Goal: Information Seeking & Learning: Learn about a topic

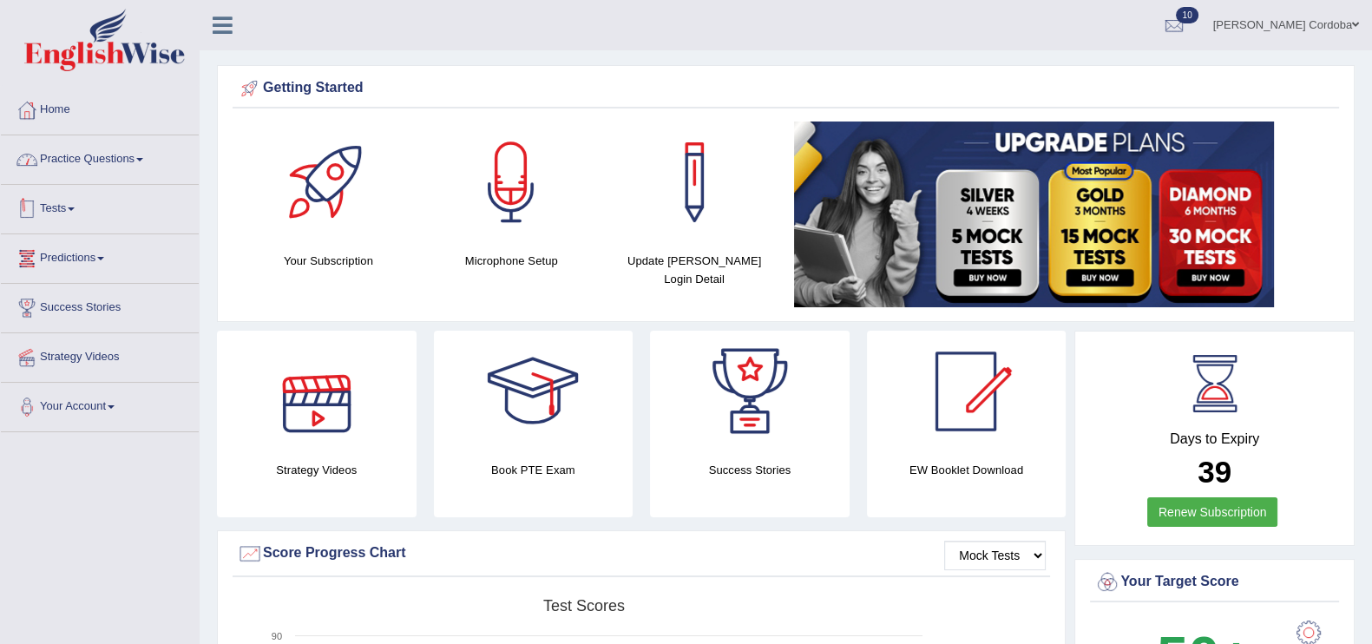
click at [122, 158] on link "Practice Questions" at bounding box center [100, 156] width 198 height 43
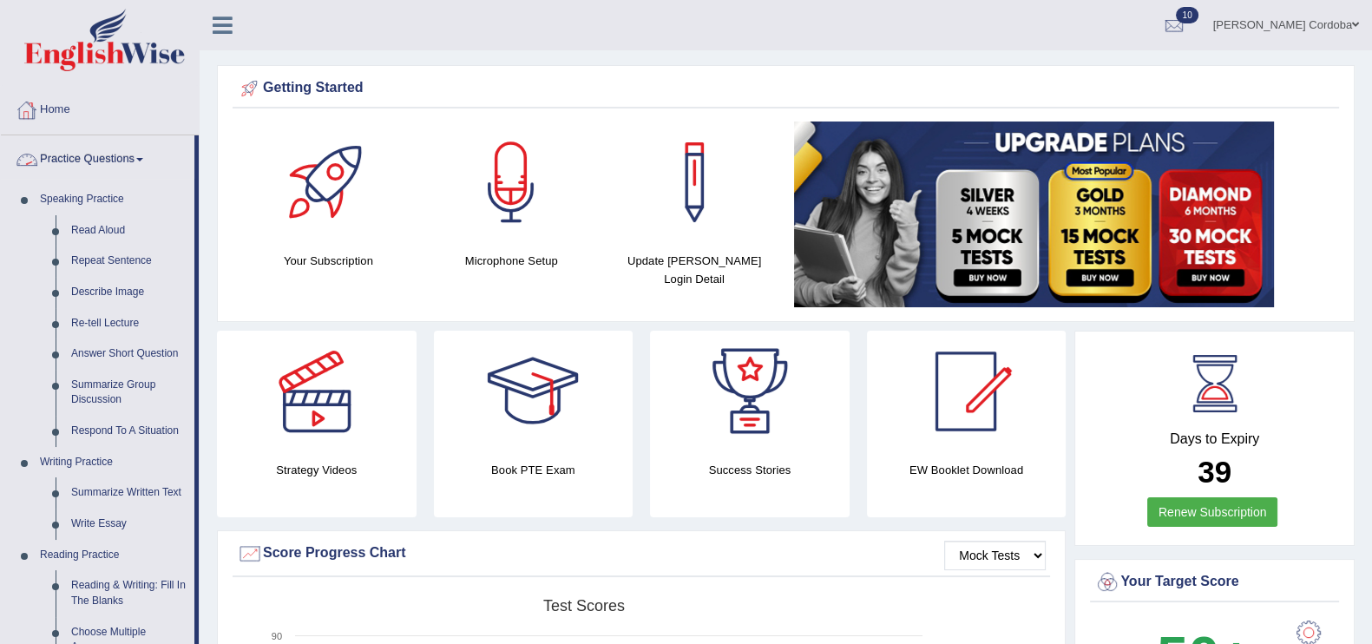
click at [135, 143] on link "Practice Questions" at bounding box center [98, 156] width 194 height 43
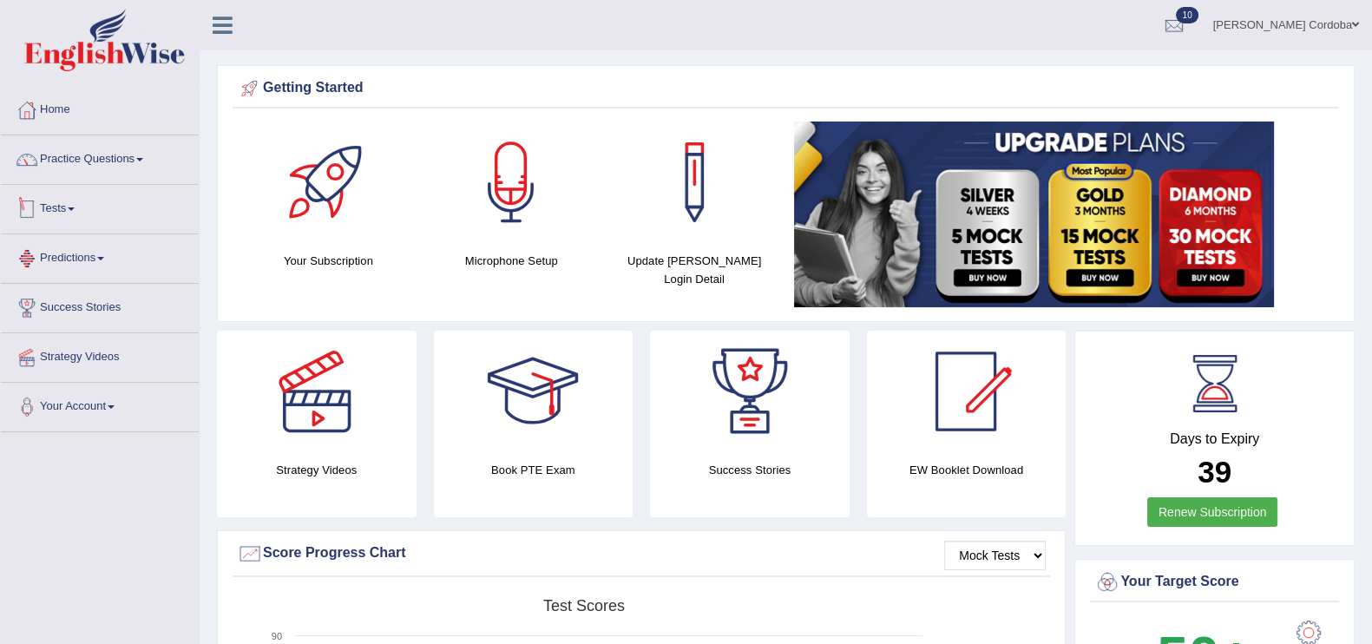
click at [62, 206] on link "Tests" at bounding box center [100, 206] width 198 height 43
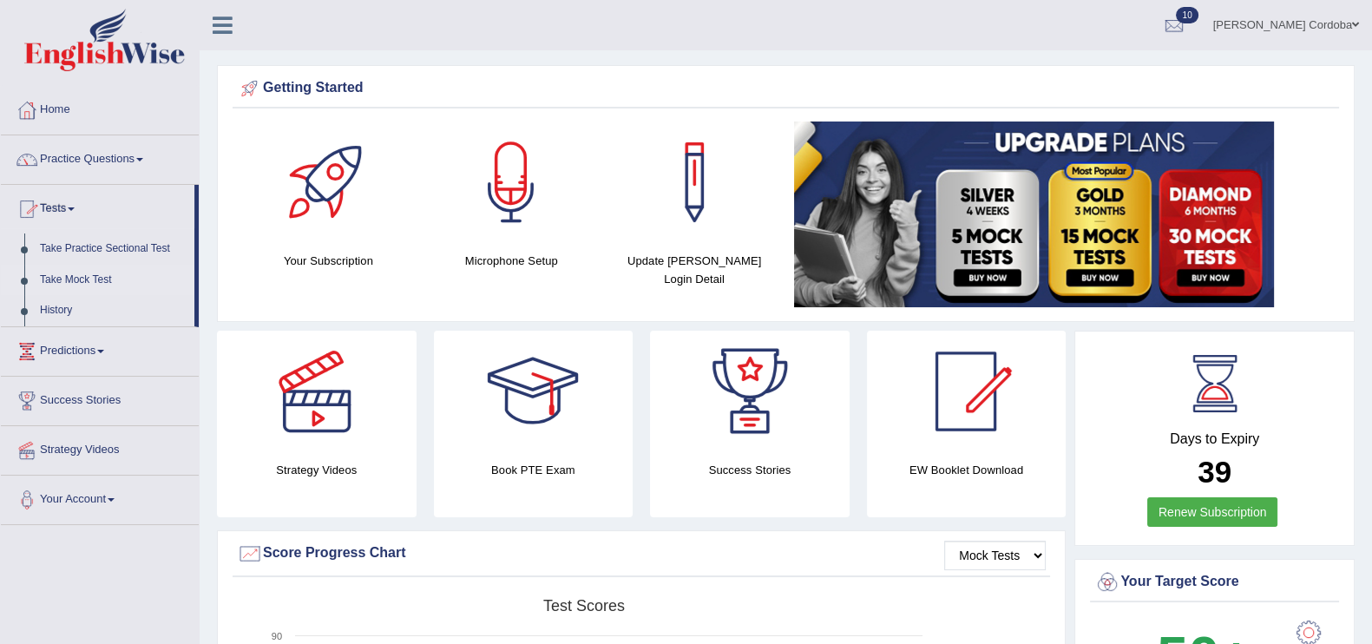
click at [82, 270] on link "Take Mock Test" at bounding box center [113, 280] width 162 height 31
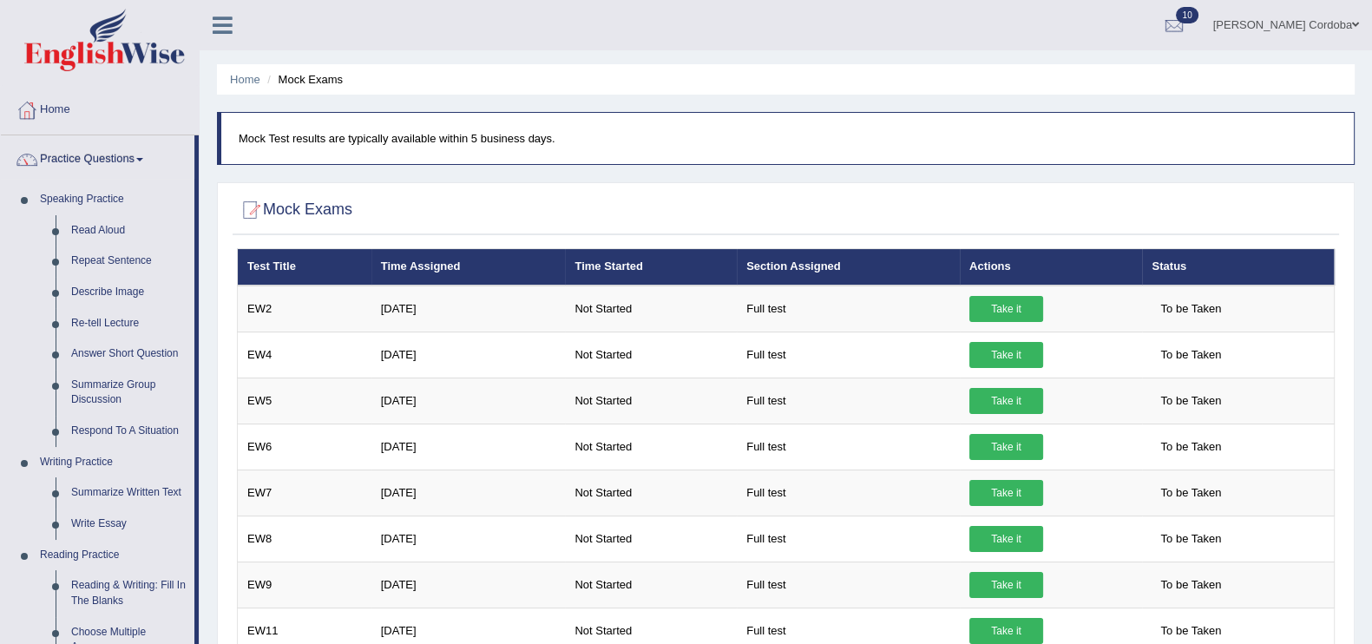
click at [102, 157] on link "Practice Questions" at bounding box center [98, 156] width 194 height 43
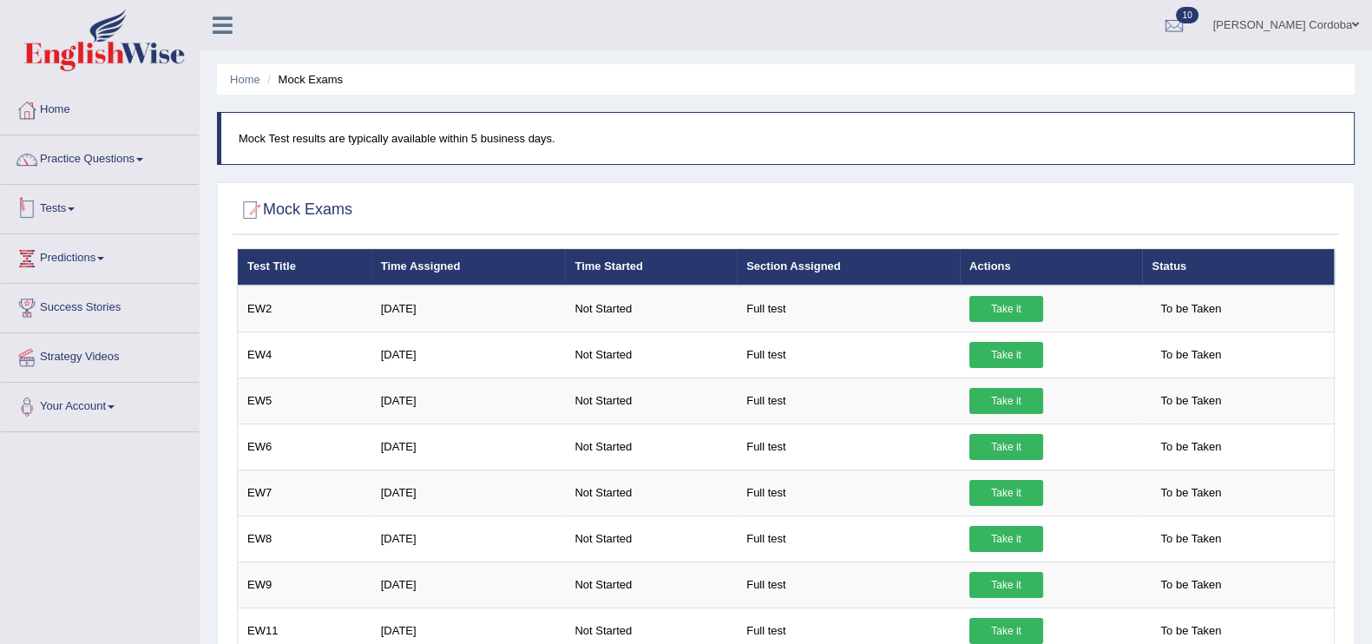
click at [72, 205] on link "Tests" at bounding box center [100, 206] width 198 height 43
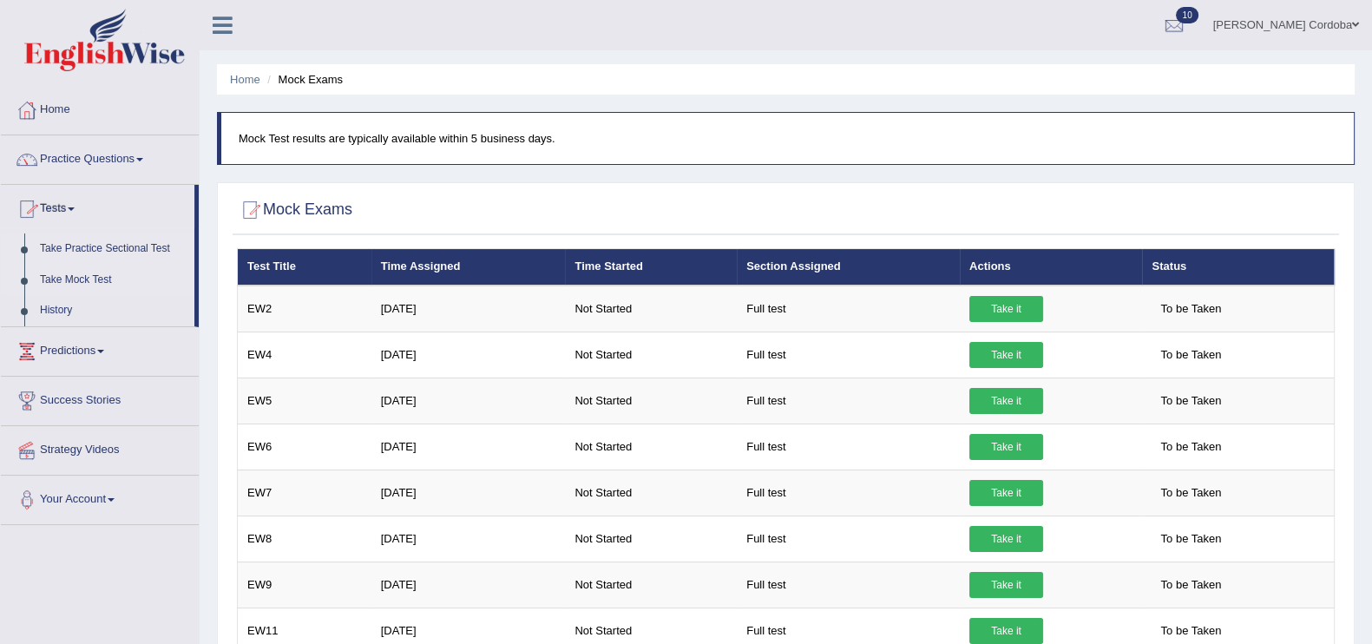
click at [152, 240] on link "Take Practice Sectional Test" at bounding box center [113, 248] width 162 height 31
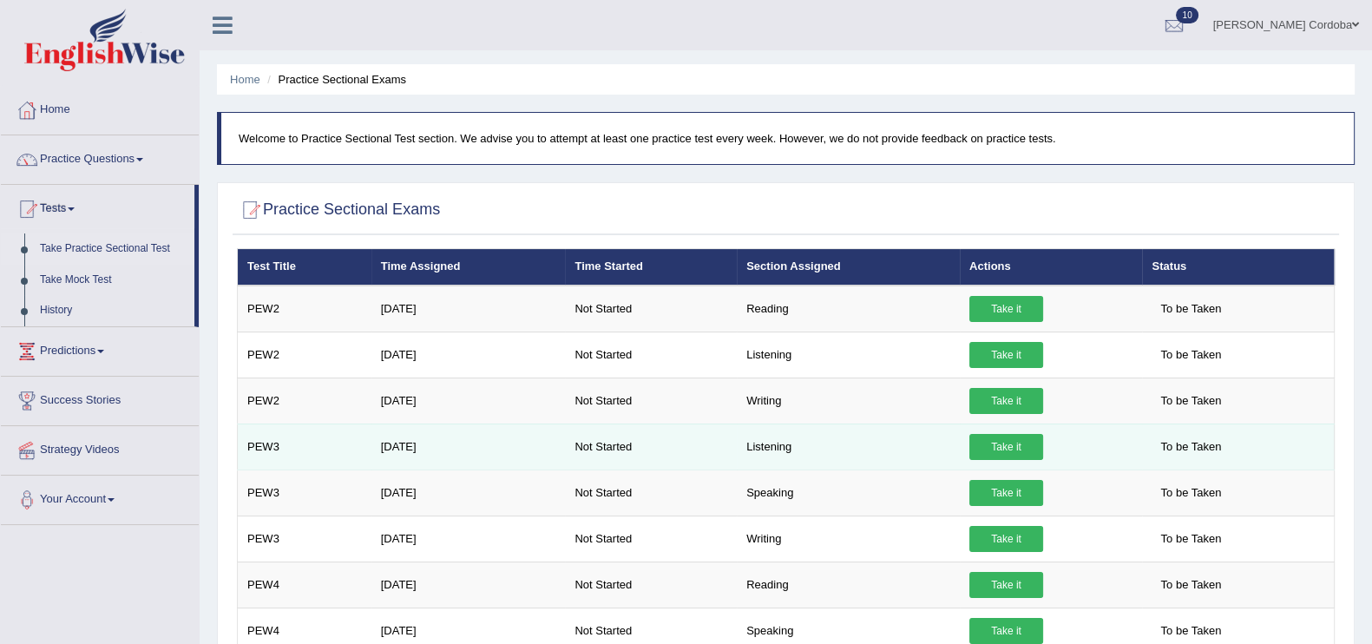
click at [1015, 453] on link "Take it" at bounding box center [1006, 447] width 74 height 26
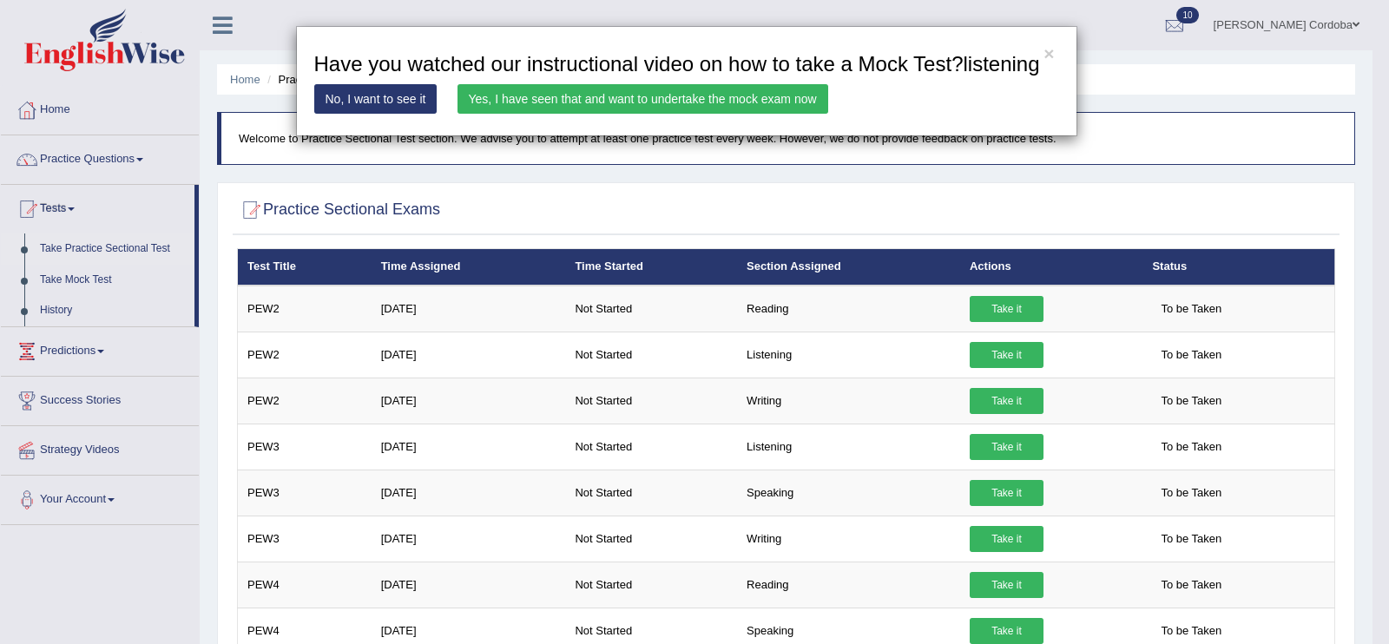
click at [766, 107] on link "Yes, I have seen that and want to undertake the mock exam now" at bounding box center [642, 99] width 371 height 30
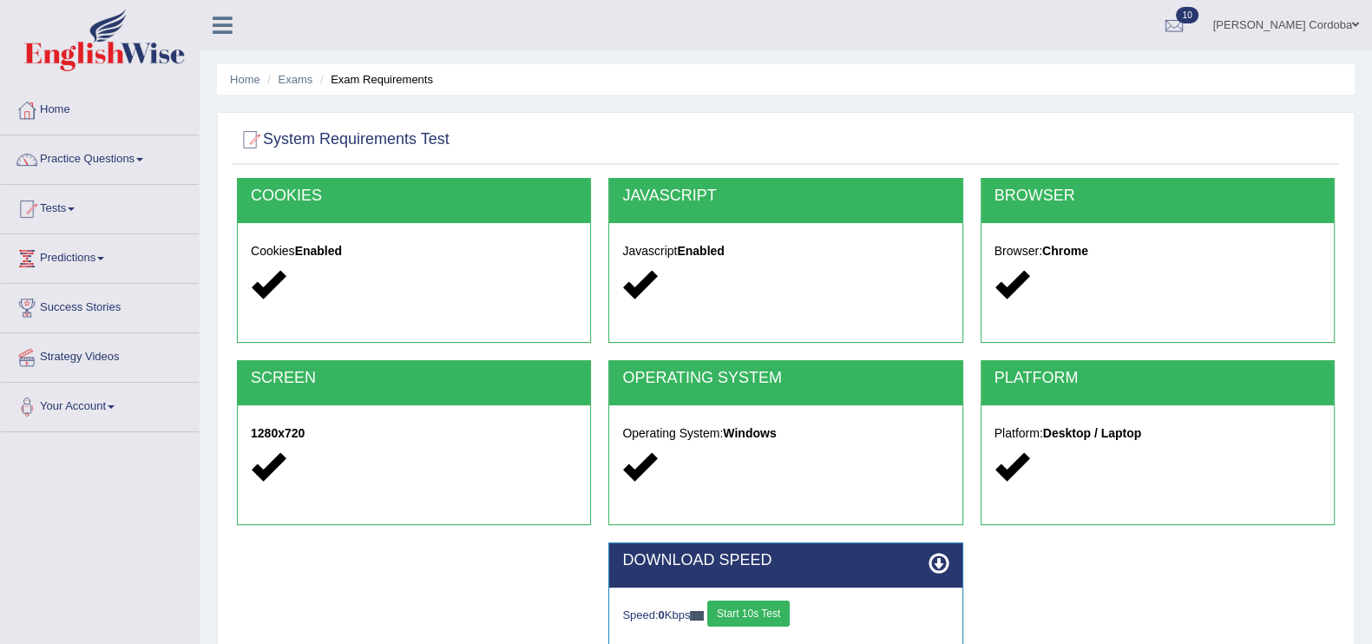
scroll to position [175, 0]
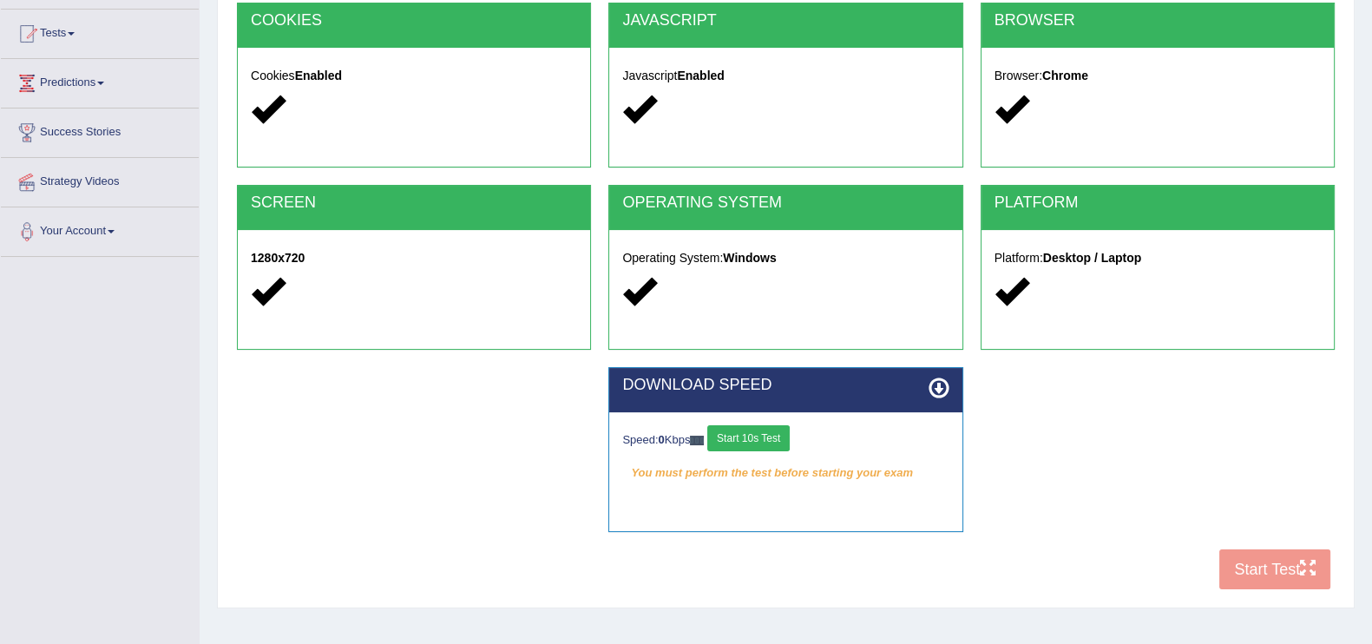
click at [777, 441] on button "Start 10s Test" at bounding box center [748, 438] width 82 height 26
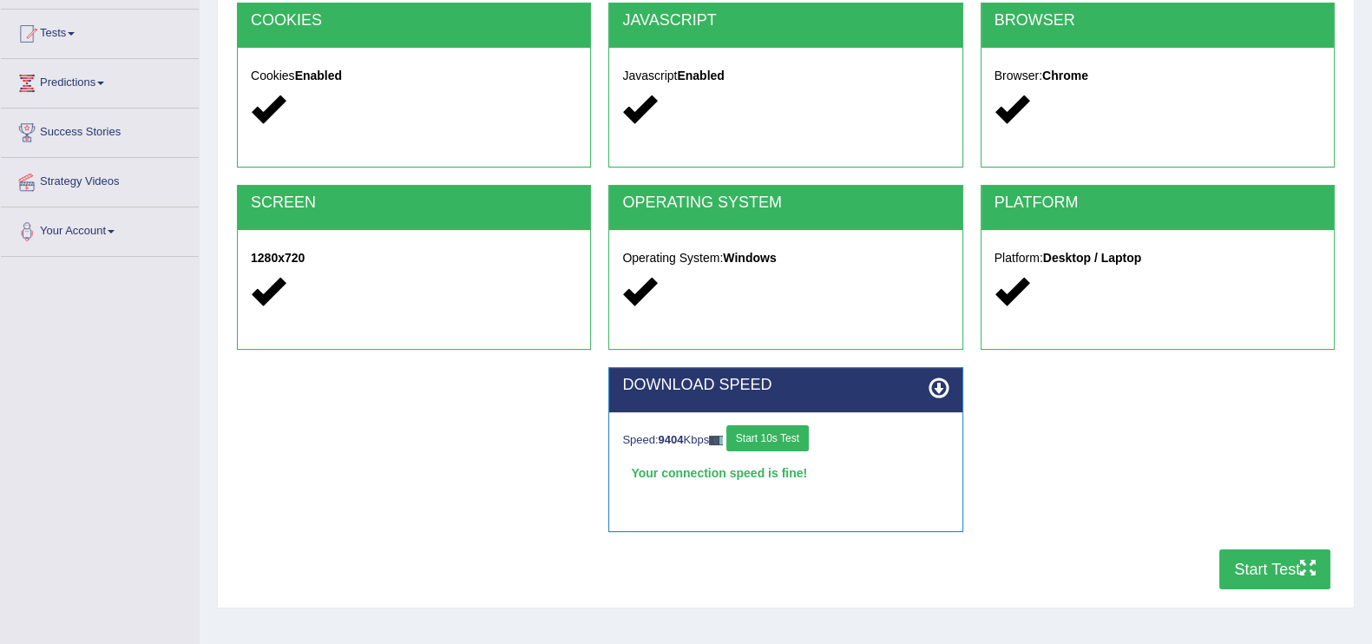
click at [1307, 566] on icon "button" at bounding box center [1308, 568] width 16 height 16
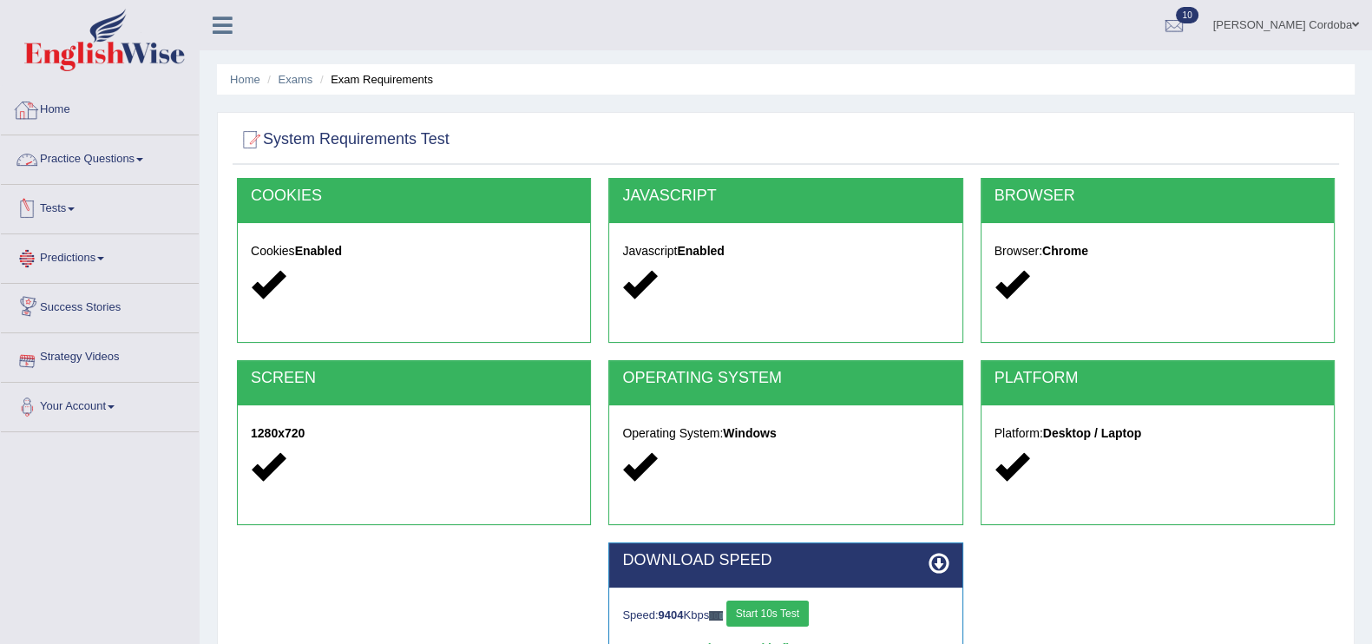
click at [56, 97] on link "Home" at bounding box center [100, 107] width 198 height 43
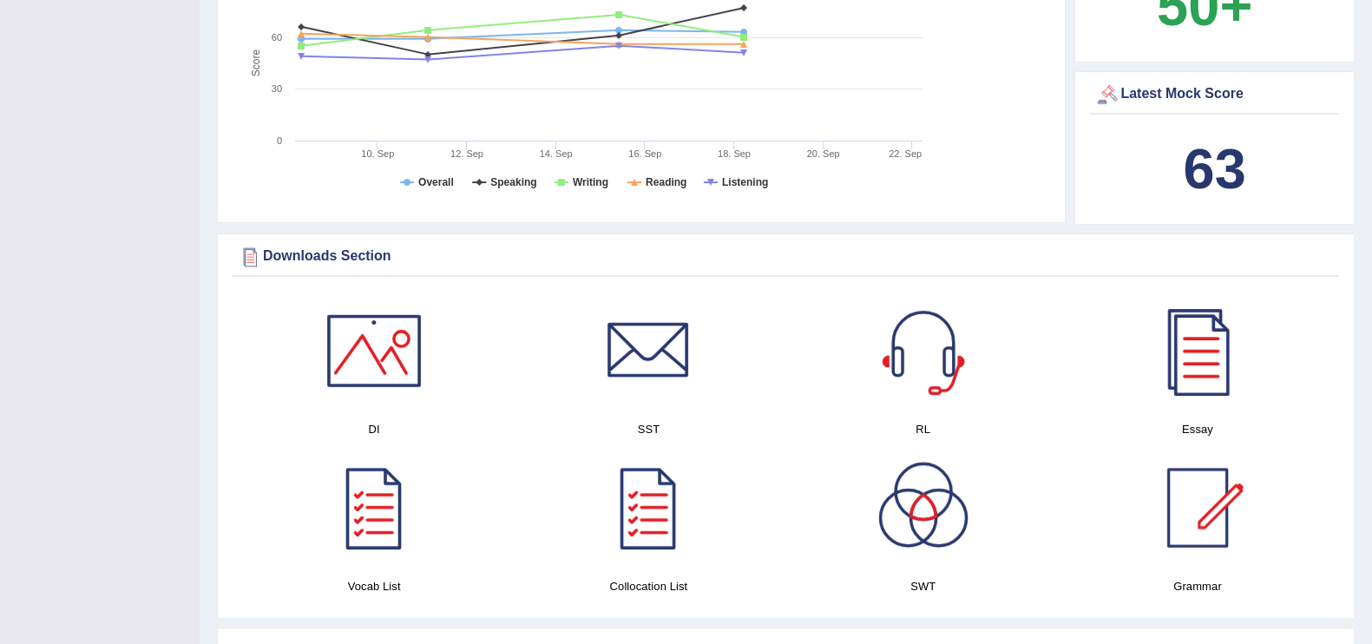
scroll to position [625, 0]
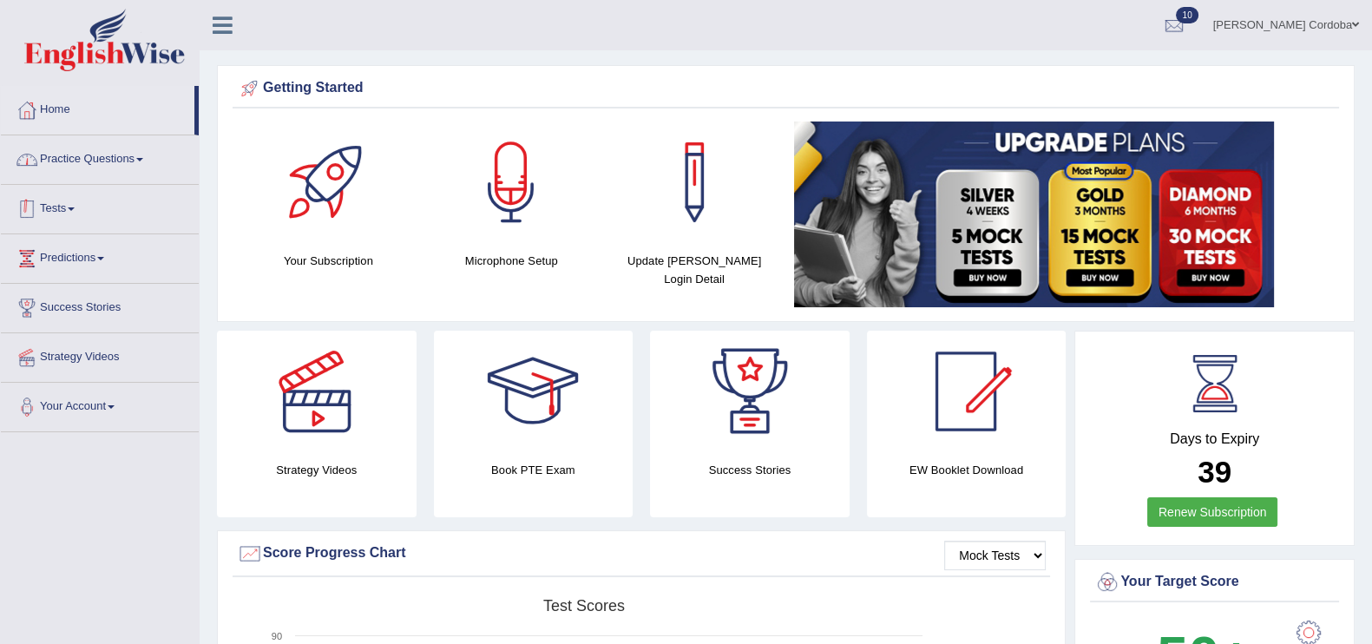
click at [36, 223] on link "Tests" at bounding box center [100, 206] width 198 height 43
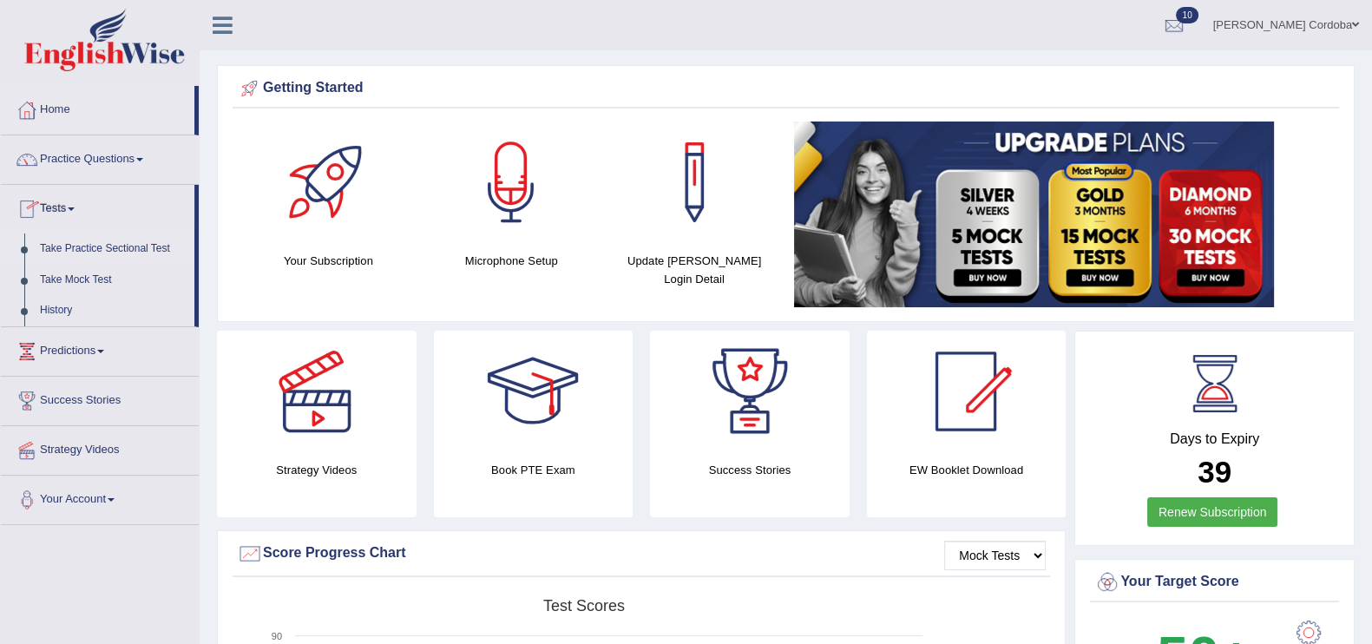
click at [108, 245] on link "Take Practice Sectional Test" at bounding box center [113, 248] width 162 height 31
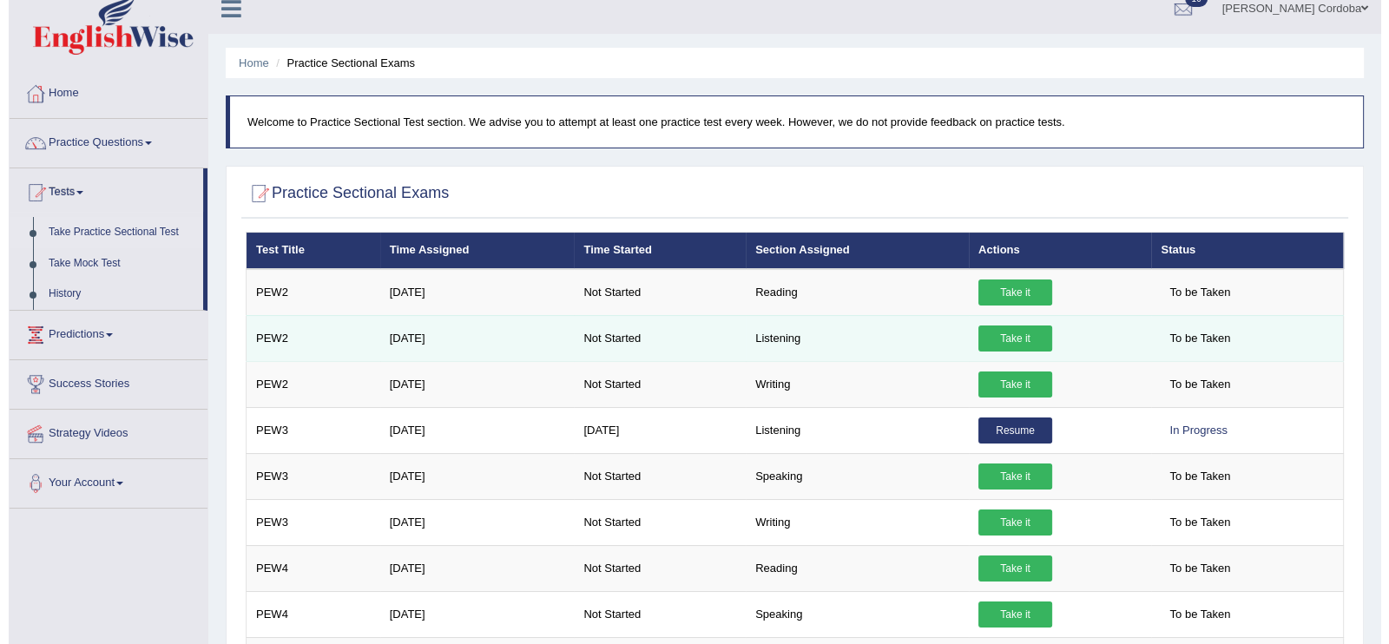
scroll to position [17, 0]
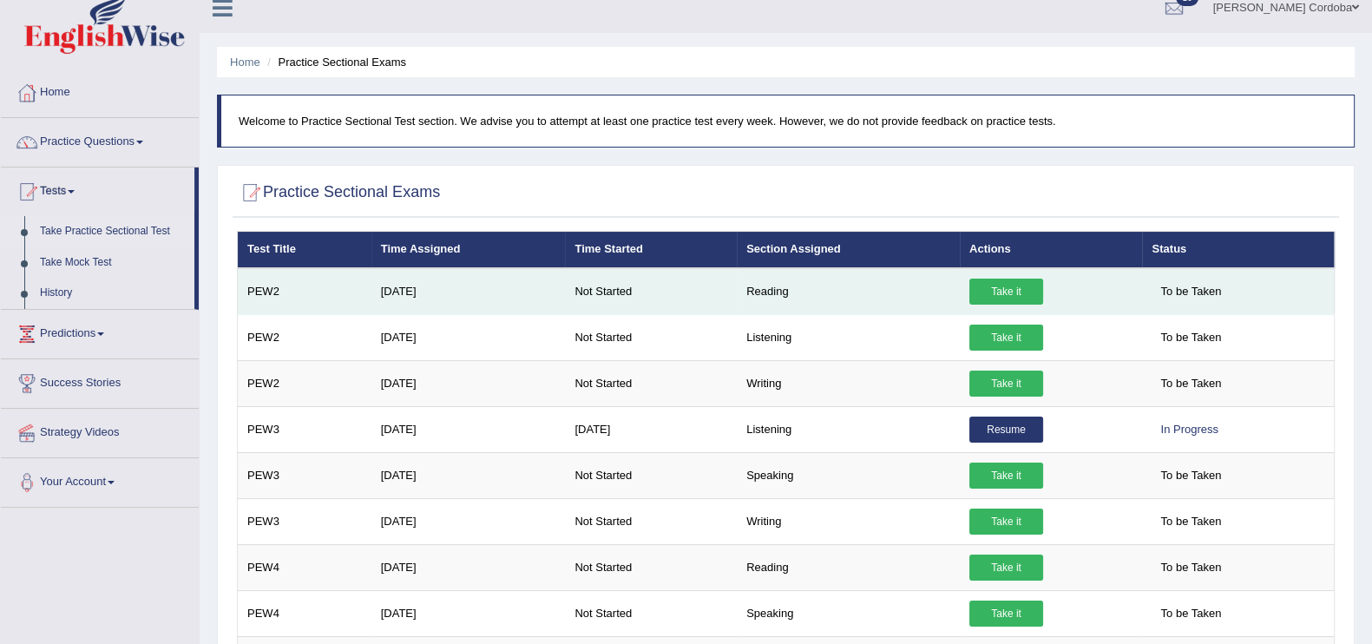
click at [993, 292] on link "Take it" at bounding box center [1006, 292] width 74 height 26
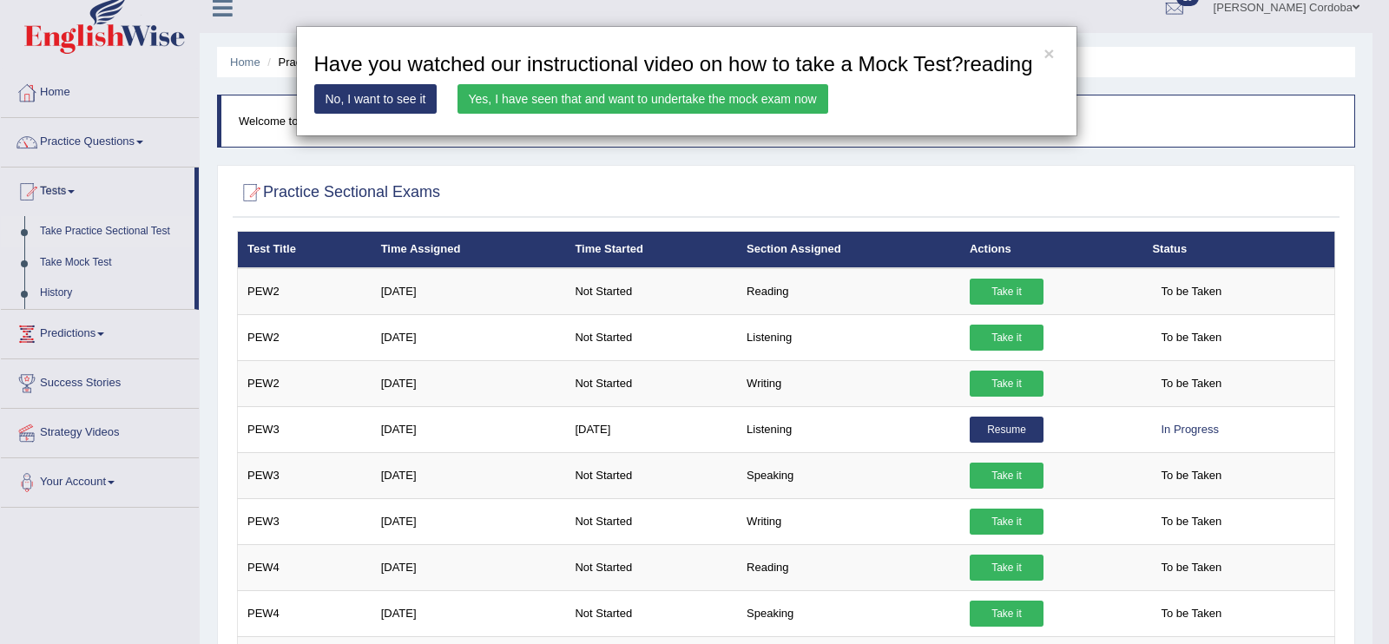
click at [729, 100] on link "Yes, I have seen that and want to undertake the mock exam now" at bounding box center [642, 99] width 371 height 30
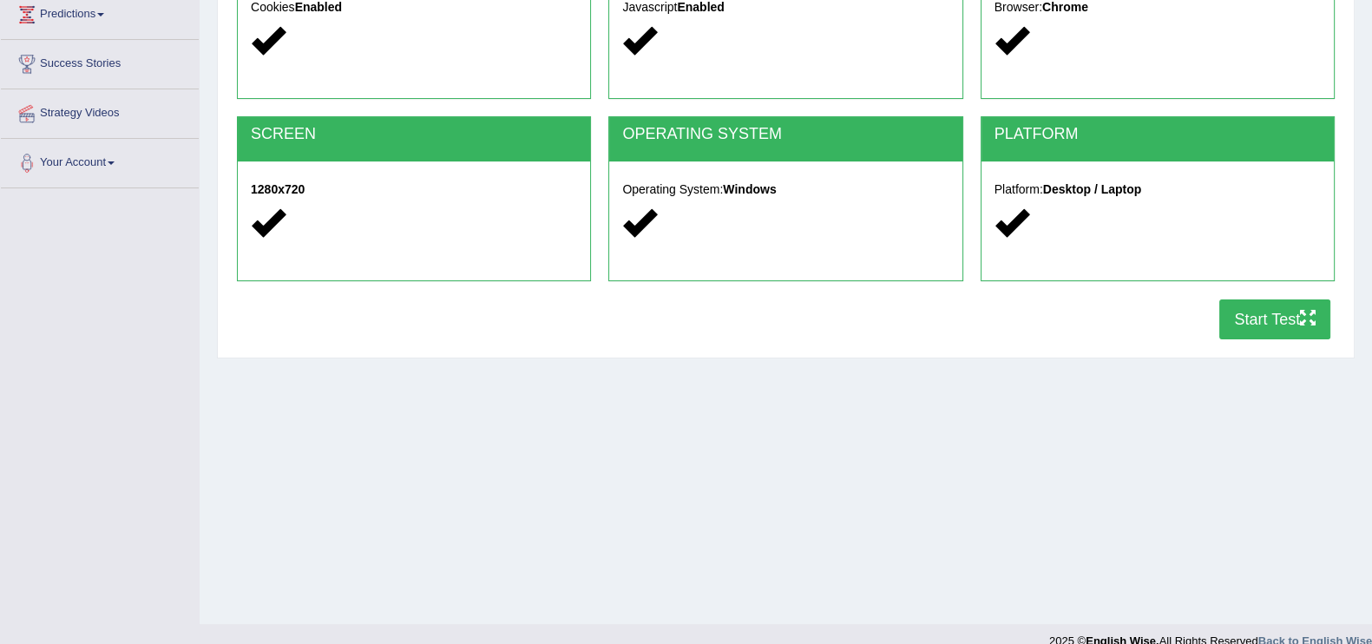
scroll to position [240, 0]
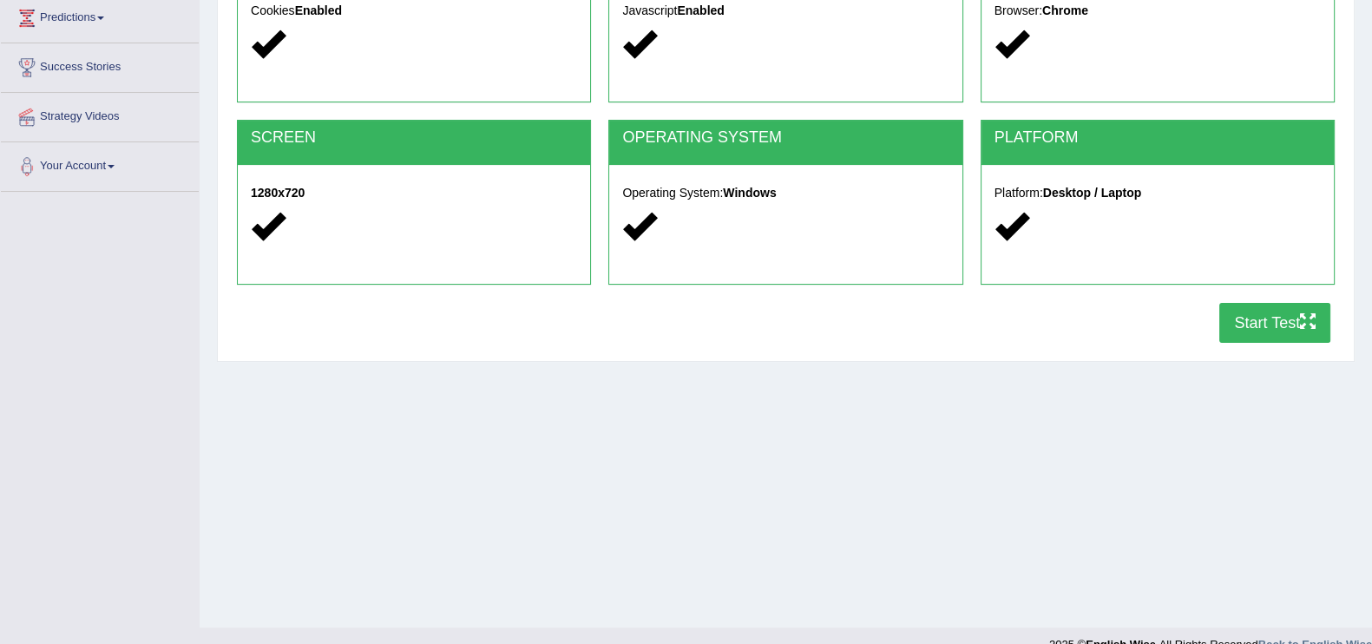
click at [1219, 315] on button "Start Test" at bounding box center [1274, 323] width 111 height 40
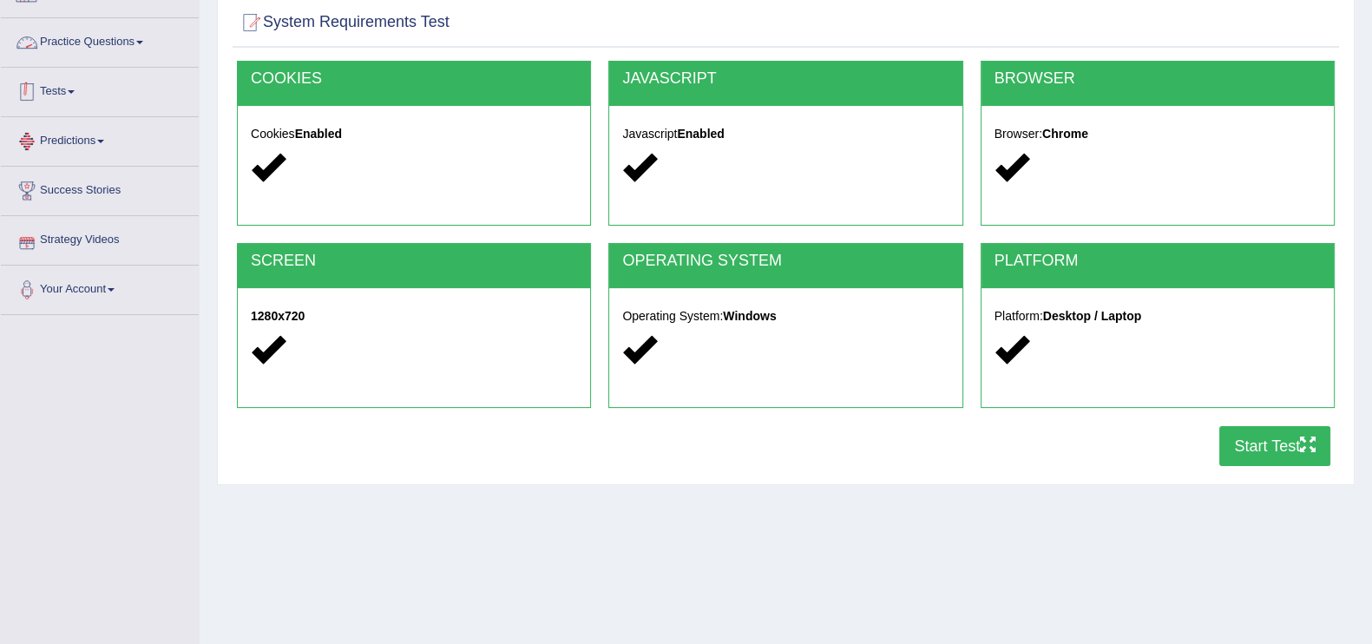
scroll to position [0, 0]
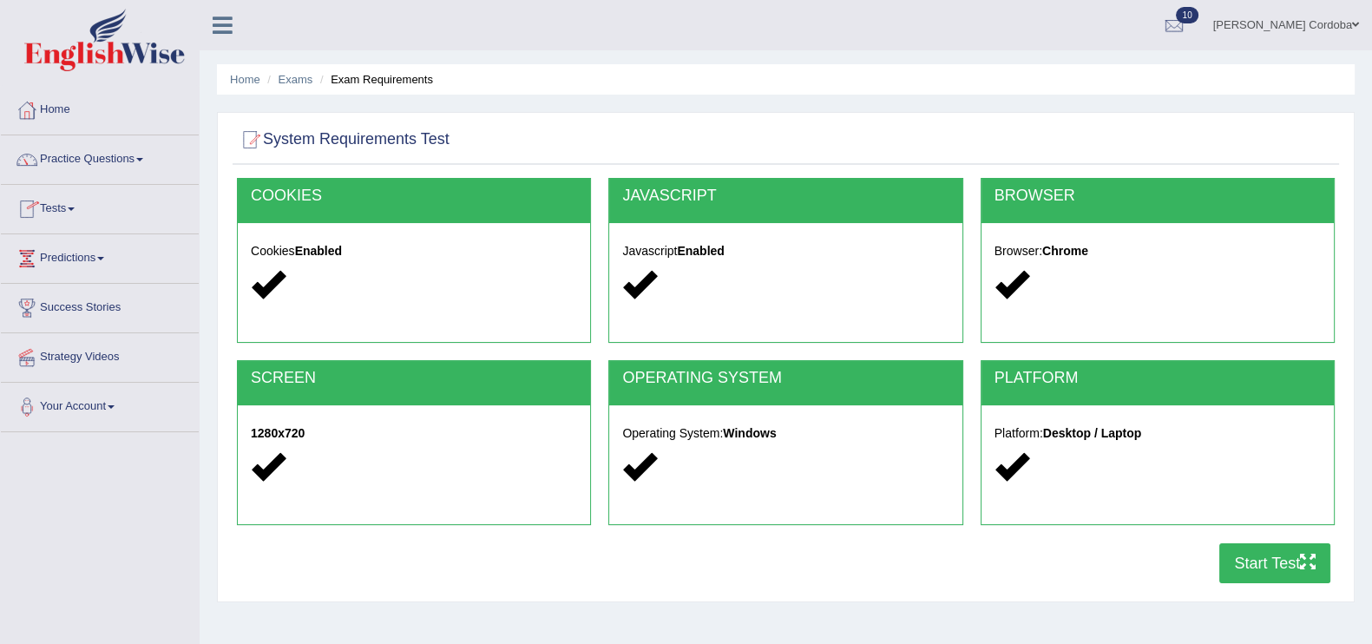
click at [52, 207] on link "Tests" at bounding box center [100, 206] width 198 height 43
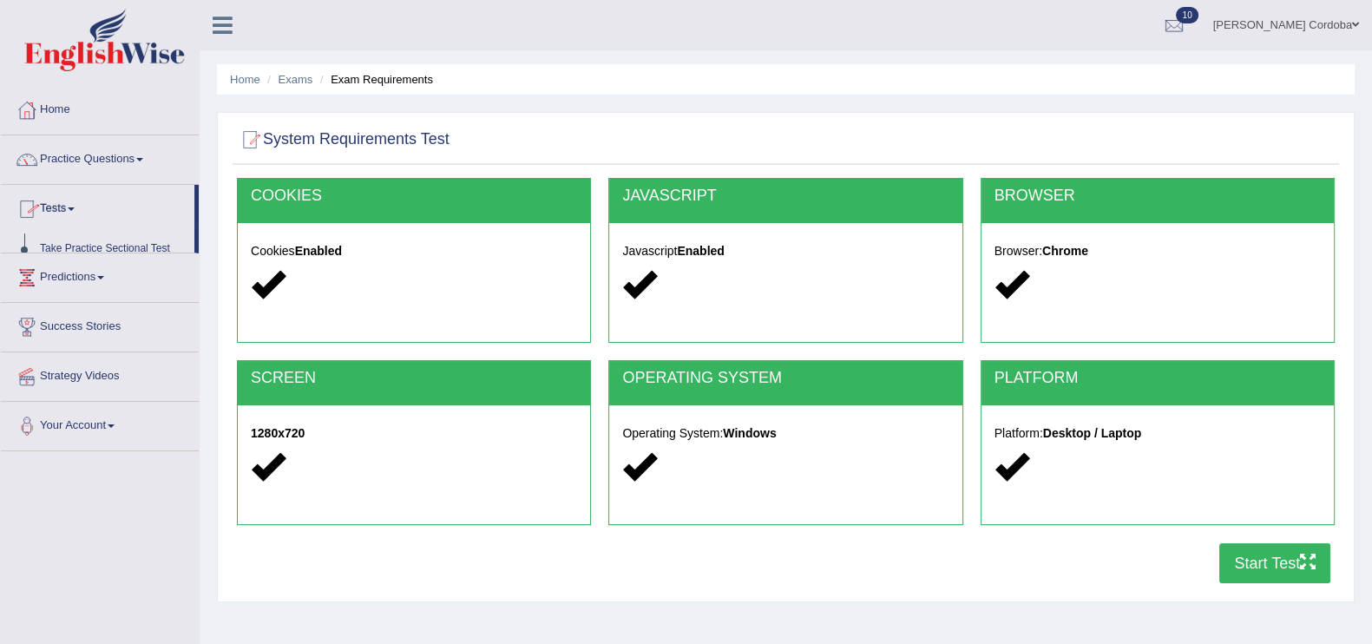
click at [52, 207] on link "Tests" at bounding box center [98, 206] width 194 height 43
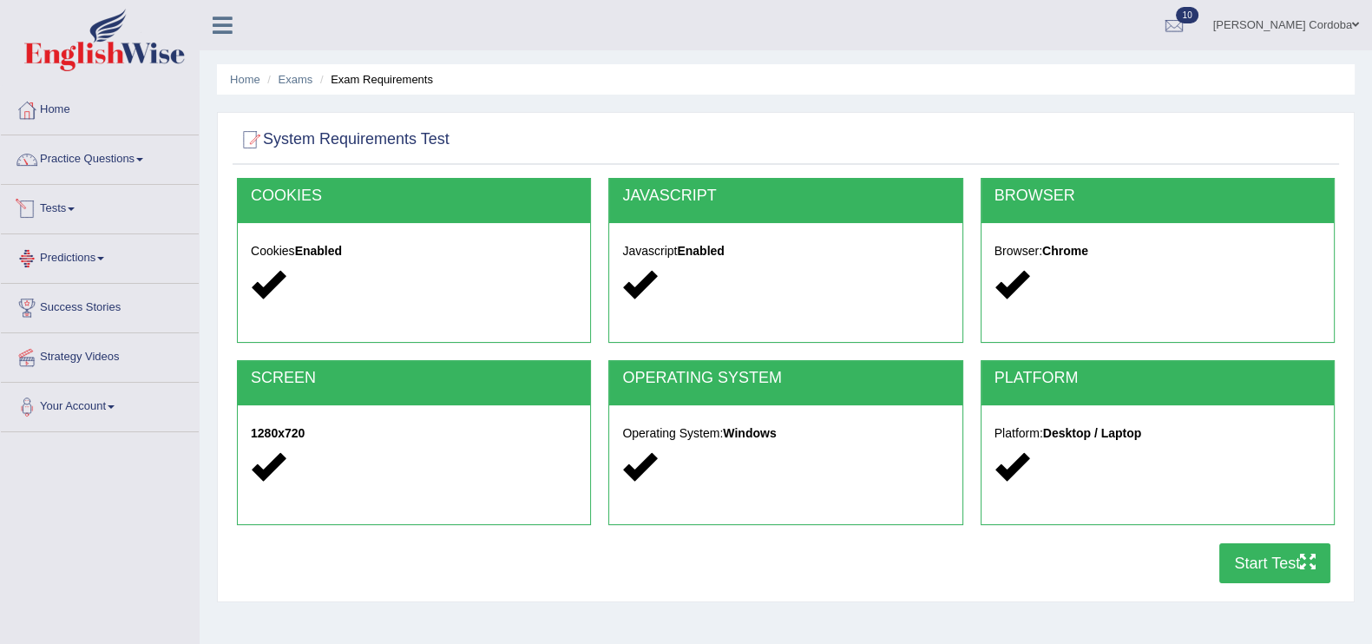
click at [66, 214] on link "Tests" at bounding box center [100, 206] width 198 height 43
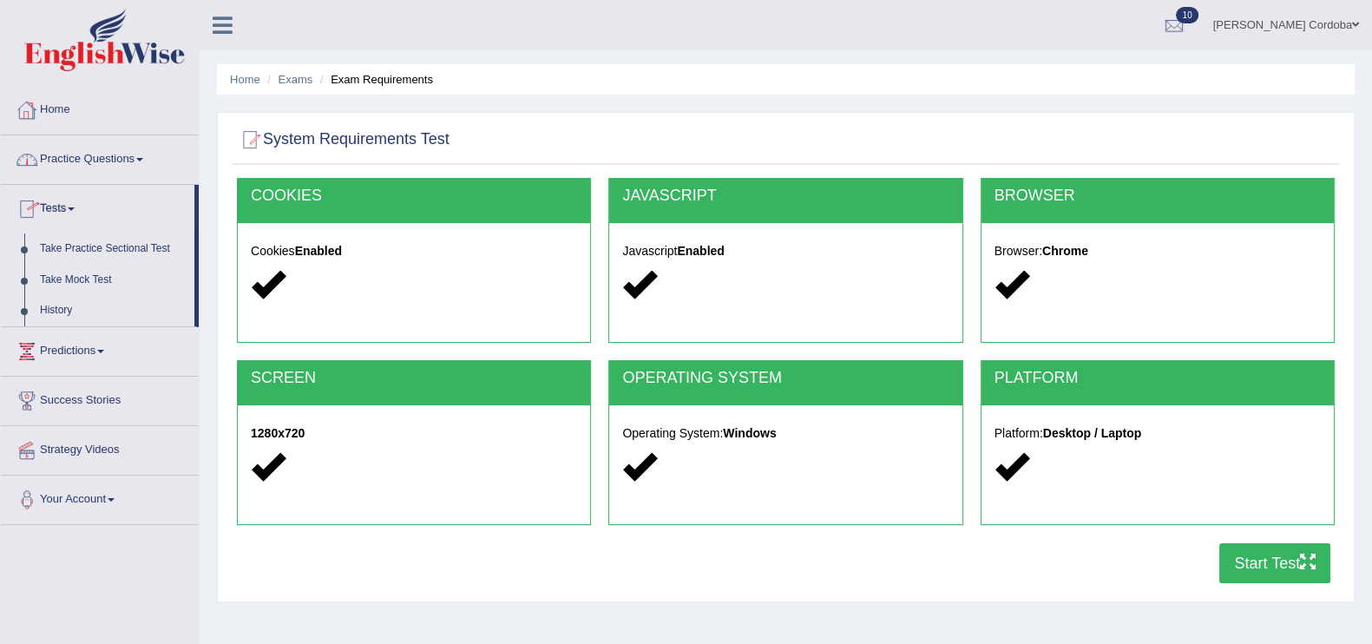
click at [62, 117] on link "Home" at bounding box center [100, 107] width 198 height 43
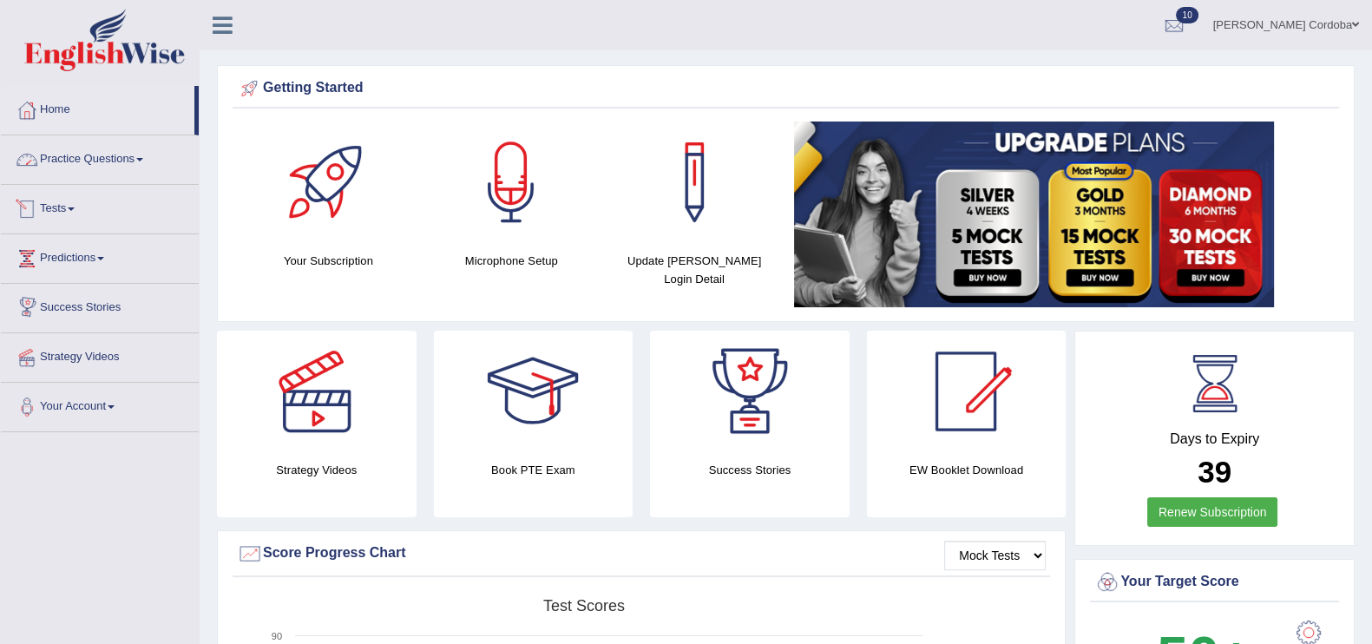
click at [92, 156] on link "Practice Questions" at bounding box center [100, 156] width 198 height 43
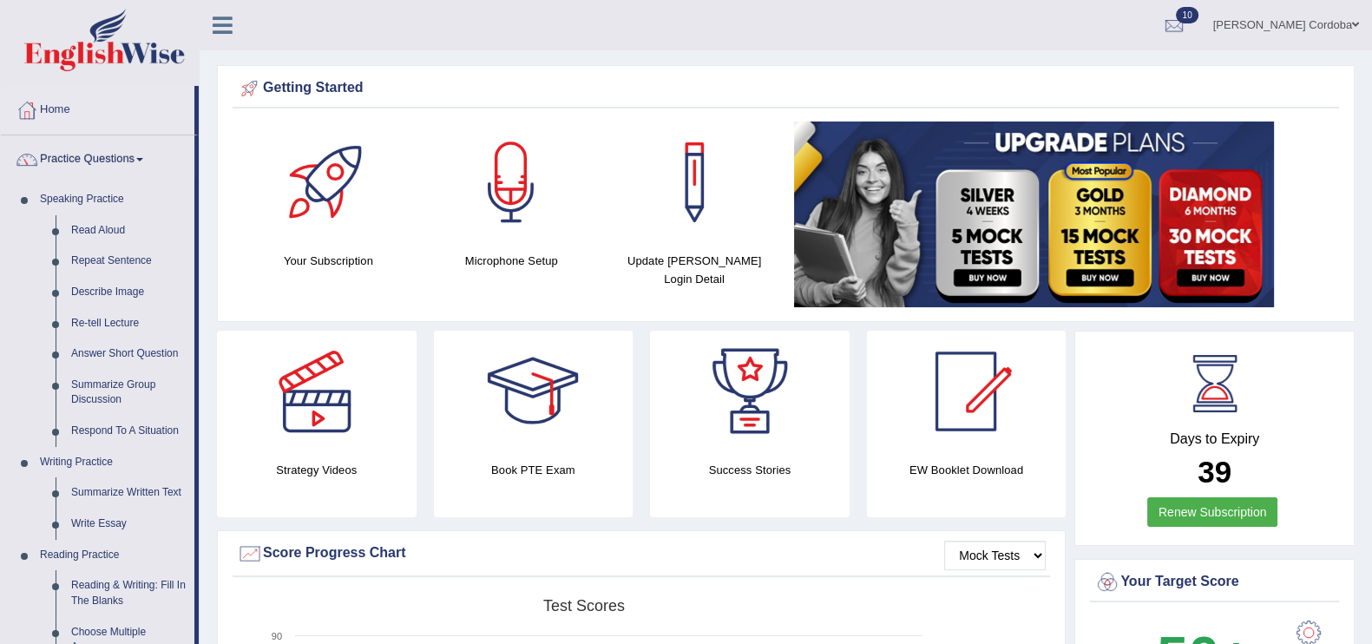
click at [82, 158] on link "Practice Questions" at bounding box center [98, 156] width 194 height 43
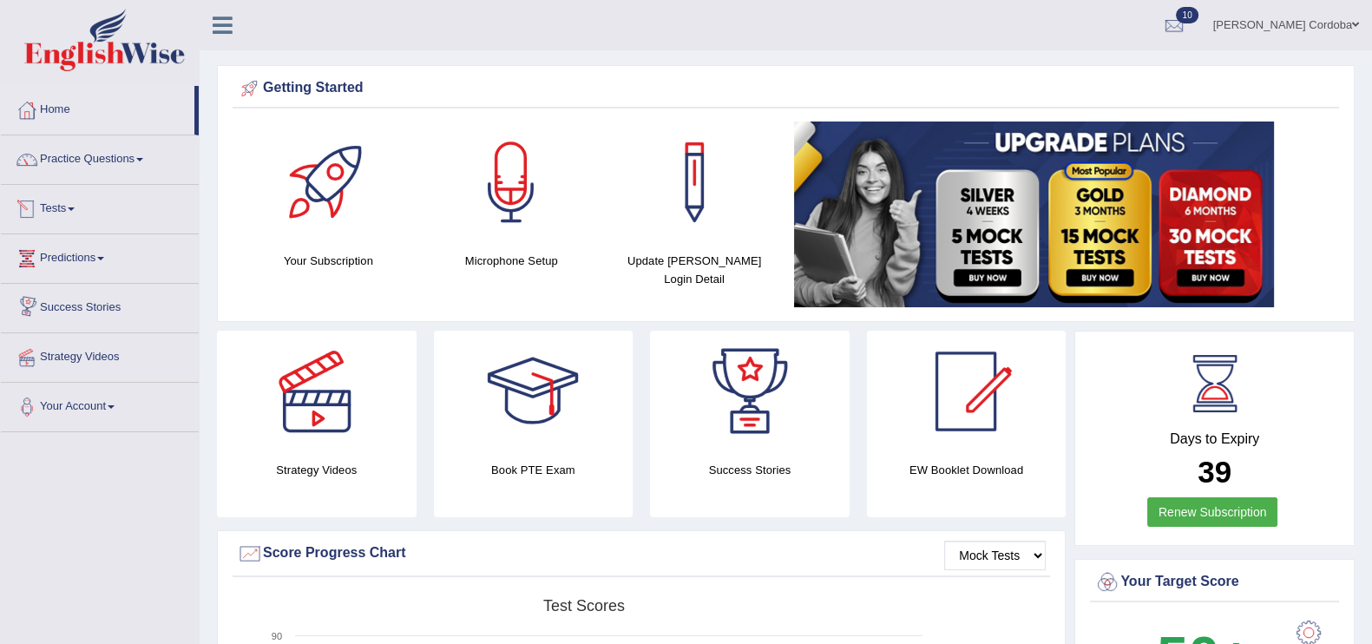
click at [67, 205] on link "Tests" at bounding box center [100, 206] width 198 height 43
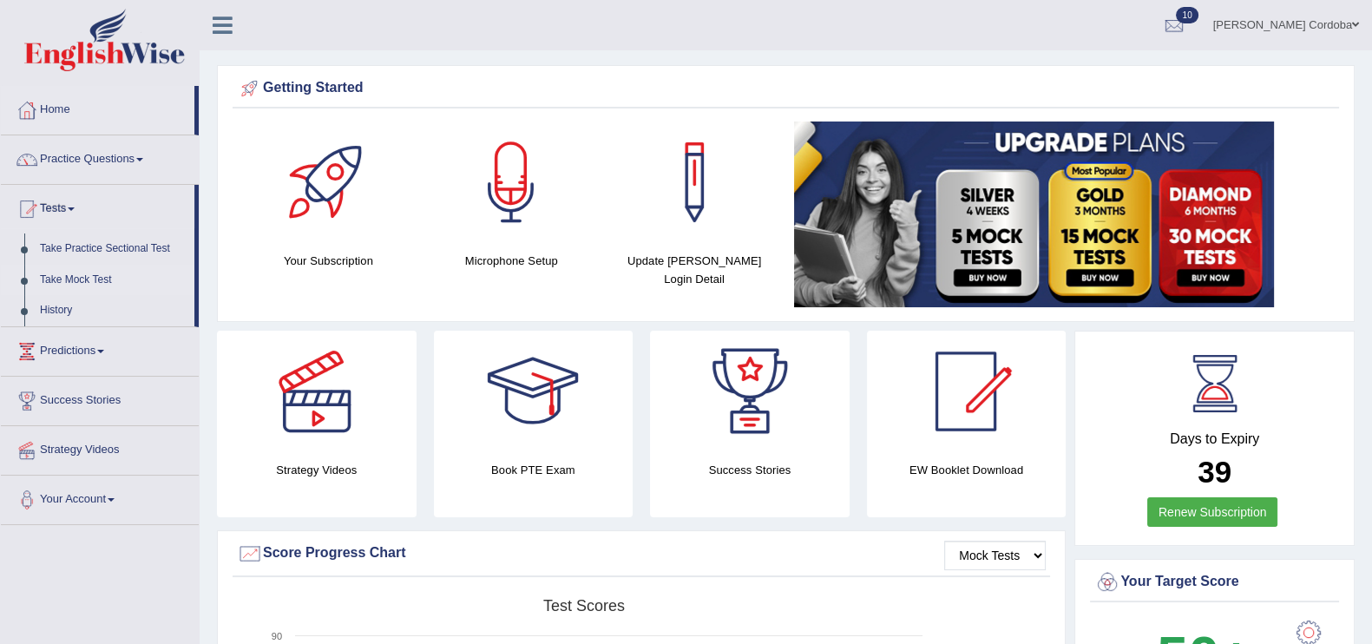
click at [89, 279] on link "Take Mock Test" at bounding box center [113, 280] width 162 height 31
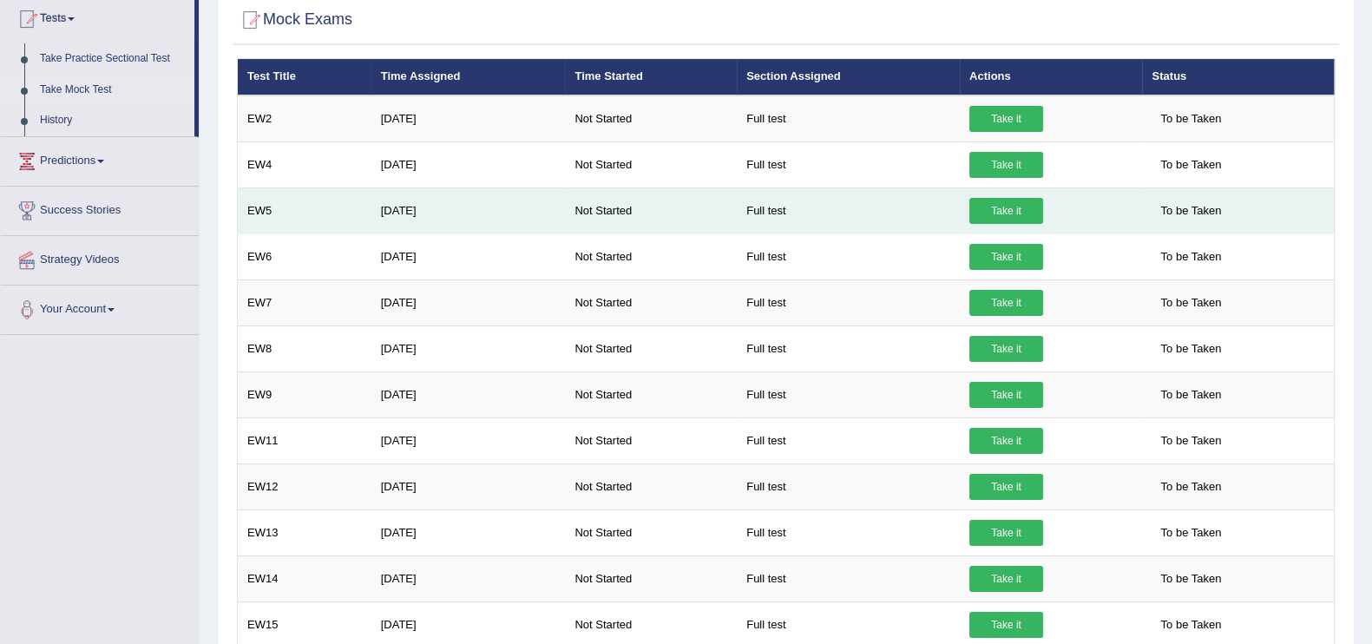
scroll to position [188, 0]
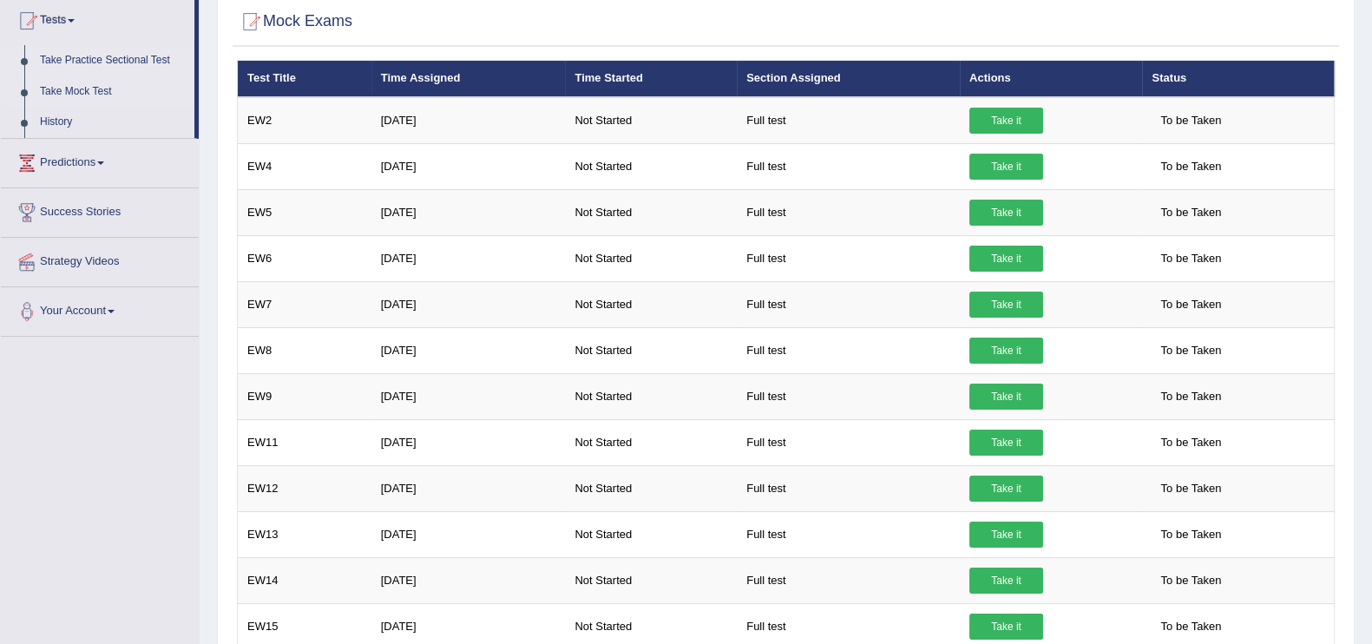
click at [135, 59] on link "Take Practice Sectional Test" at bounding box center [113, 60] width 162 height 31
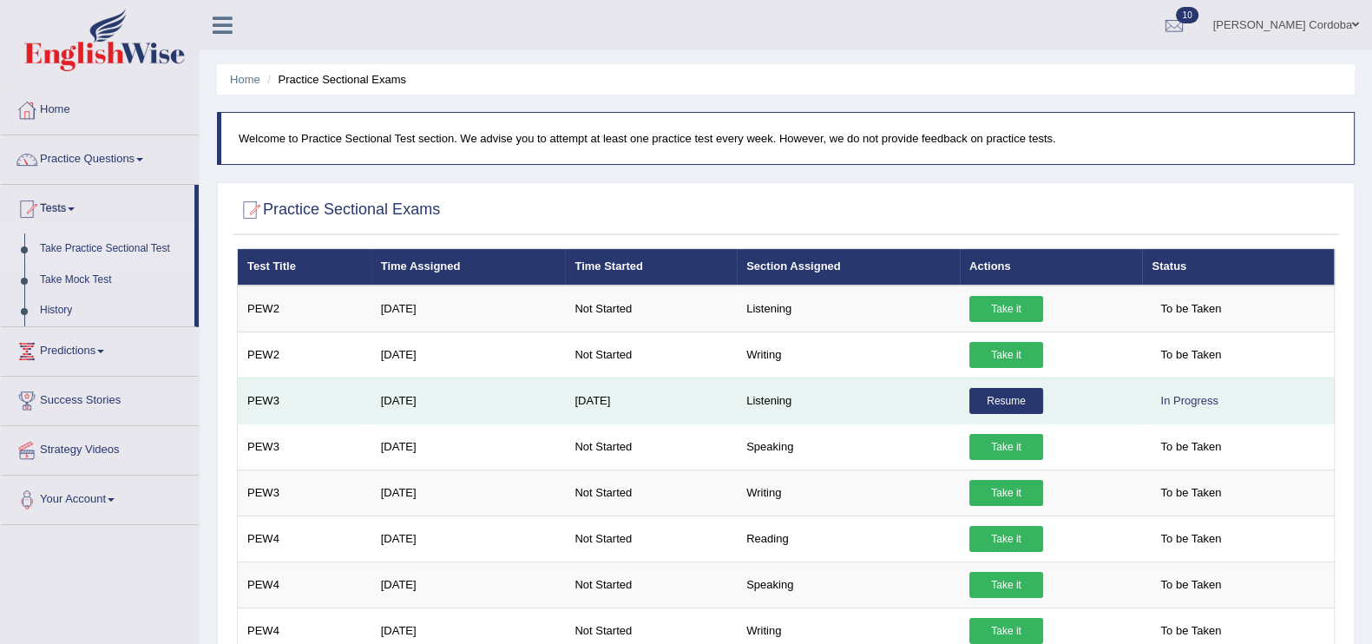
click at [1011, 401] on link "Resume" at bounding box center [1006, 401] width 74 height 26
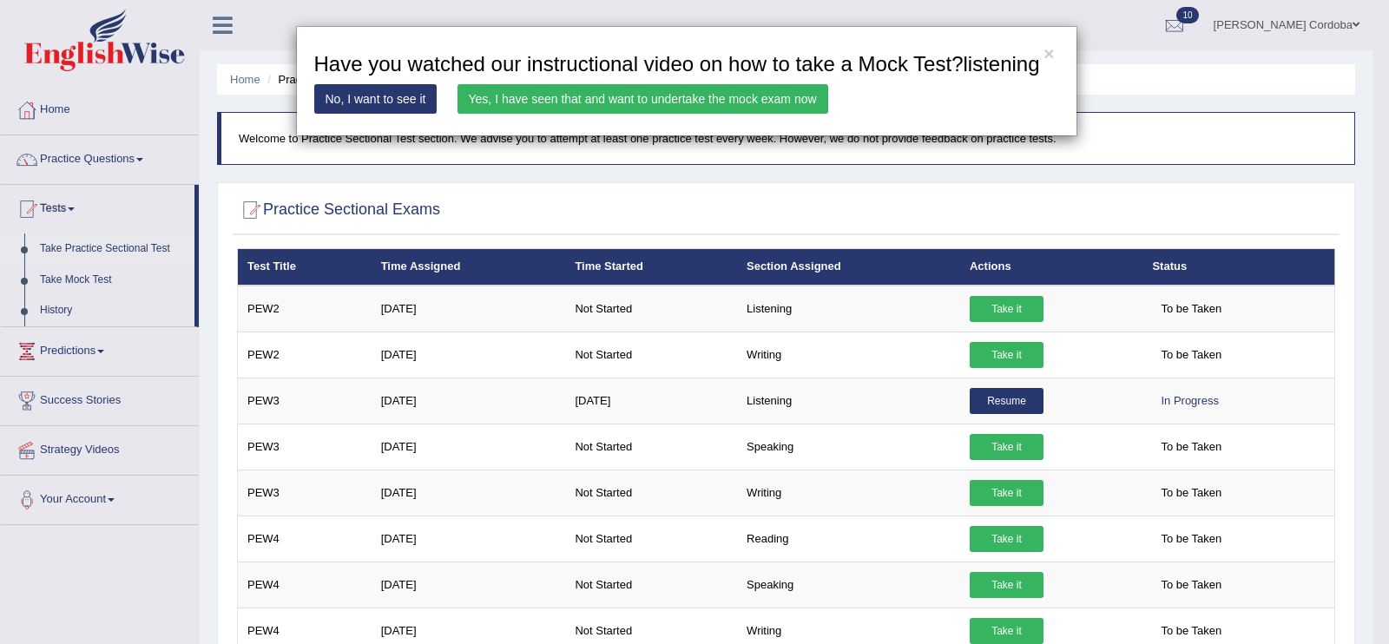
click at [725, 96] on link "Yes, I have seen that and want to undertake the mock exam now" at bounding box center [642, 99] width 371 height 30
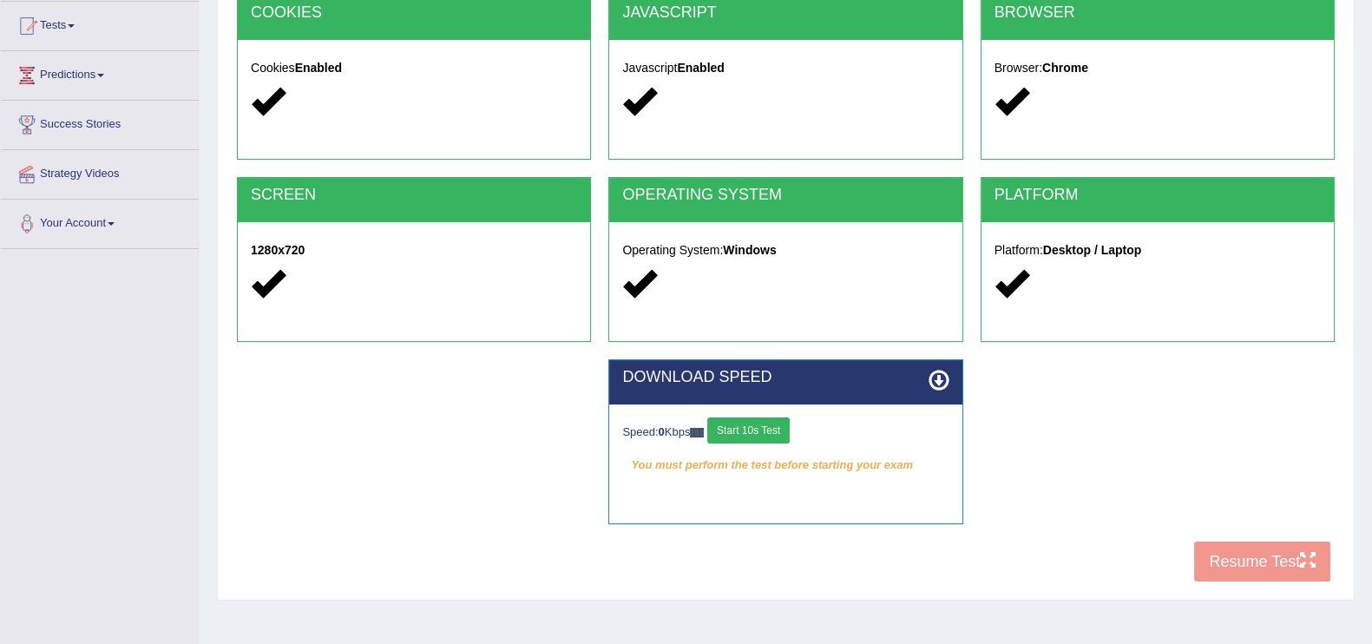
scroll to position [184, 0]
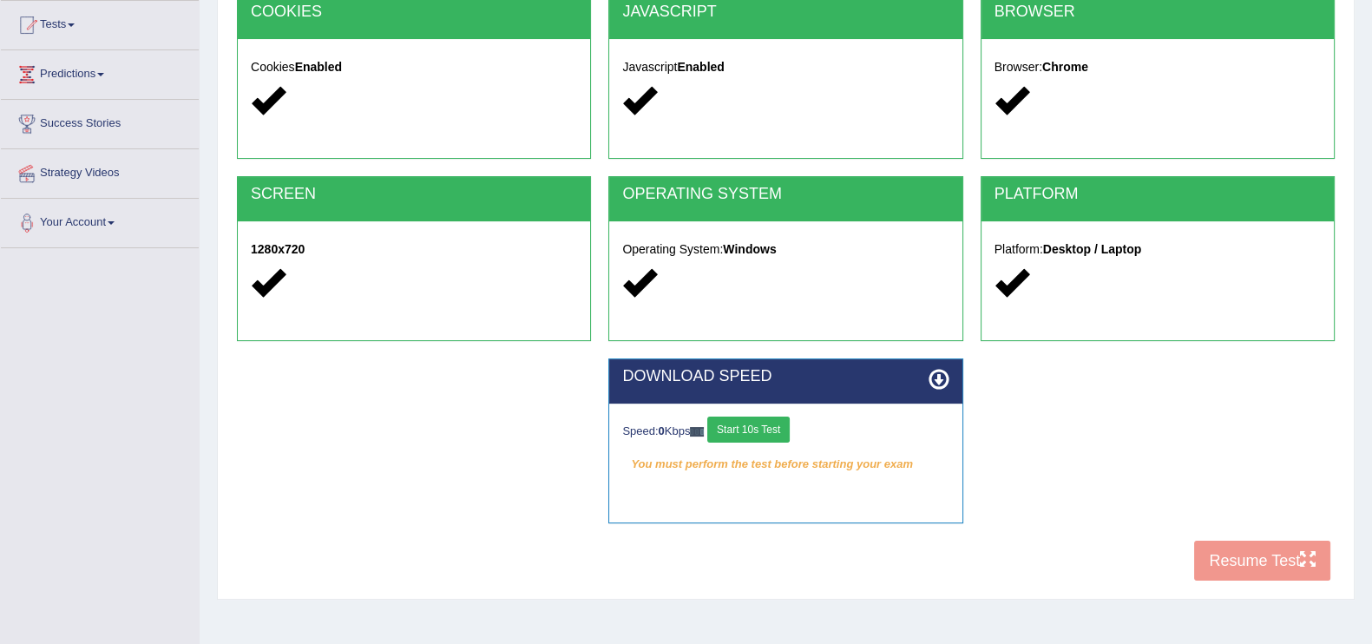
click at [752, 412] on div "Speed: 0 Kbps Start 10s Test You must perform the test before starting your exa…" at bounding box center [785, 447] width 352 height 87
click at [752, 424] on button "Start 10s Test" at bounding box center [748, 430] width 82 height 26
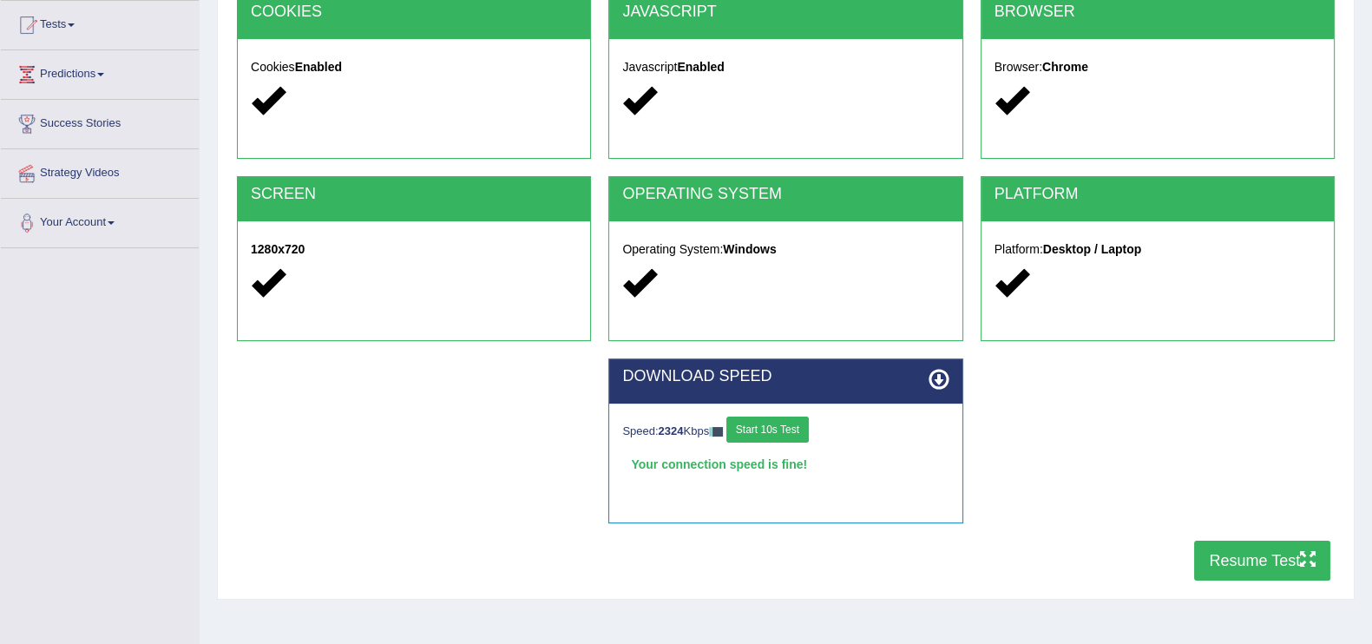
click at [1305, 592] on div "System Requirements Test COOKIES Cookies Enabled JAVASCRIPT Javascript Enabled …" at bounding box center [786, 264] width 1138 height 672
click at [1291, 553] on button "Resume Test" at bounding box center [1262, 561] width 136 height 40
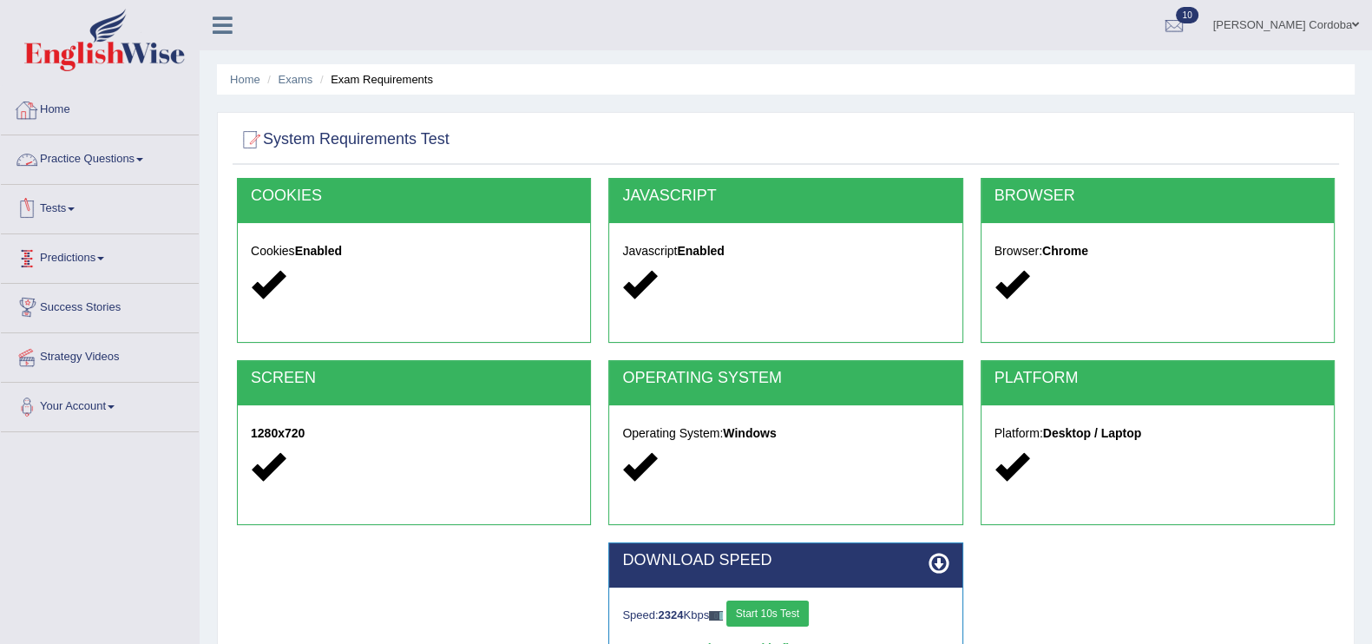
click at [58, 101] on link "Home" at bounding box center [100, 107] width 198 height 43
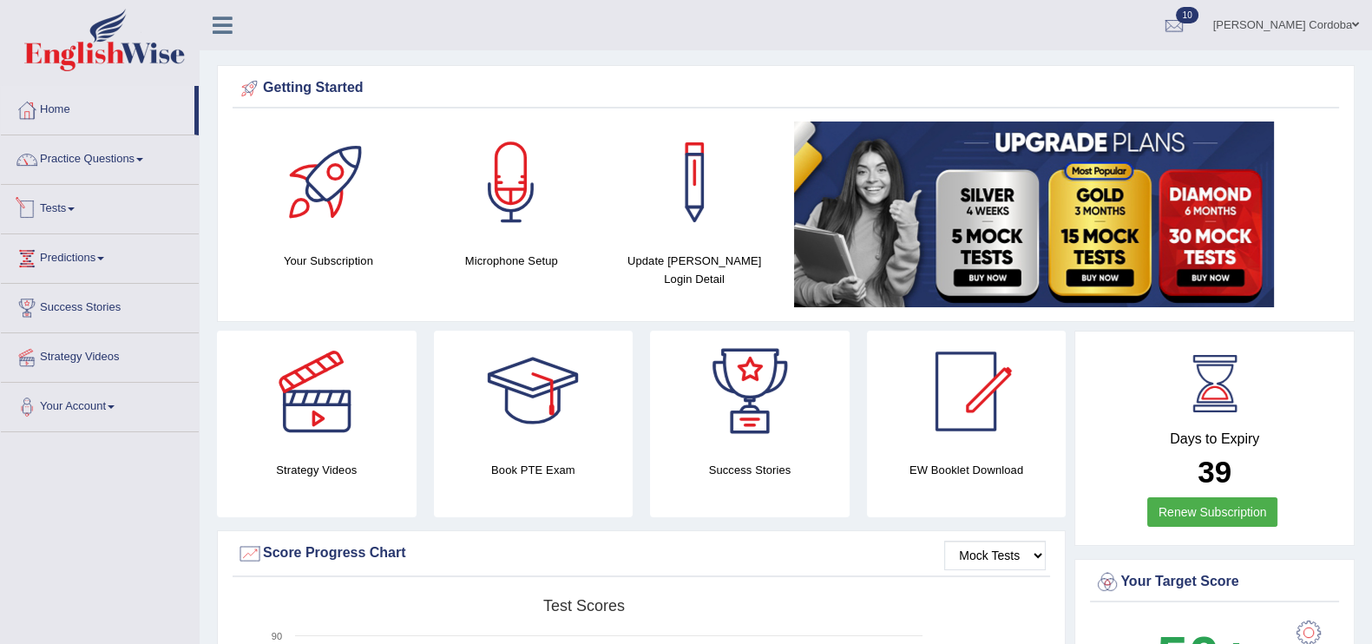
click at [46, 200] on link "Tests" at bounding box center [100, 206] width 198 height 43
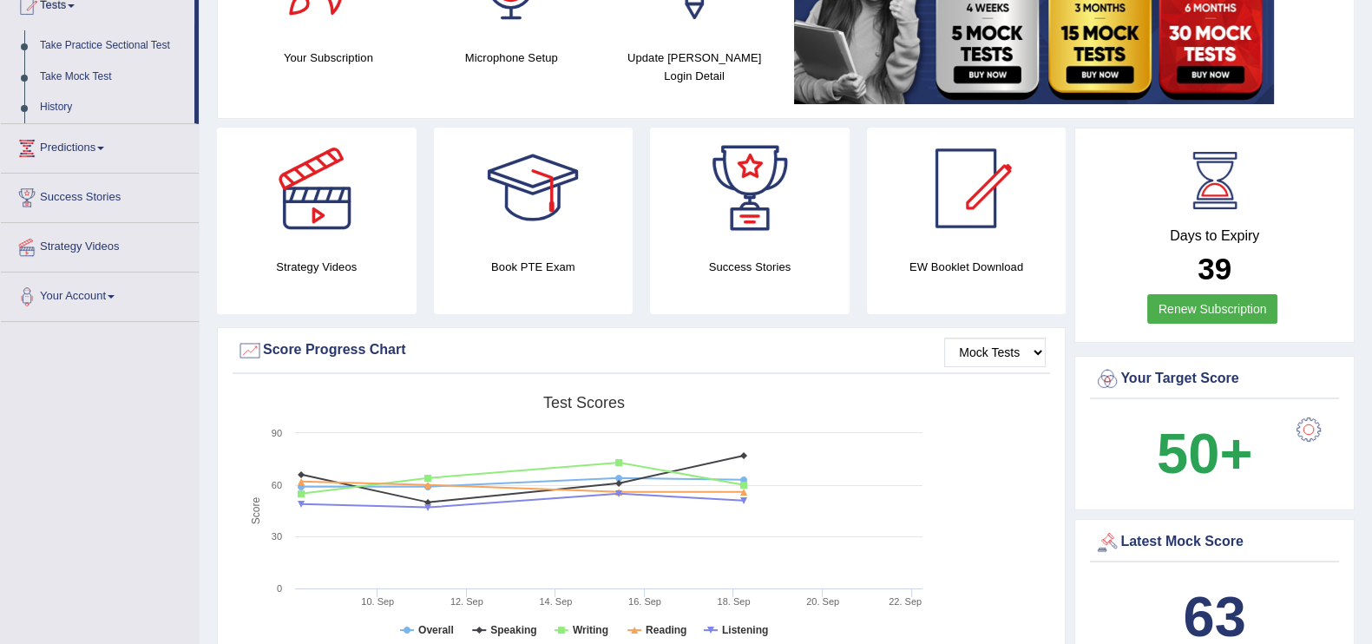
scroll to position [183, 0]
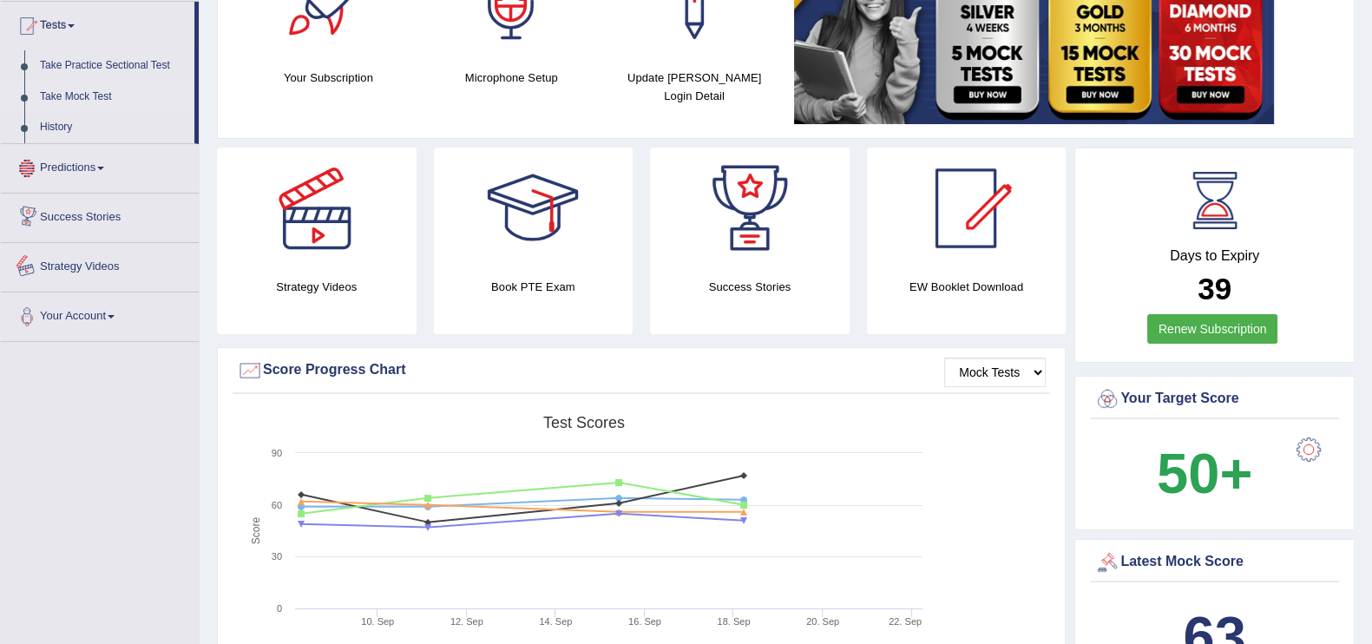
click at [97, 91] on link "Take Mock Test" at bounding box center [113, 97] width 162 height 31
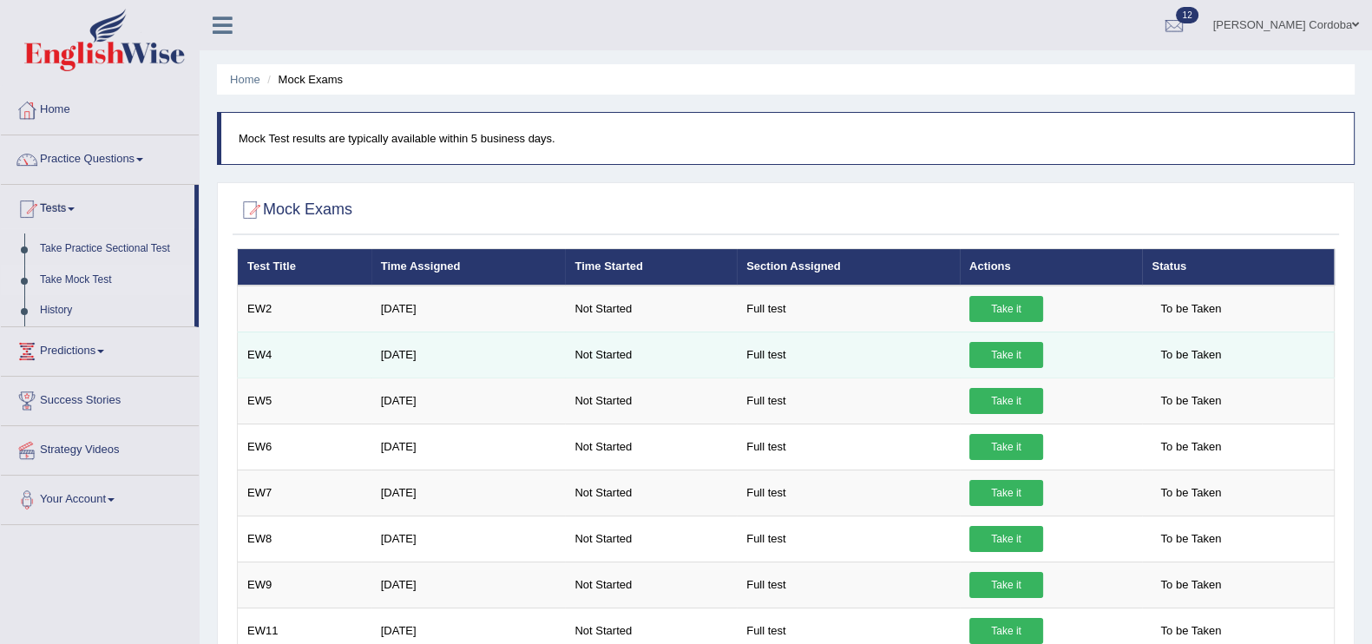
click at [993, 362] on link "Take it" at bounding box center [1006, 355] width 74 height 26
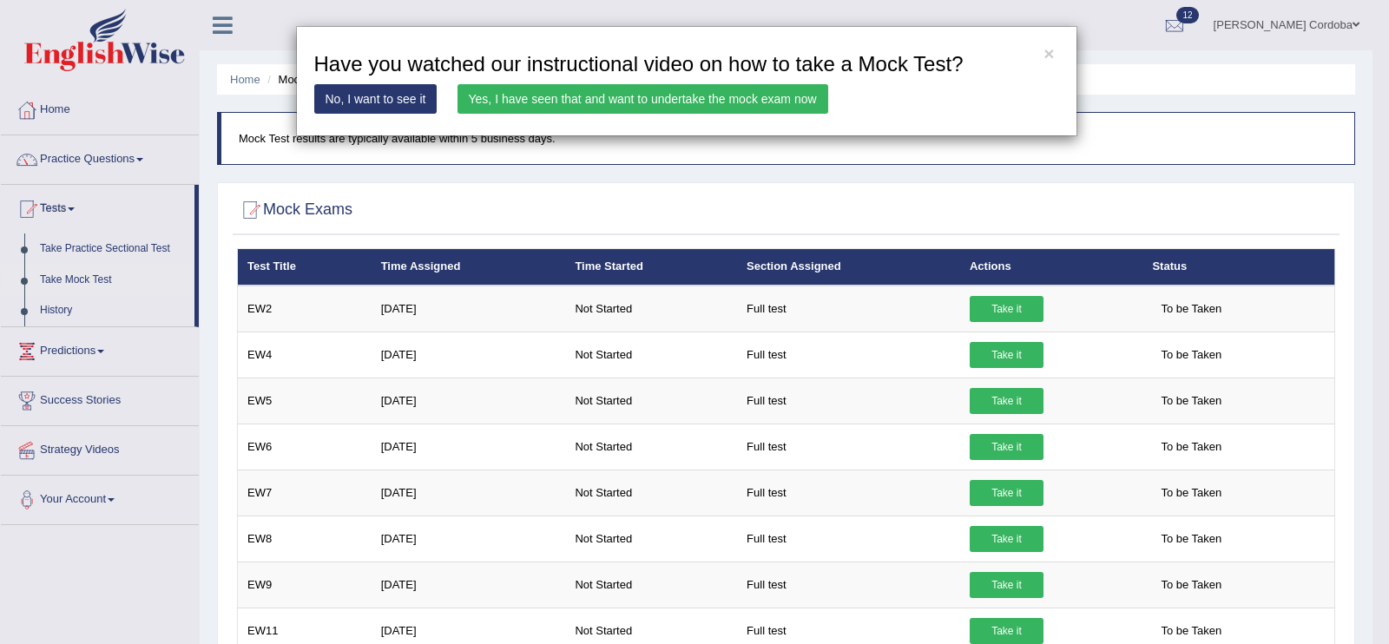
click at [735, 107] on link "Yes, I have seen that and want to undertake the mock exam now" at bounding box center [642, 99] width 371 height 30
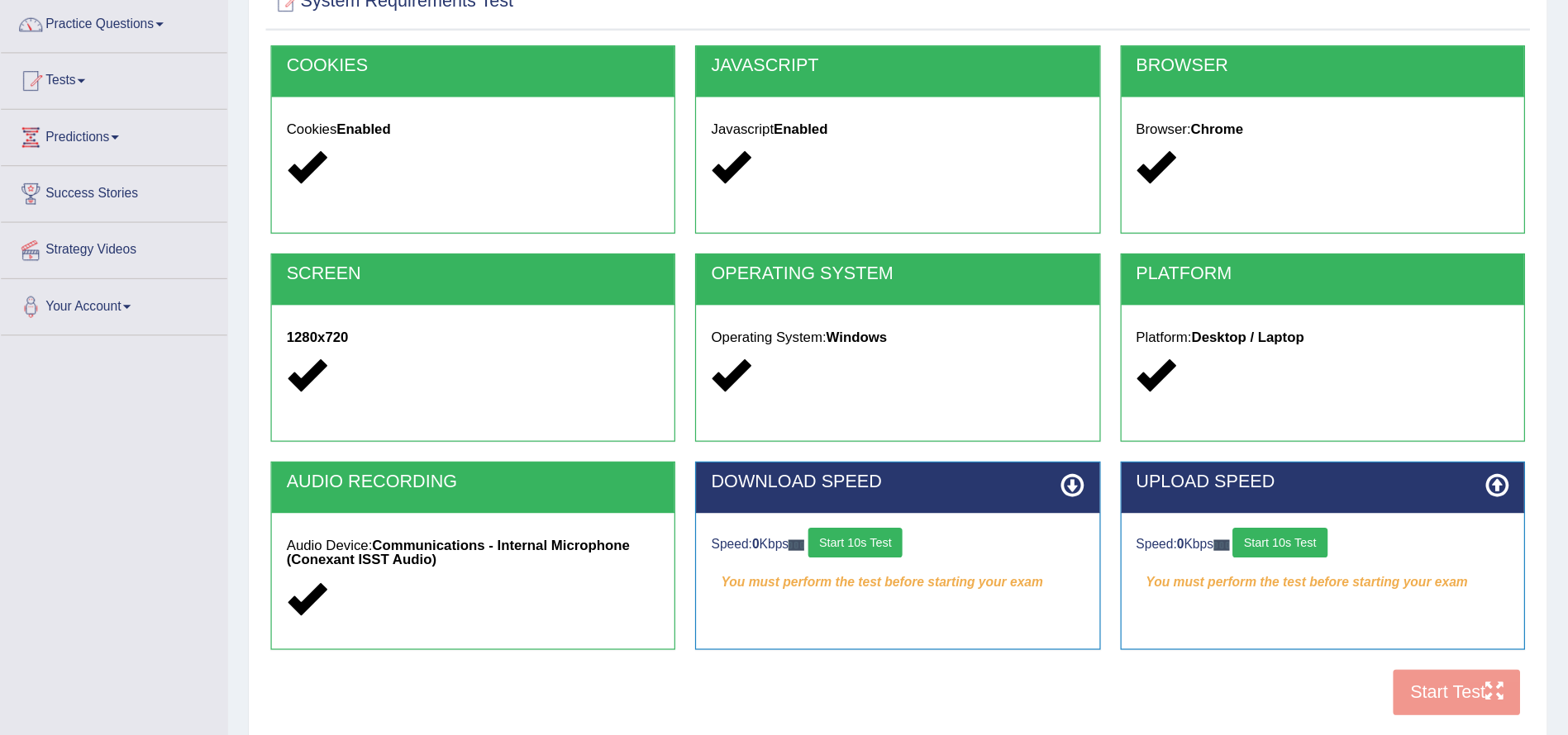
scroll to position [132, 0]
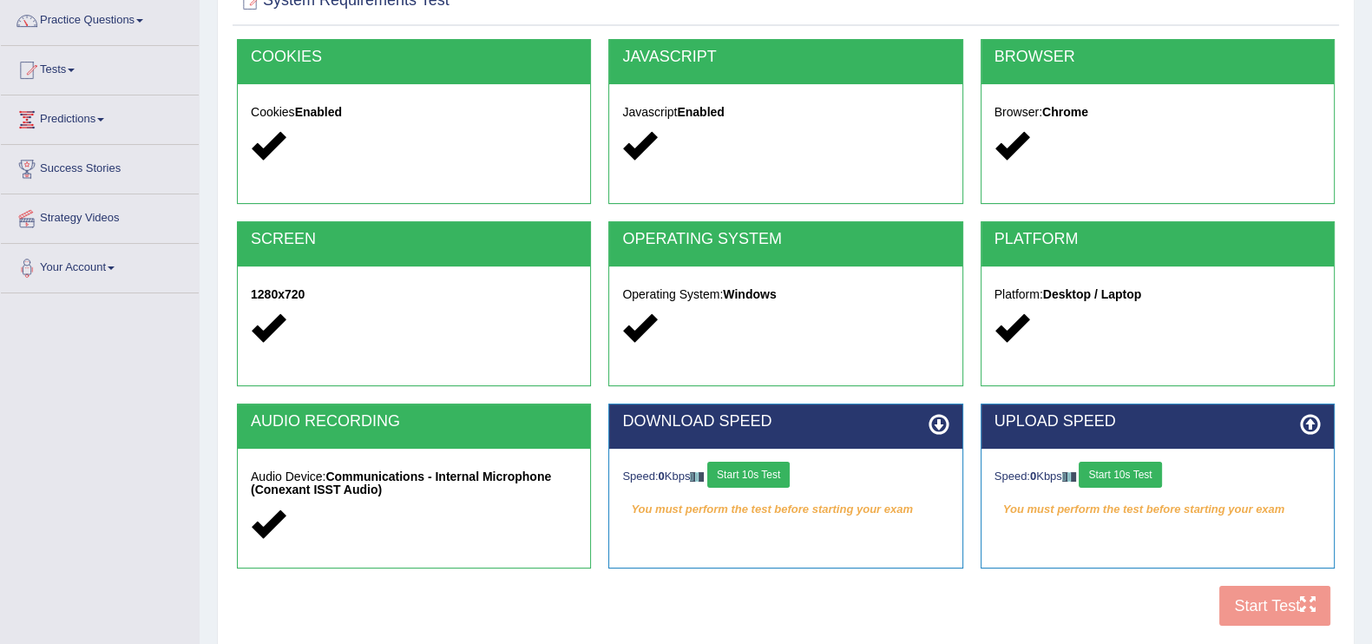
click at [764, 479] on button "Start 10s Test" at bounding box center [748, 475] width 82 height 26
click at [1141, 470] on button "Start 10s Test" at bounding box center [1120, 475] width 82 height 26
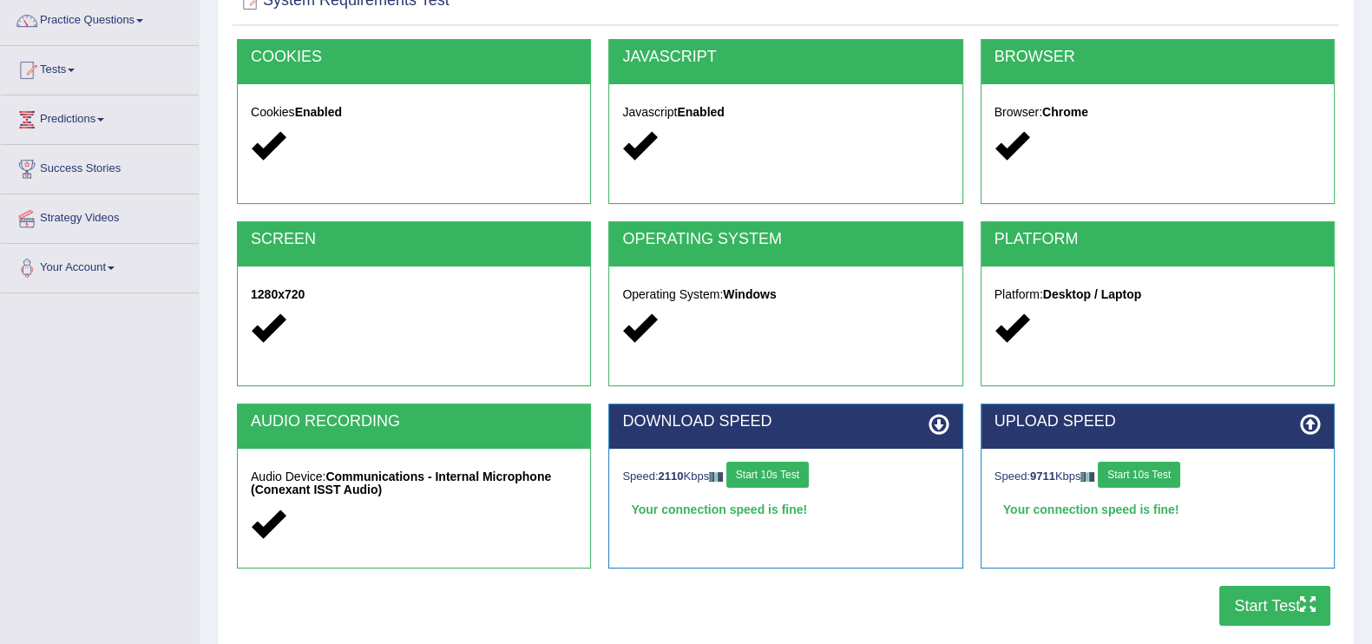
click at [1267, 588] on button "Start Test" at bounding box center [1274, 606] width 111 height 40
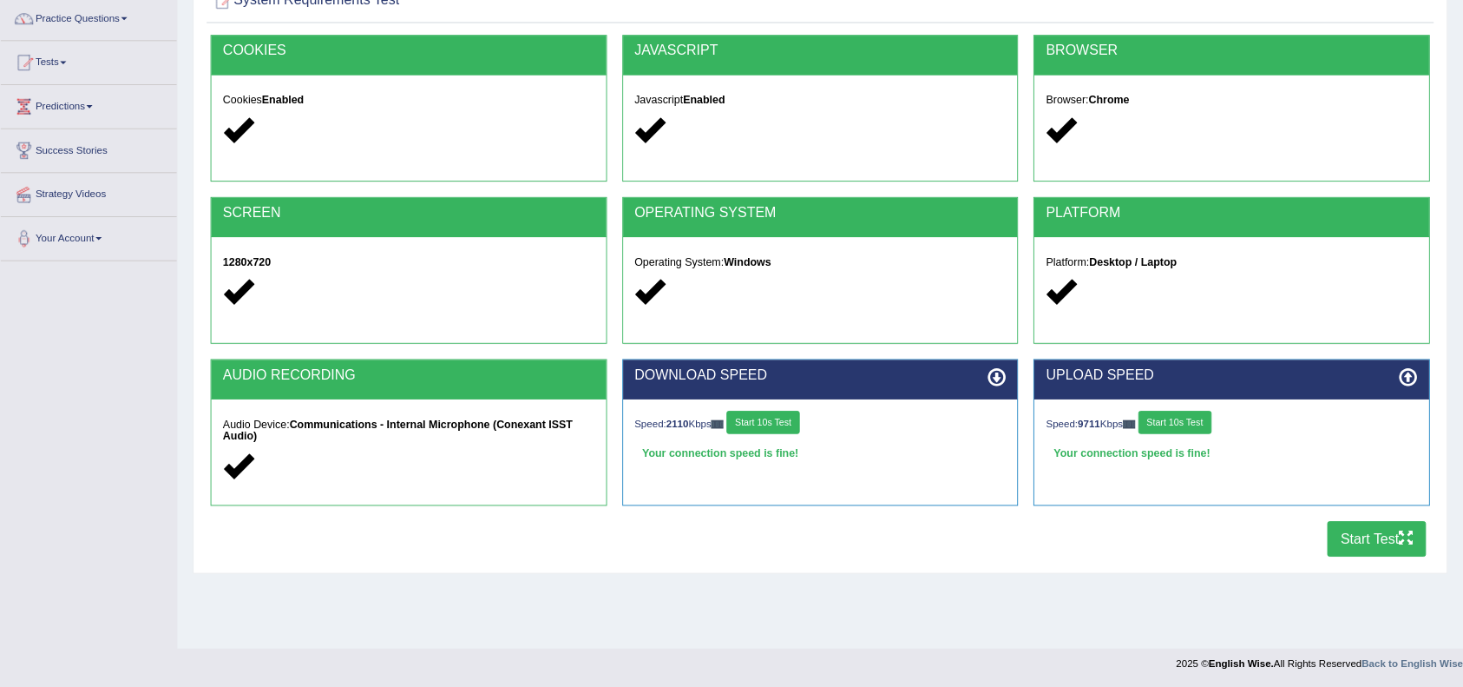
scroll to position [0, 0]
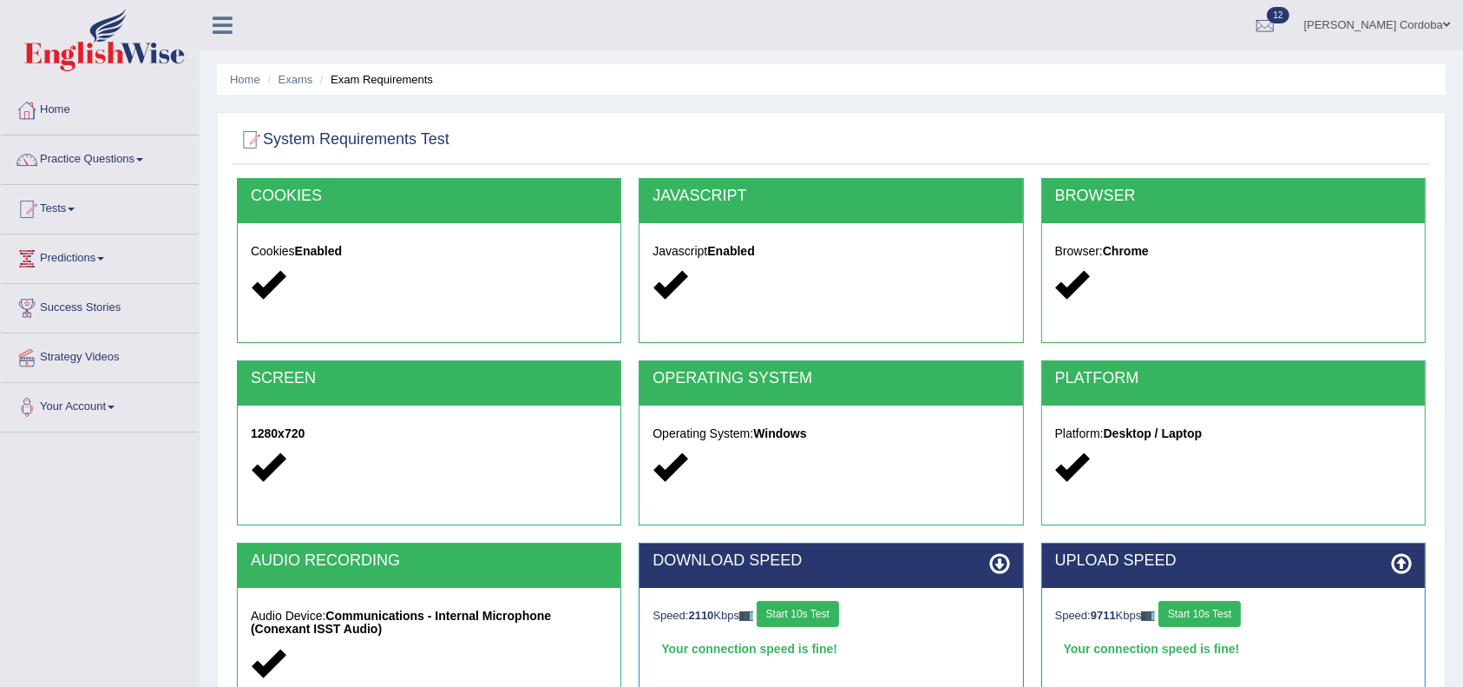
drag, startPoint x: 2119, startPoint y: 10, endPoint x: 54, endPoint y: 95, distance: 2067.4
click at [54, 95] on link "Home" at bounding box center [100, 107] width 198 height 43
click at [54, 95] on link "Home" at bounding box center [98, 107] width 194 height 43
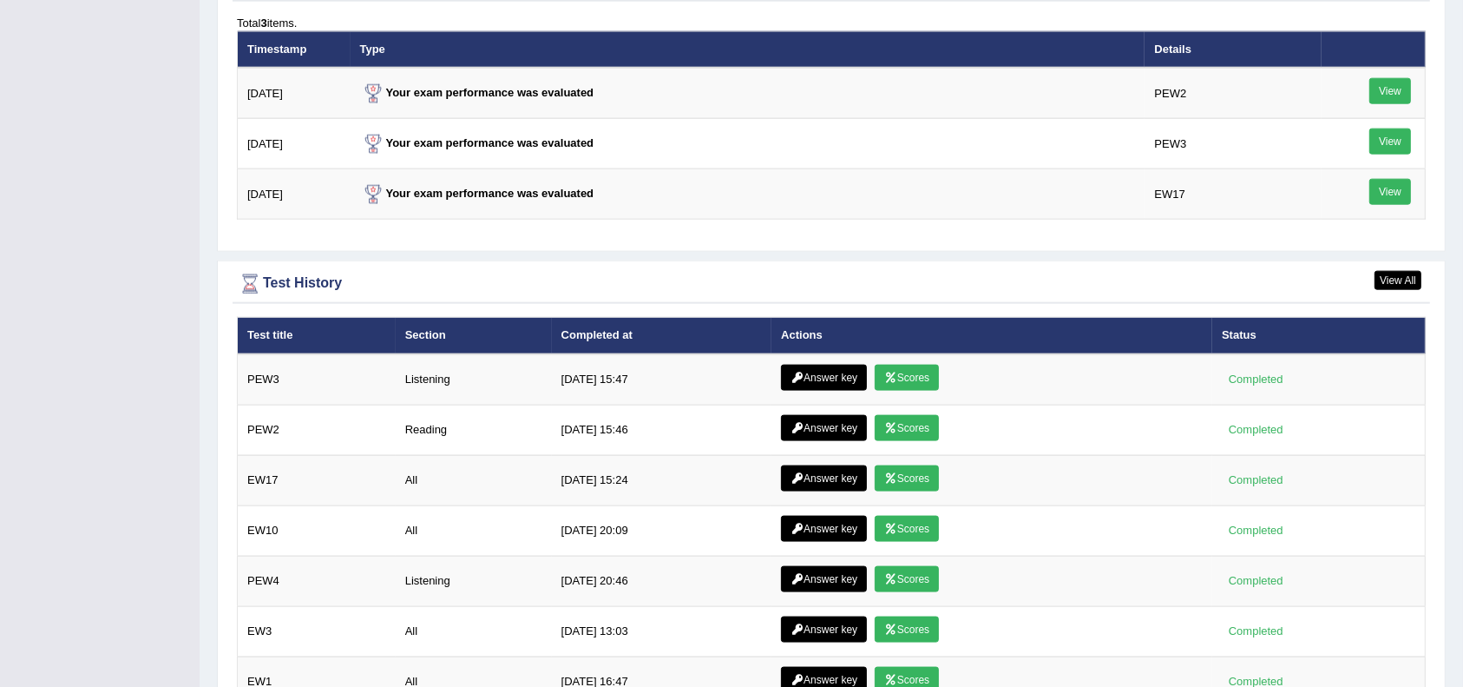
scroll to position [2220, 0]
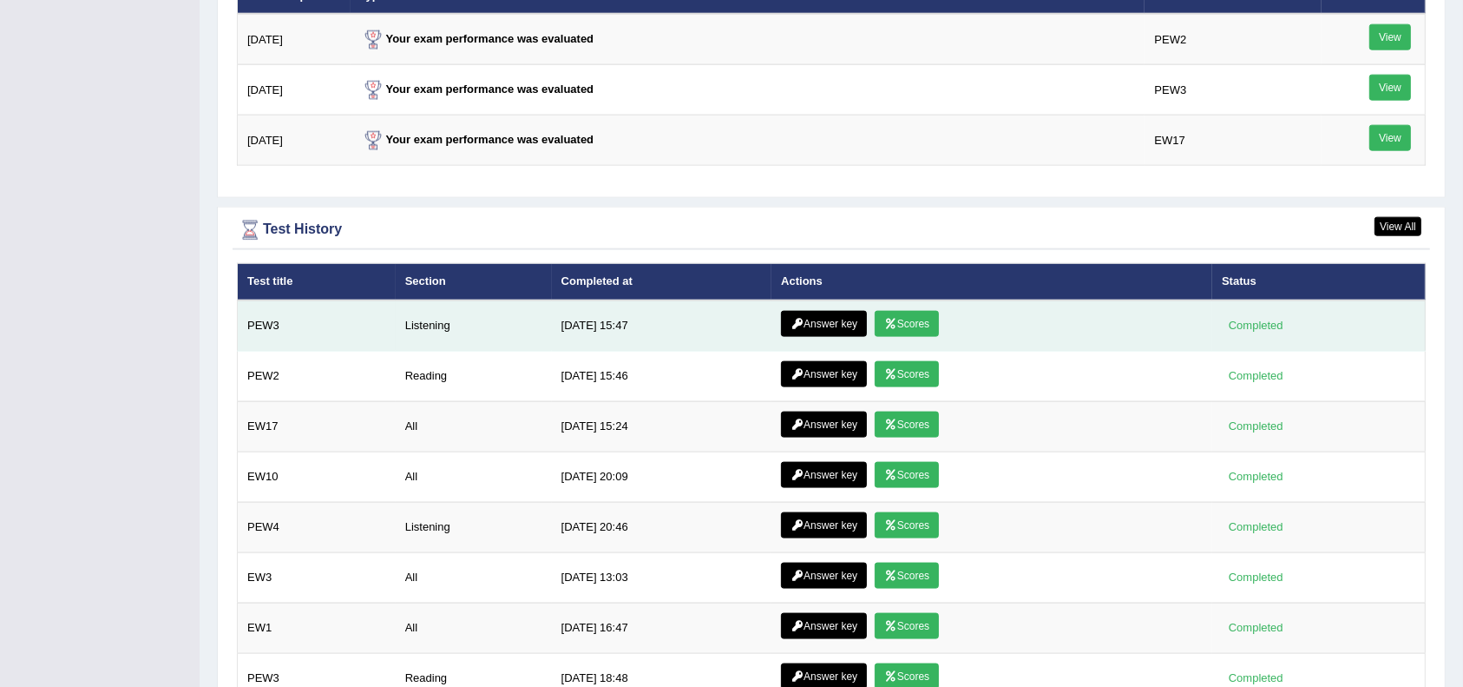
click at [903, 317] on link "Scores" at bounding box center [907, 324] width 64 height 26
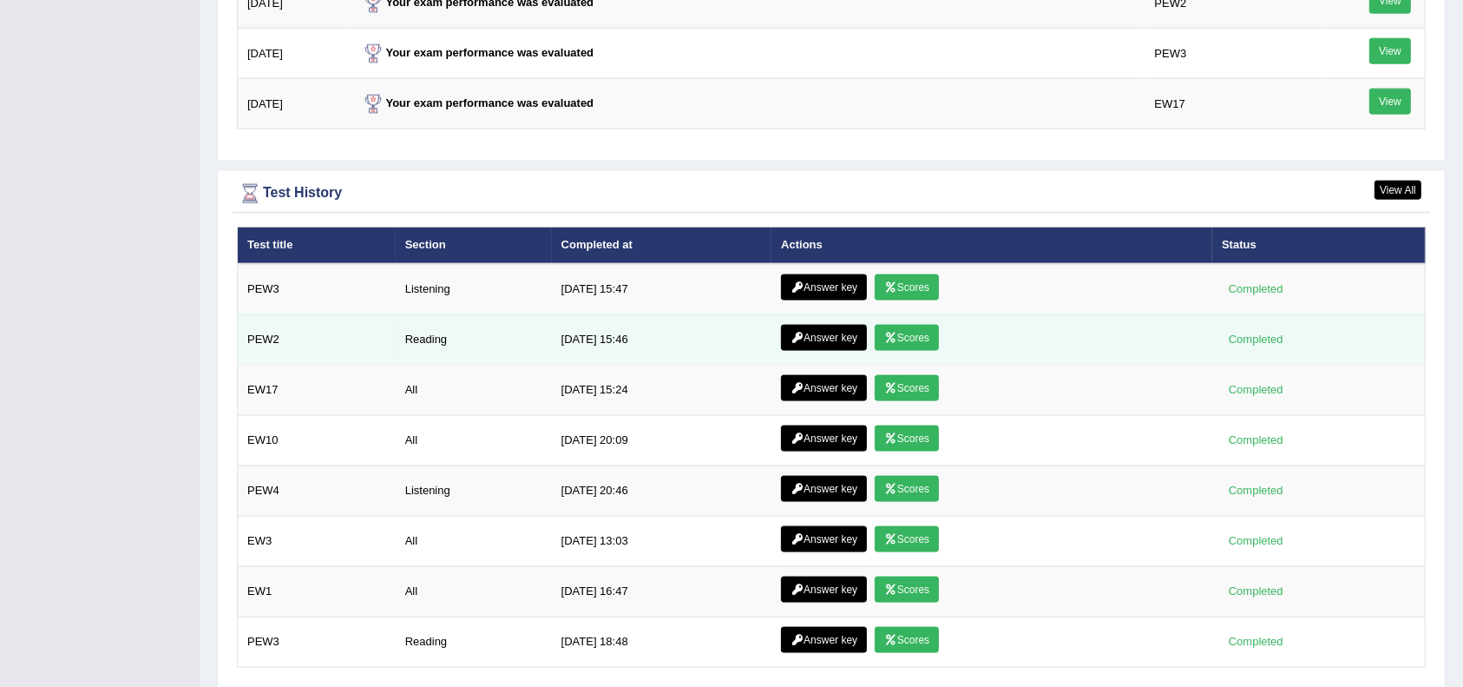
click at [830, 330] on link "Answer key" at bounding box center [824, 338] width 86 height 26
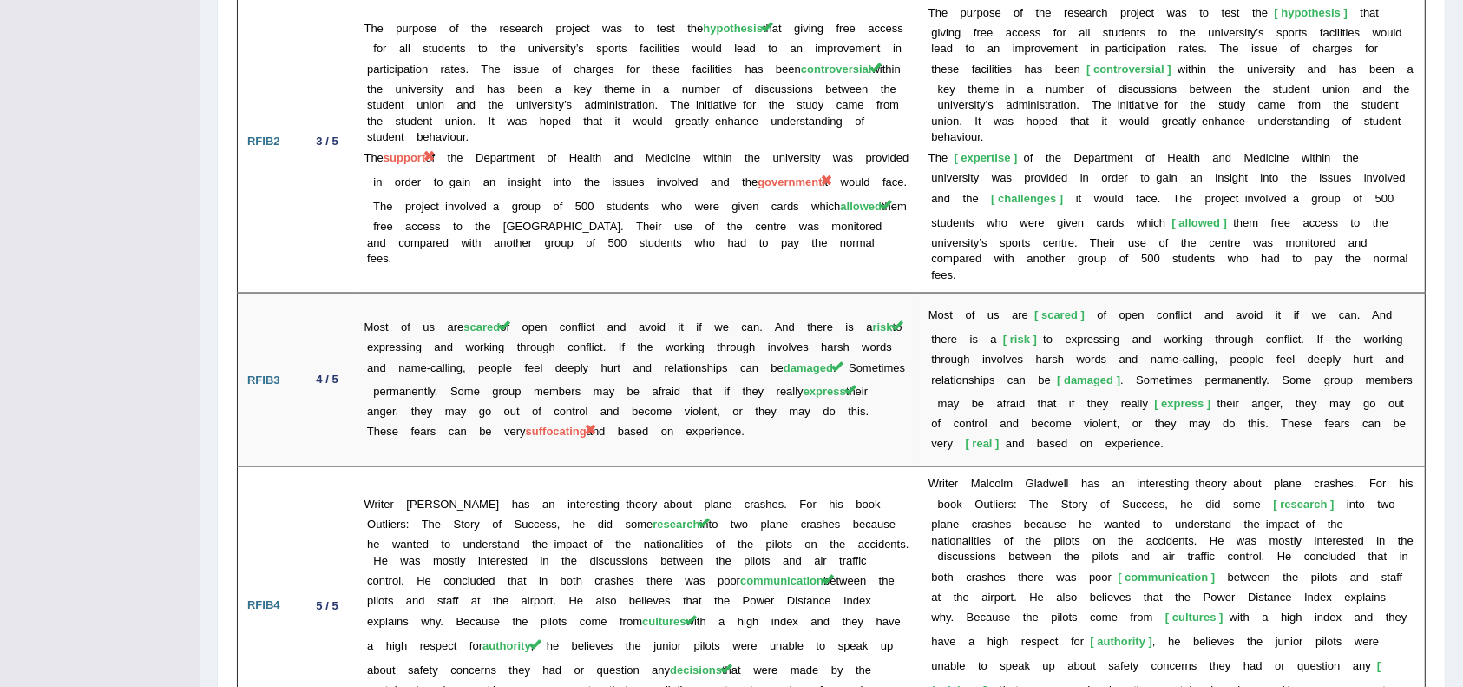
scroll to position [3269, 0]
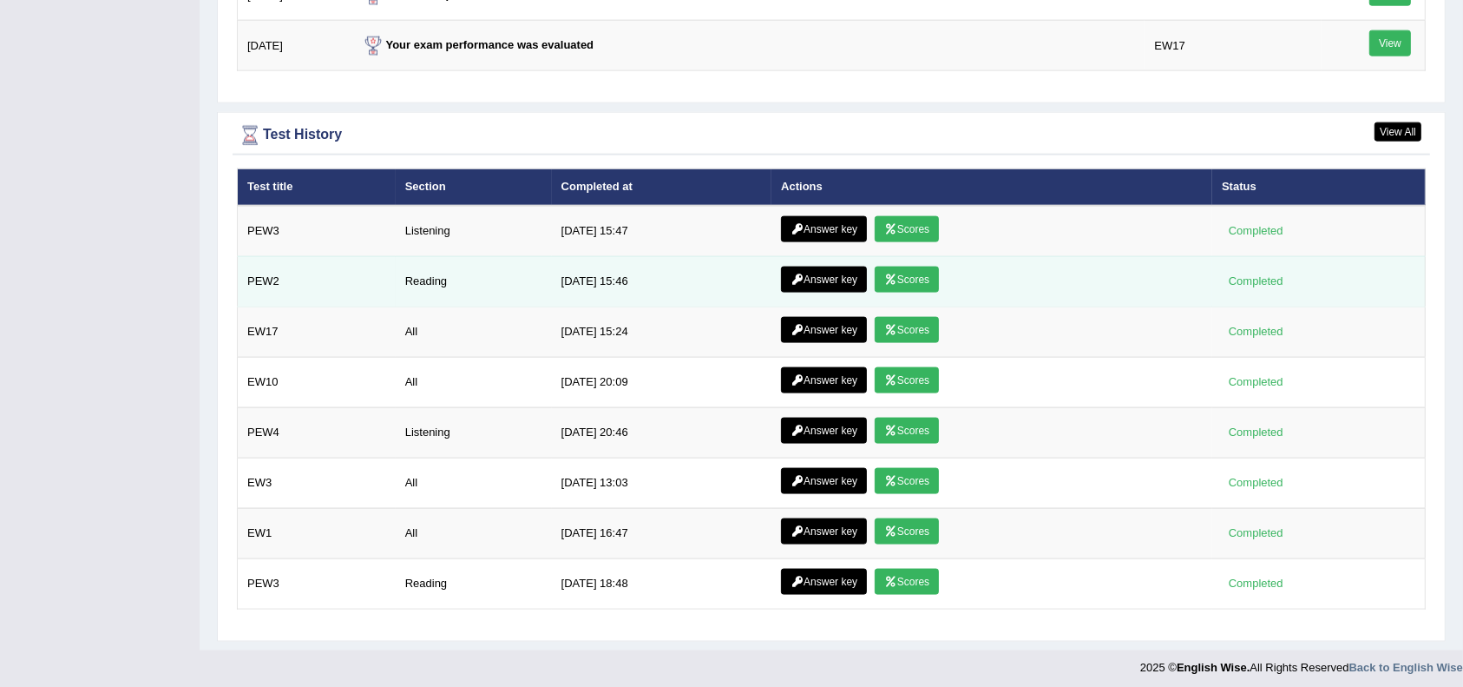
click at [853, 276] on link "Answer key" at bounding box center [824, 279] width 86 height 26
click at [840, 280] on link "Answer key" at bounding box center [824, 279] width 86 height 26
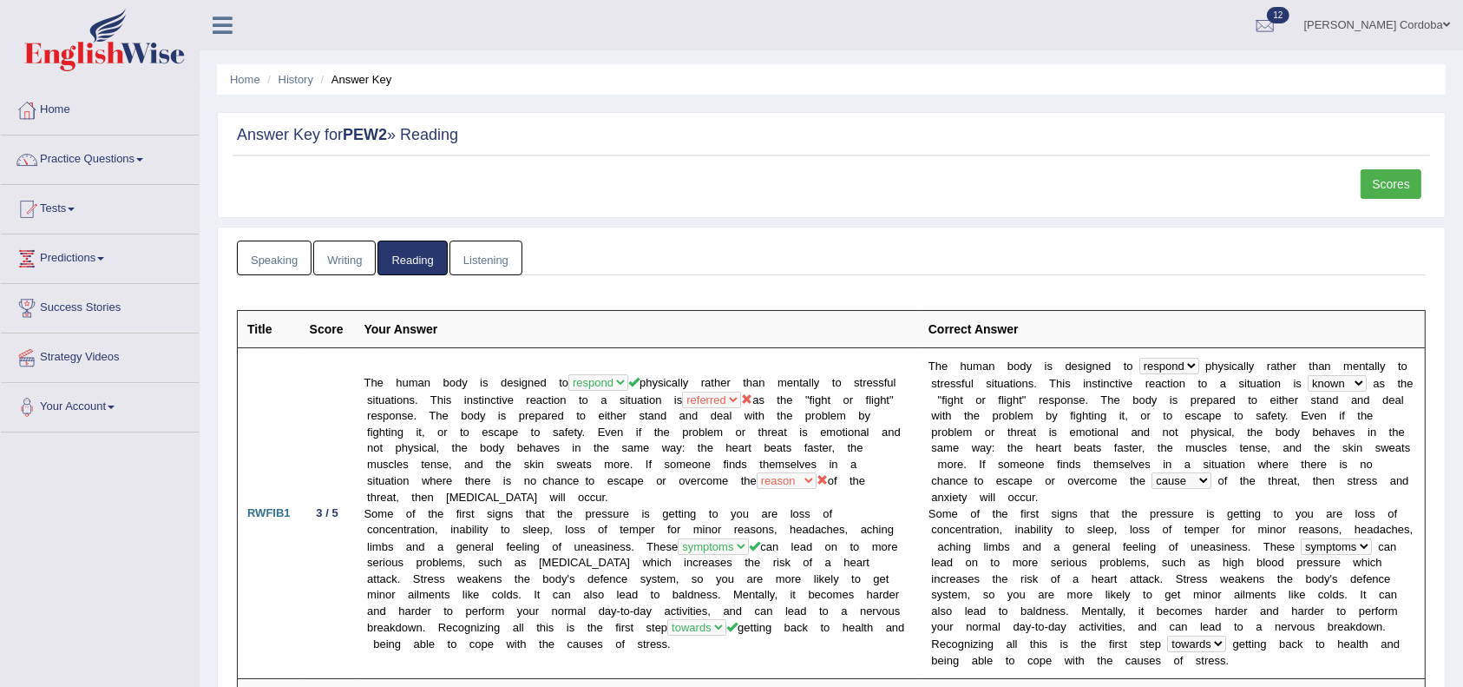
click at [840, 86] on ul "Home History Answer Key" at bounding box center [831, 79] width 1229 height 30
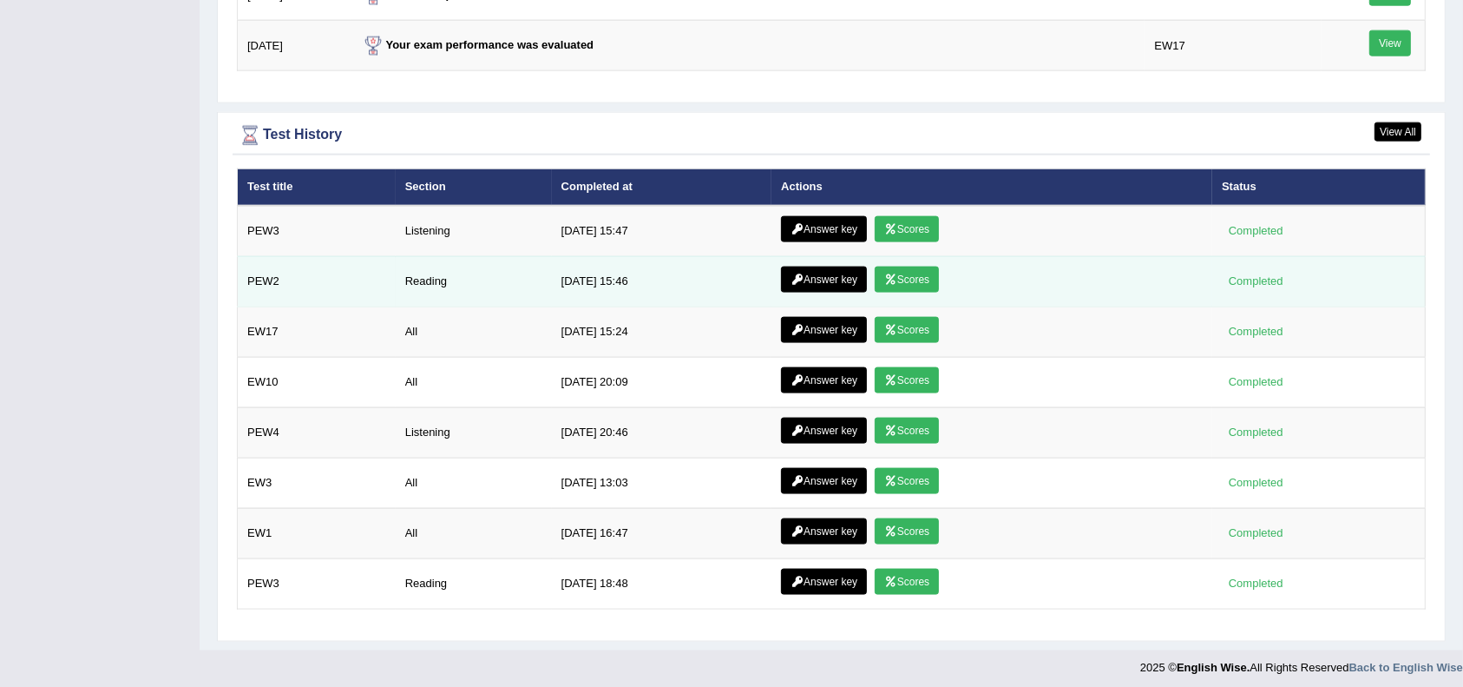
click at [887, 278] on icon at bounding box center [890, 279] width 13 height 10
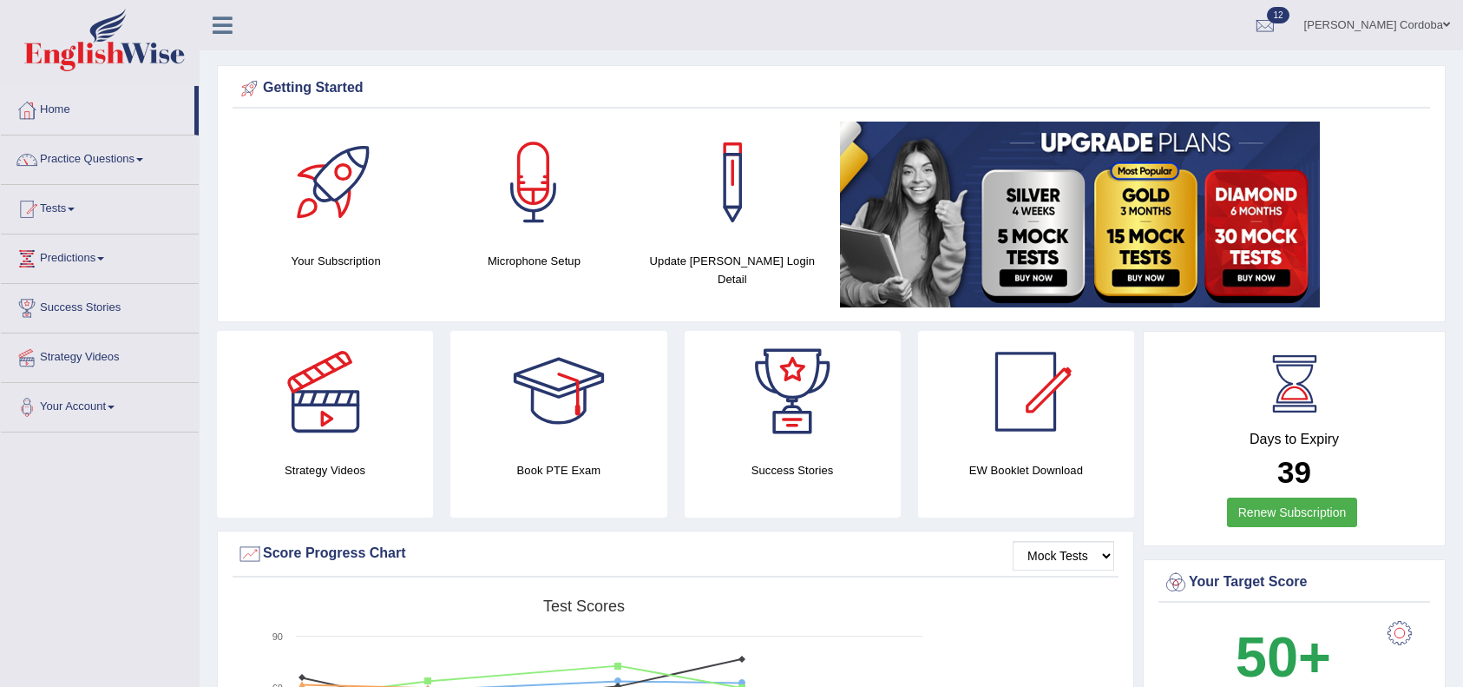
scroll to position [2087, 0]
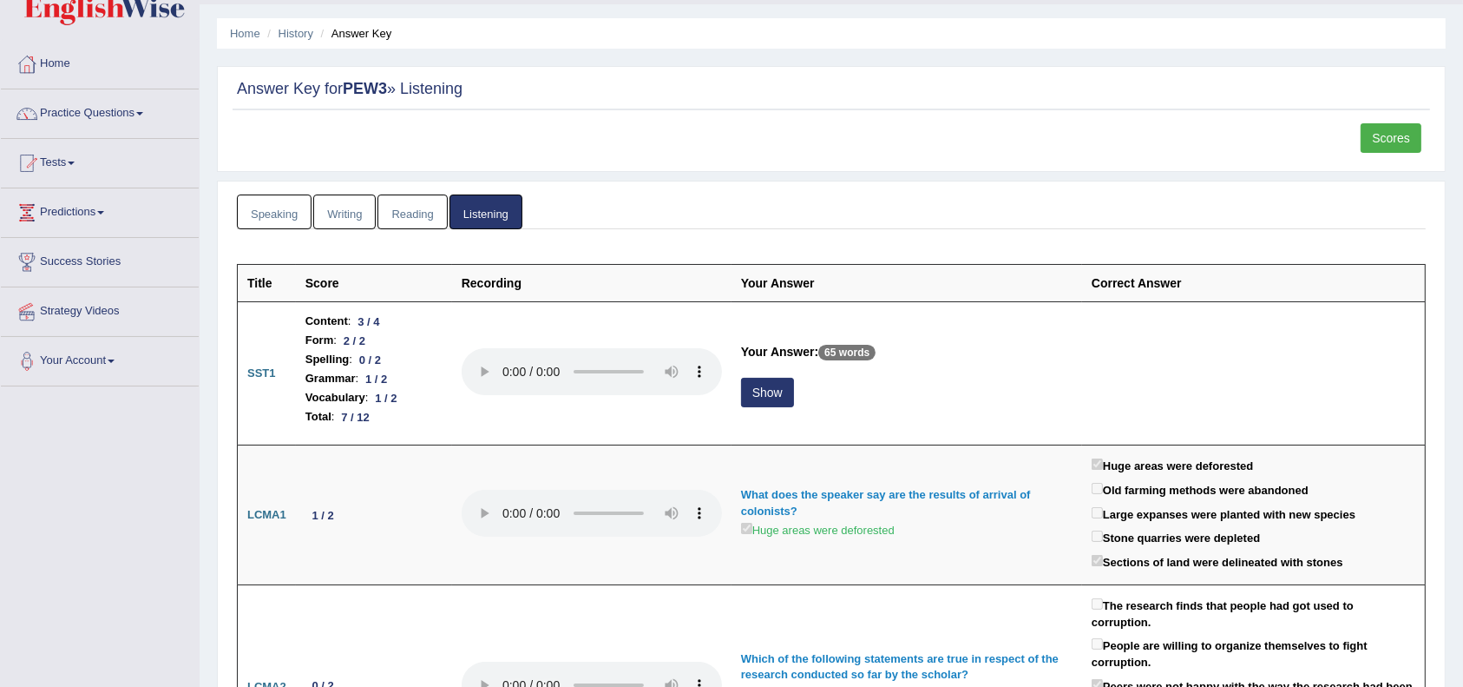
scroll to position [78, 0]
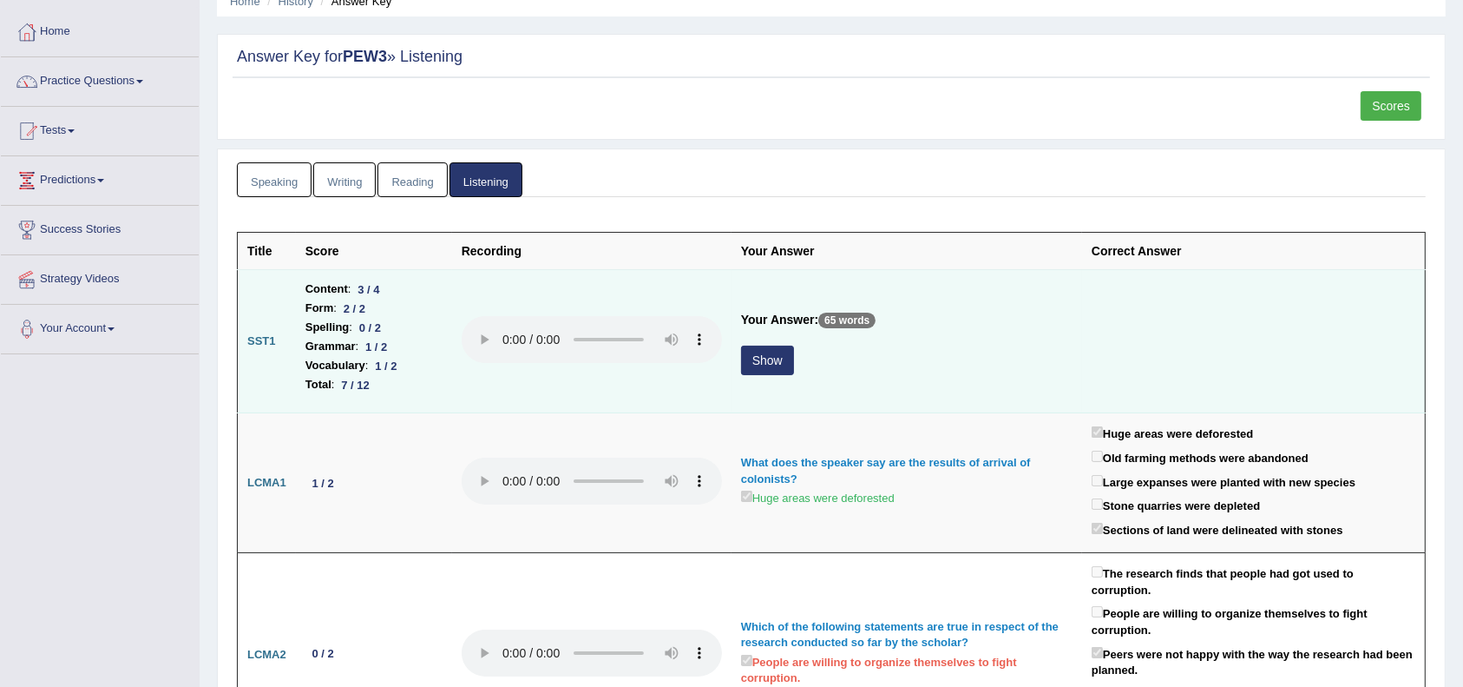
click at [752, 359] on button "Show" at bounding box center [767, 360] width 53 height 30
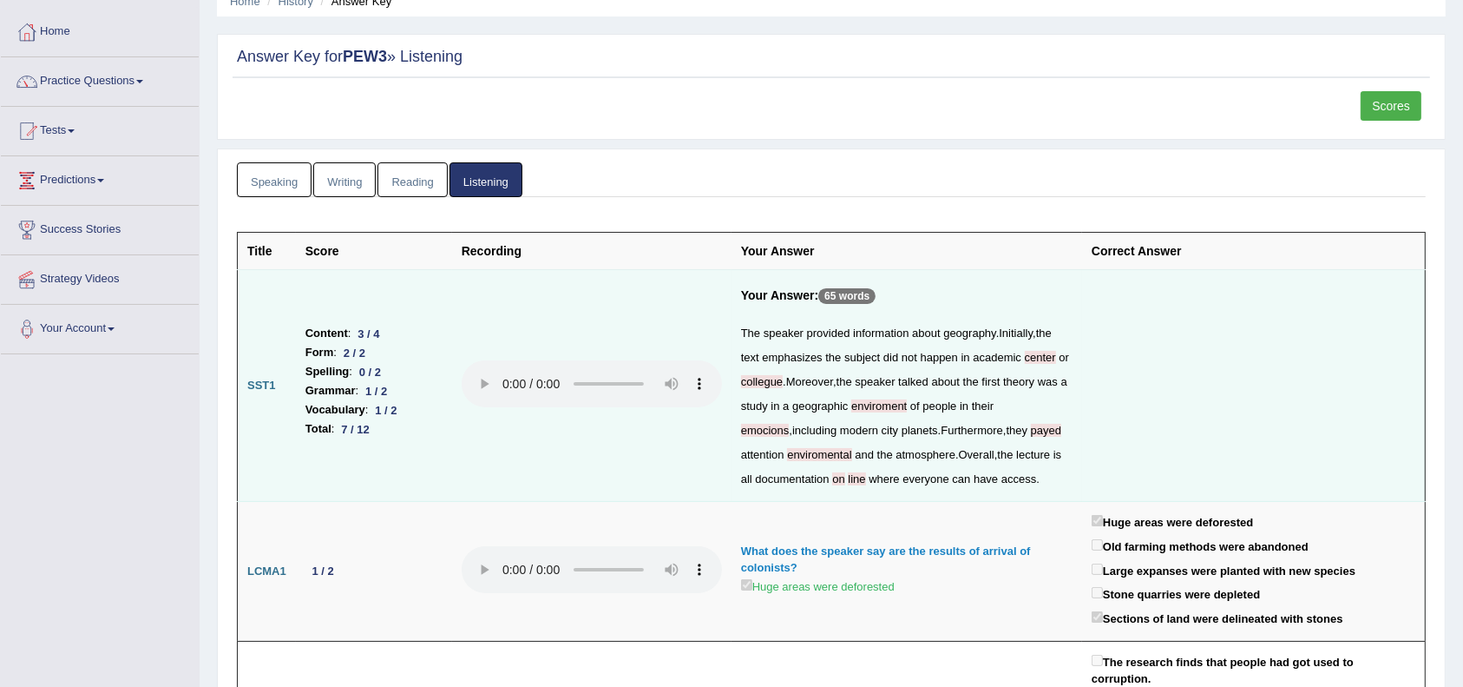
click at [886, 279] on td "Your Answer: 65 words The speaker provided information about geography . Initia…" at bounding box center [907, 386] width 351 height 232
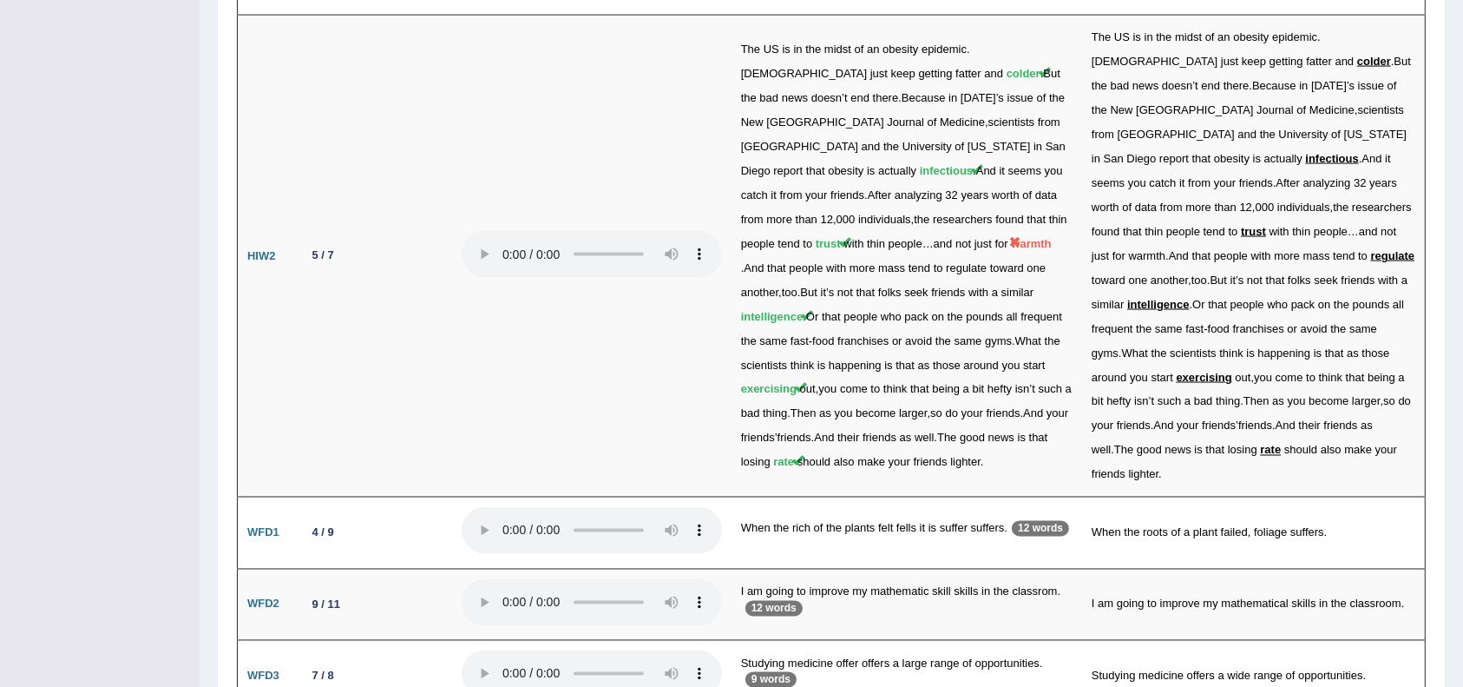
scroll to position [2911, 0]
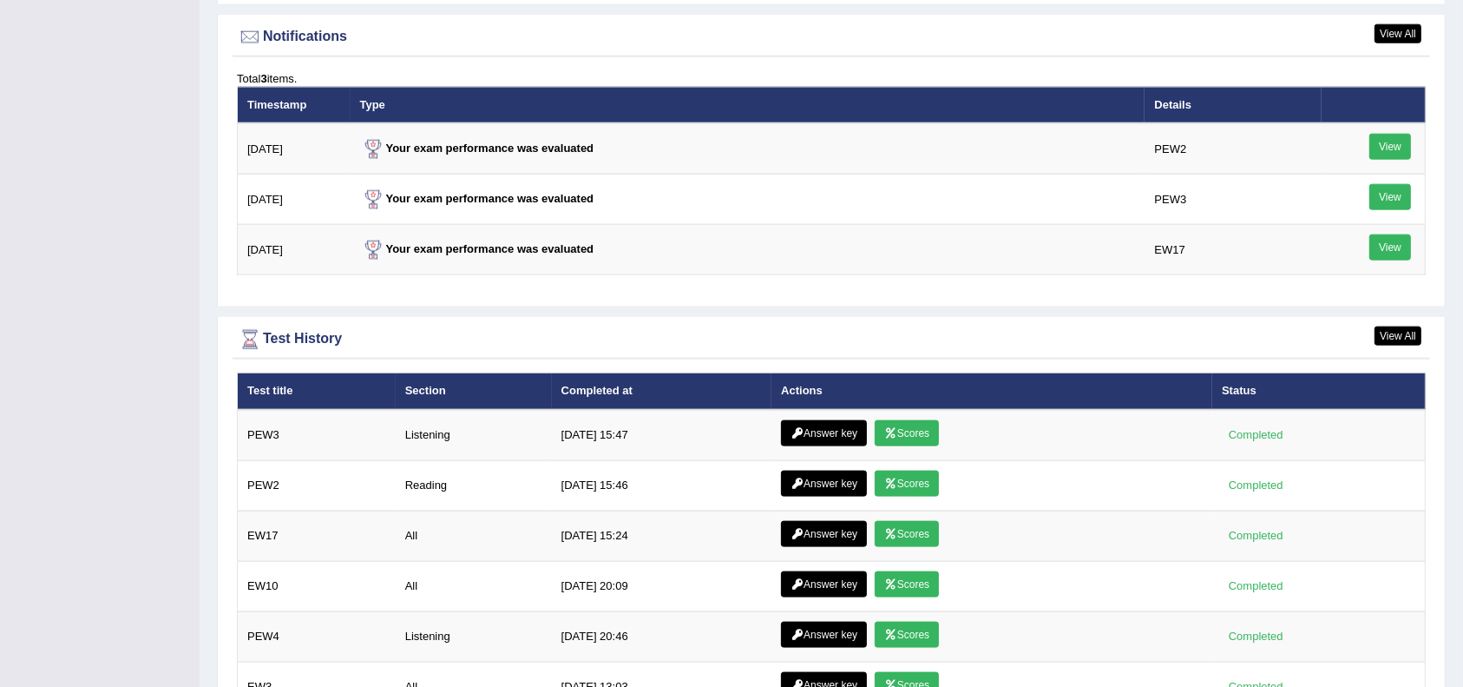
scroll to position [2112, 0]
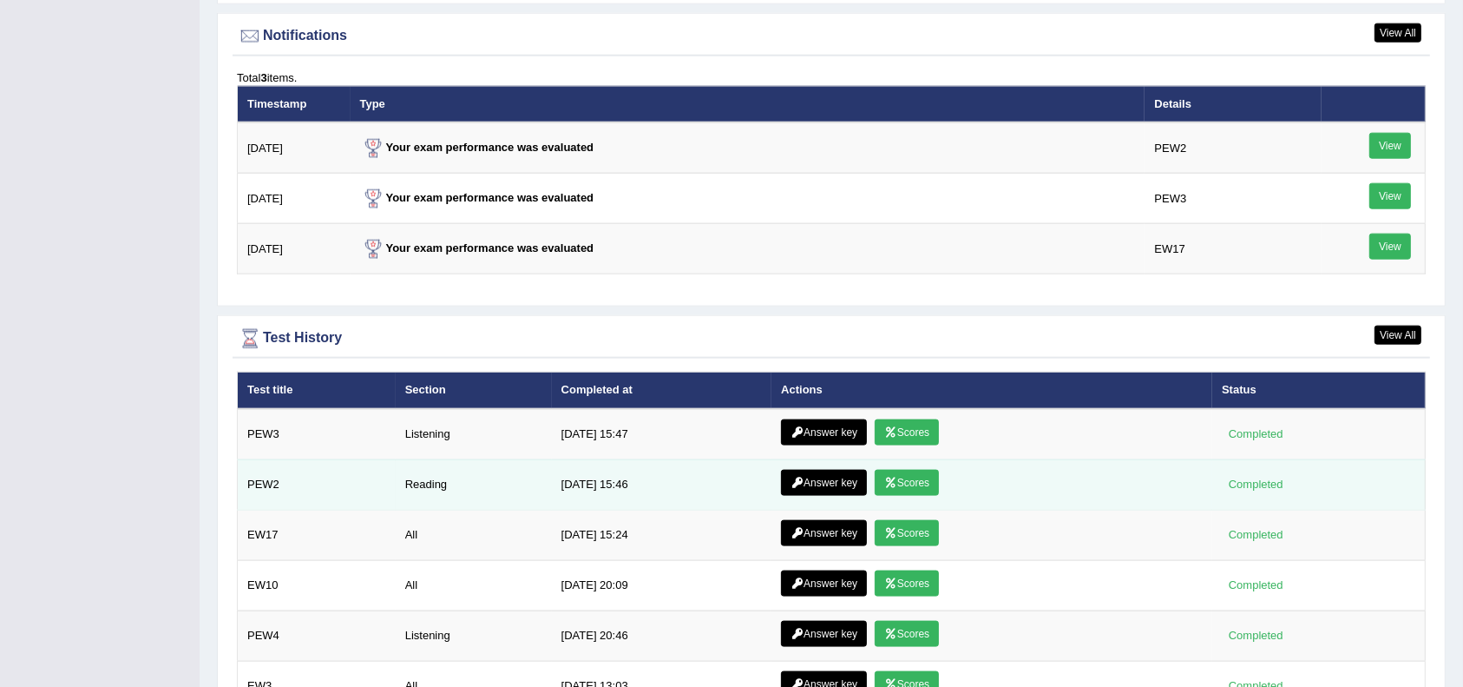
click at [812, 483] on link "Answer key" at bounding box center [824, 483] width 86 height 26
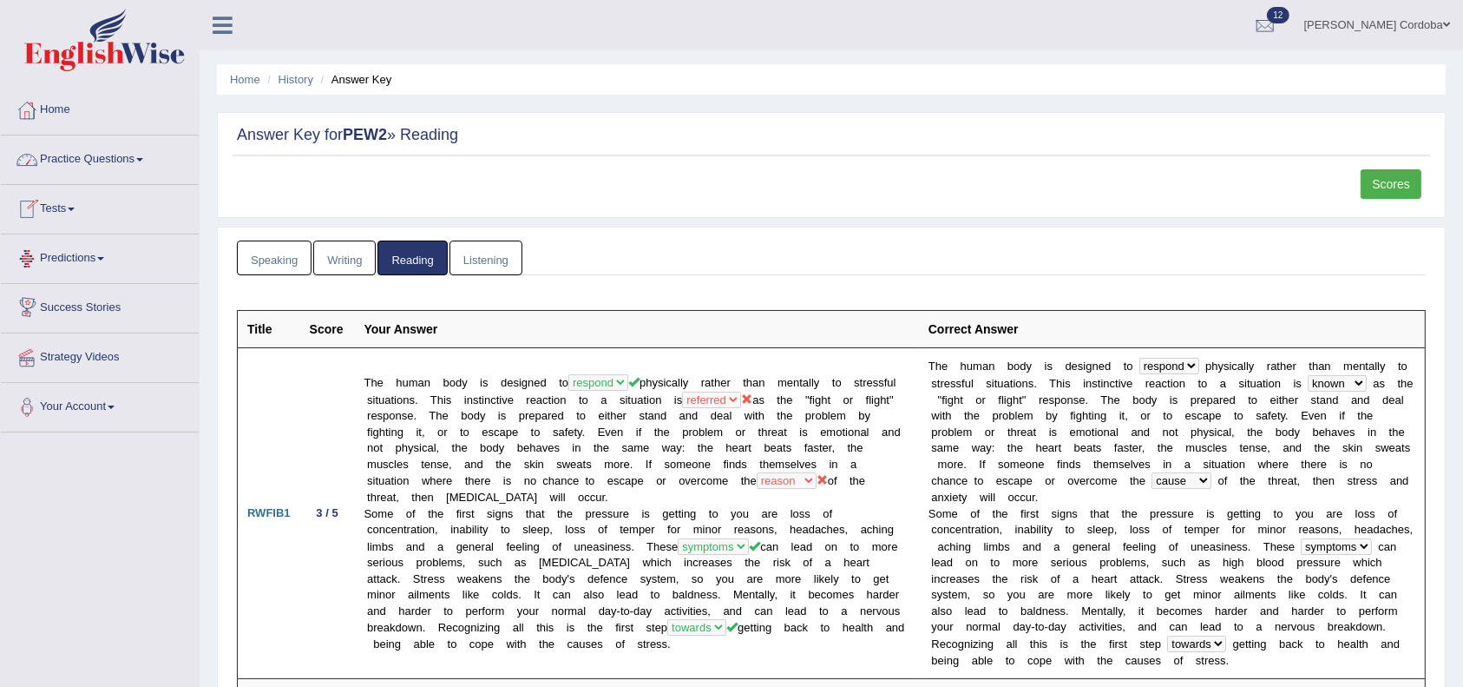
click at [66, 207] on link "Tests" at bounding box center [100, 206] width 198 height 43
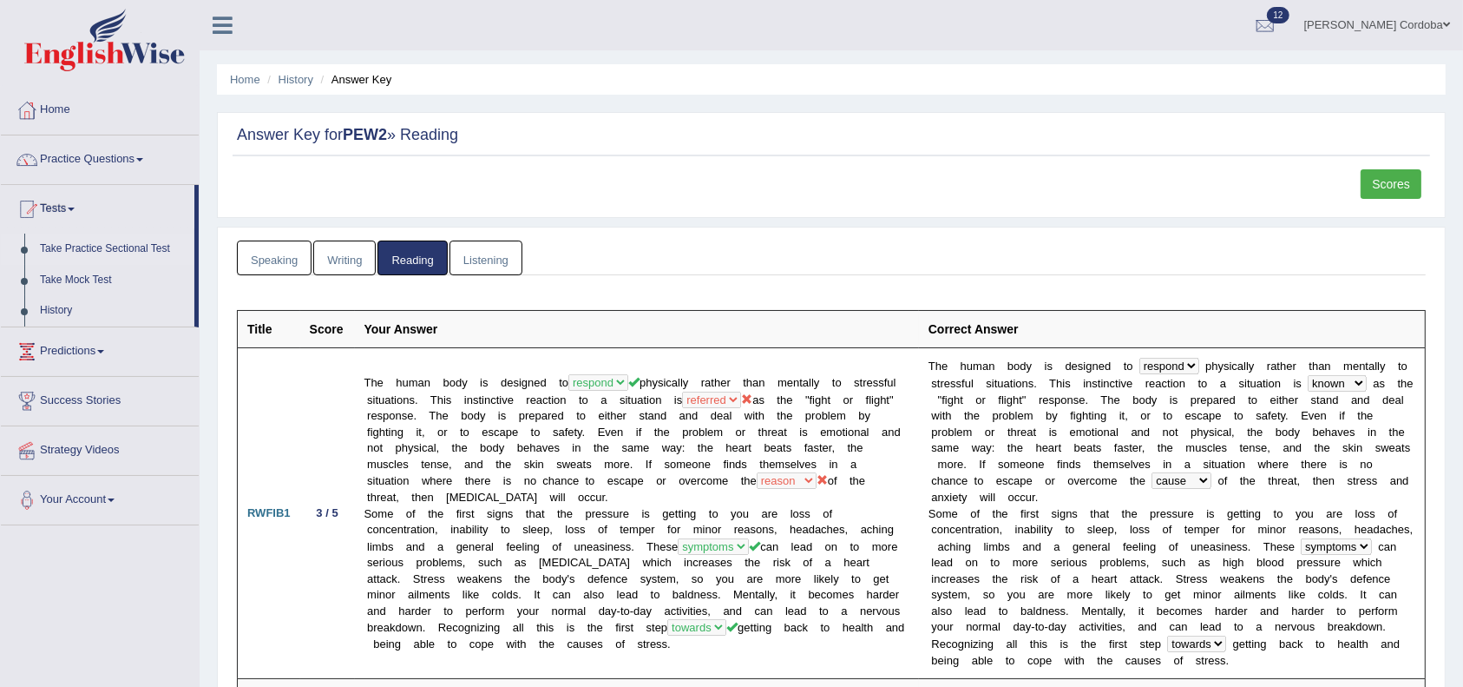
click at [156, 243] on link "Take Practice Sectional Test" at bounding box center [113, 248] width 162 height 31
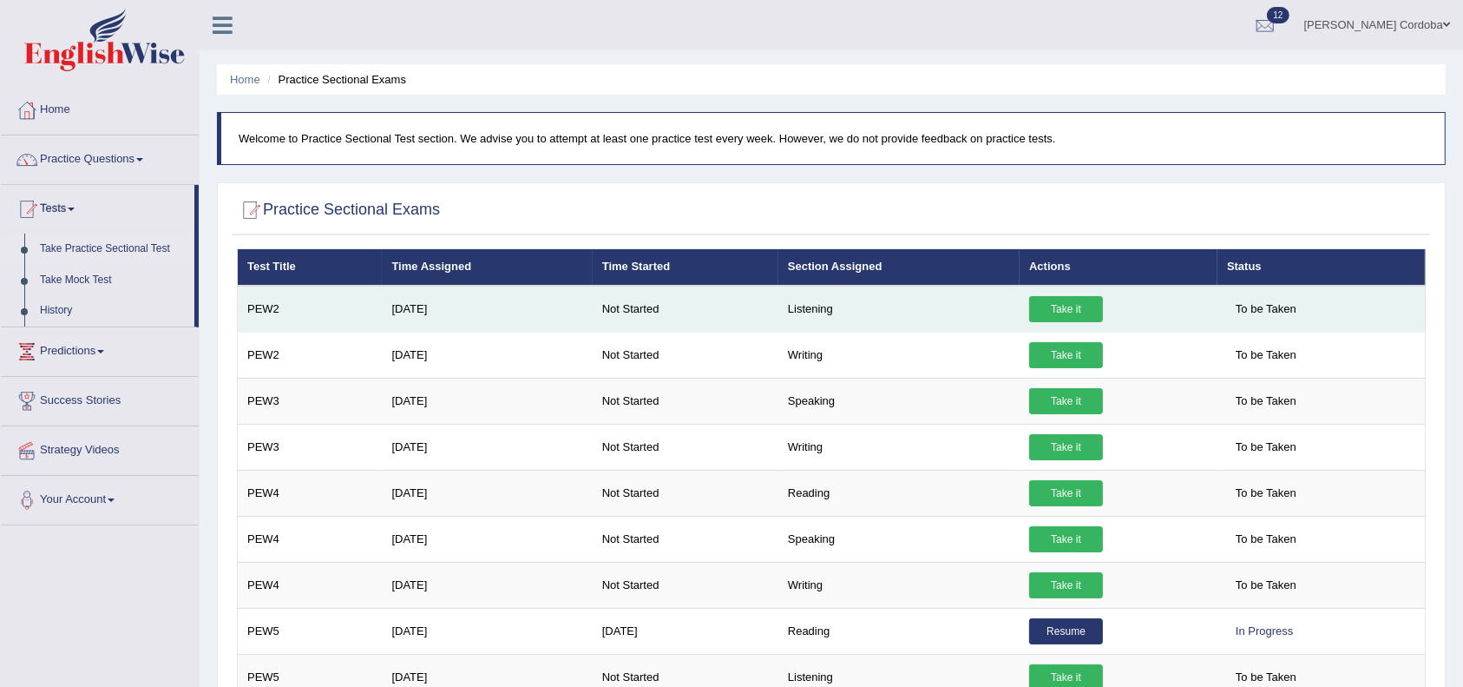
click at [1087, 297] on link "Take it" at bounding box center [1066, 309] width 74 height 26
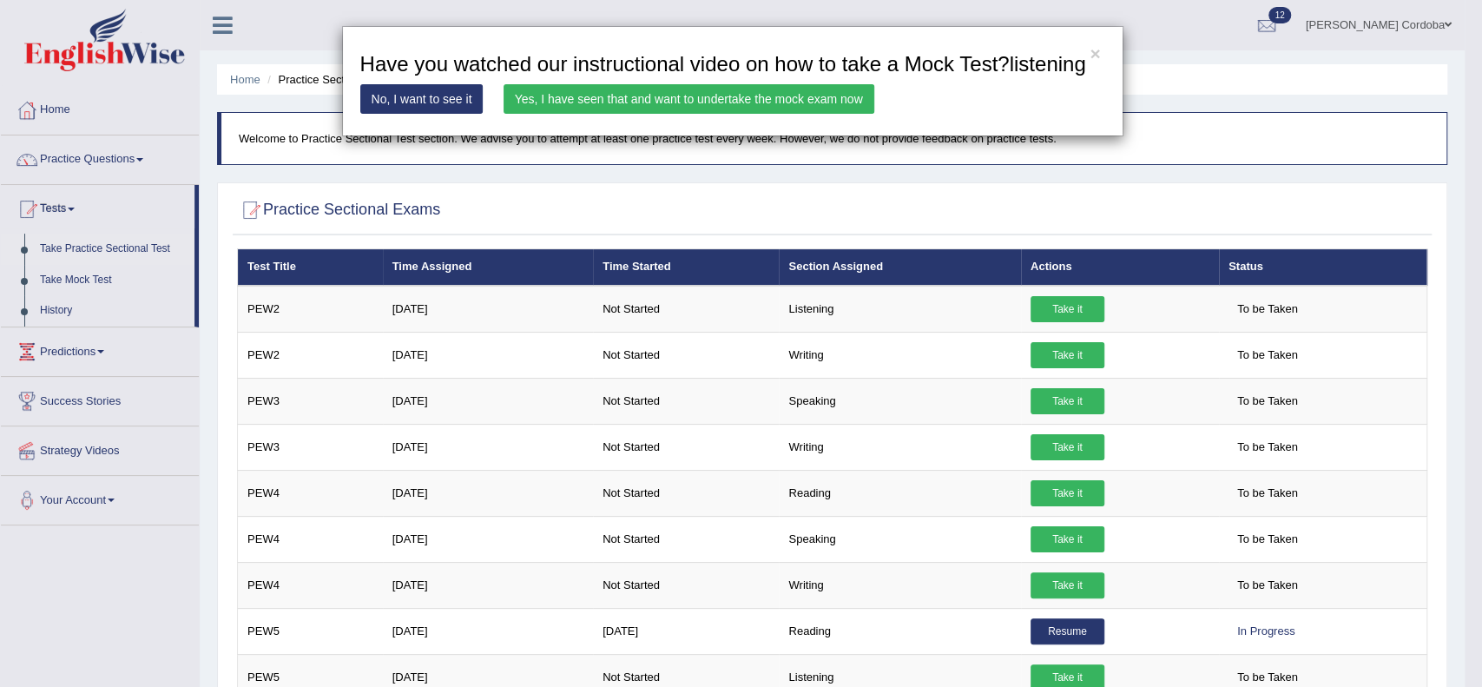
click at [799, 105] on link "Yes, I have seen that and want to undertake the mock exam now" at bounding box center [688, 99] width 371 height 30
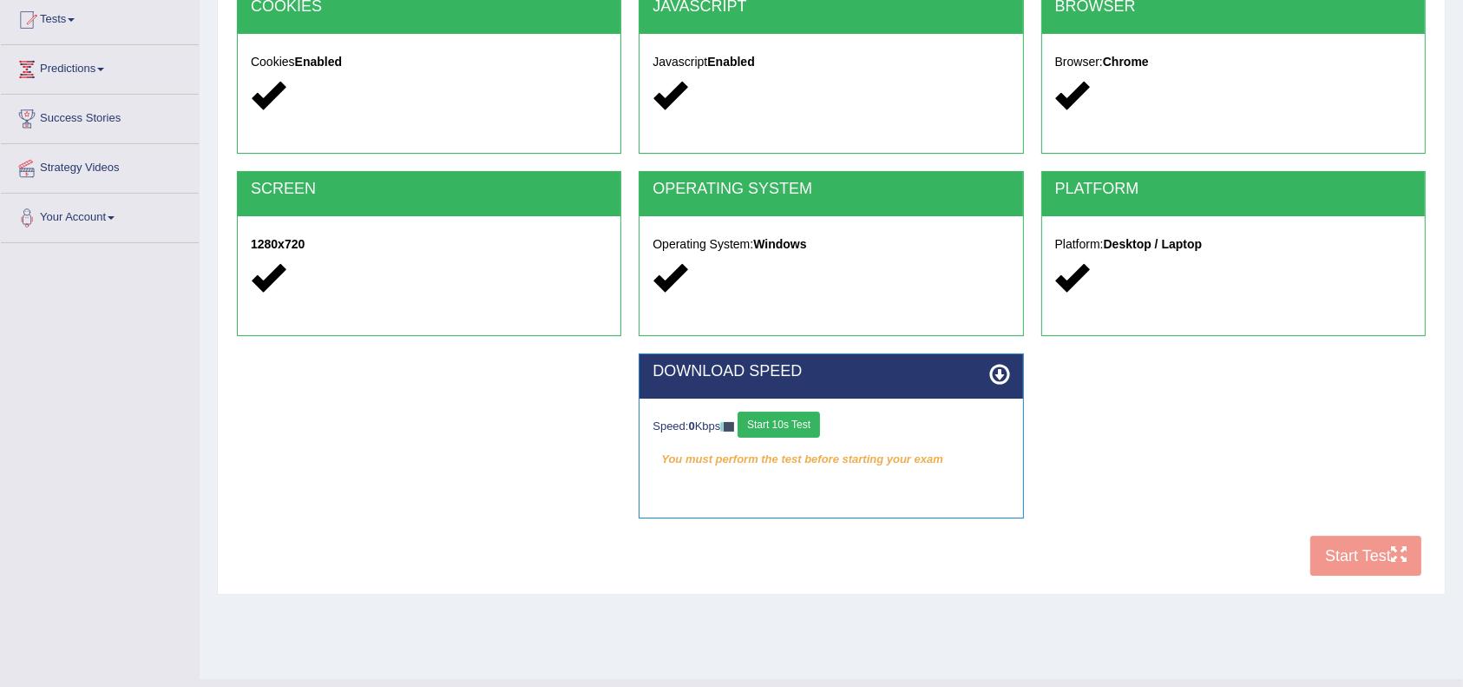
click at [812, 434] on button "Start 10s Test" at bounding box center [779, 424] width 82 height 26
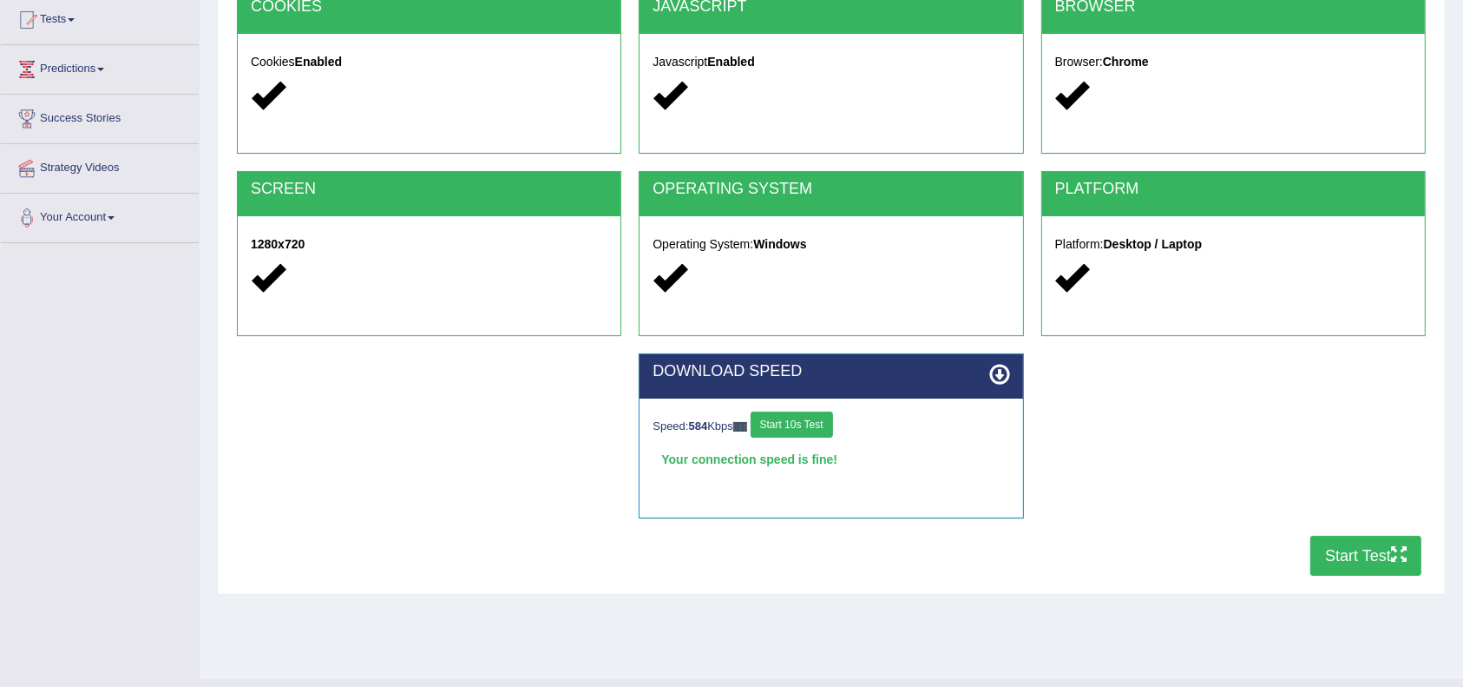
click at [1379, 557] on button "Start Test" at bounding box center [1366, 556] width 111 height 40
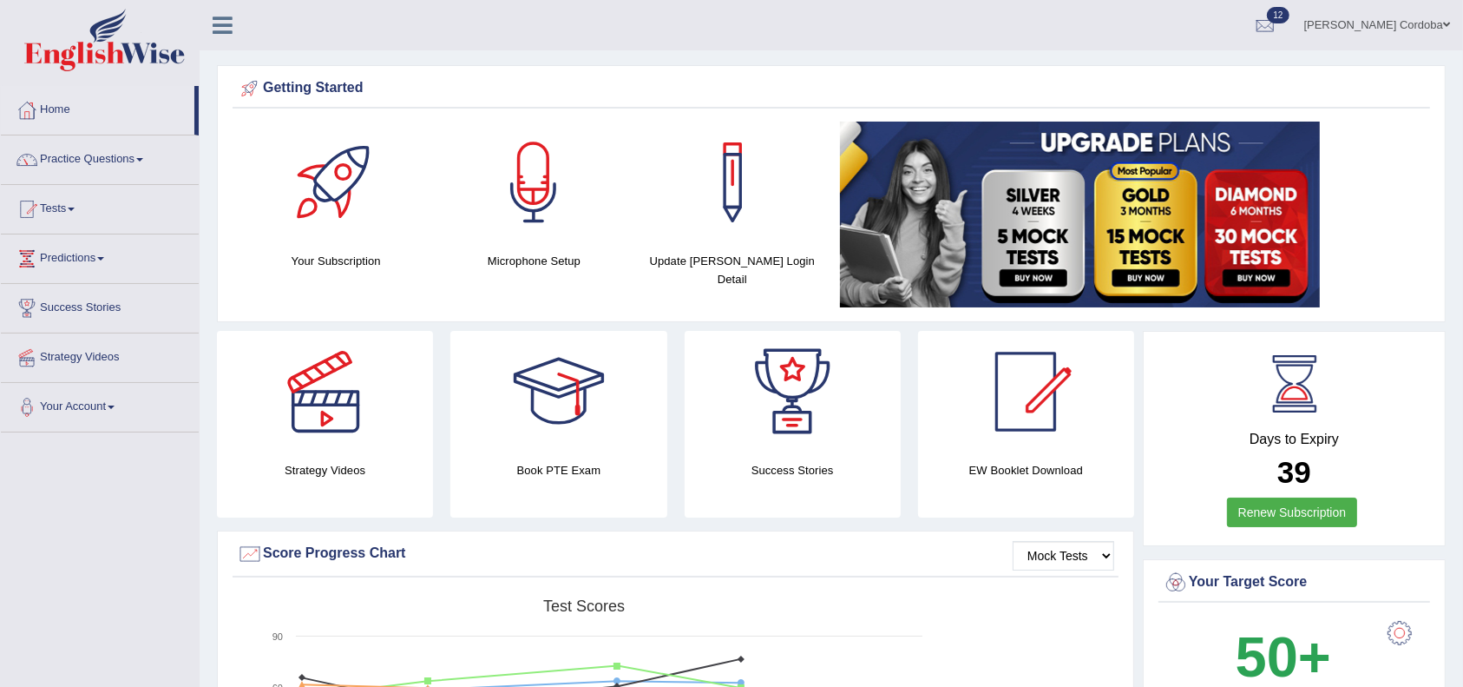
click at [53, 202] on link "Tests" at bounding box center [100, 206] width 198 height 43
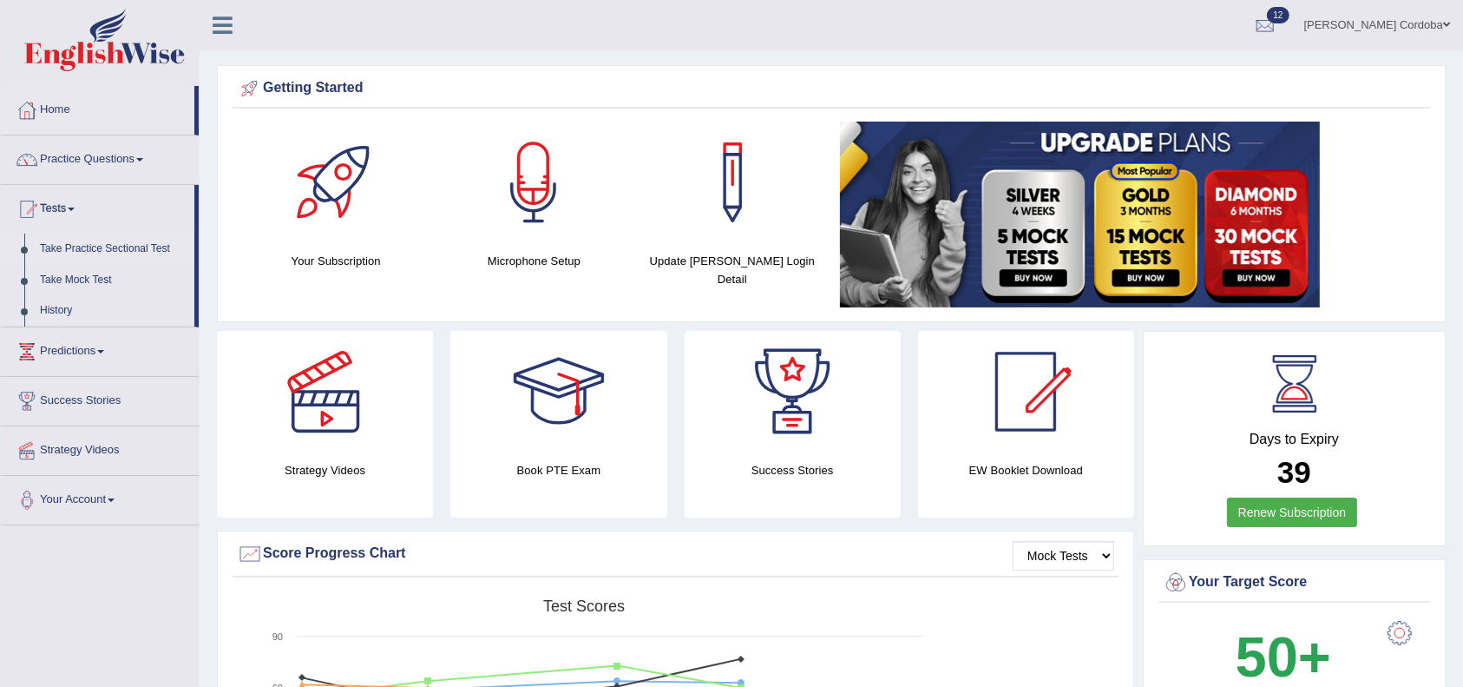
click at [119, 243] on link "Take Practice Sectional Test" at bounding box center [113, 248] width 162 height 31
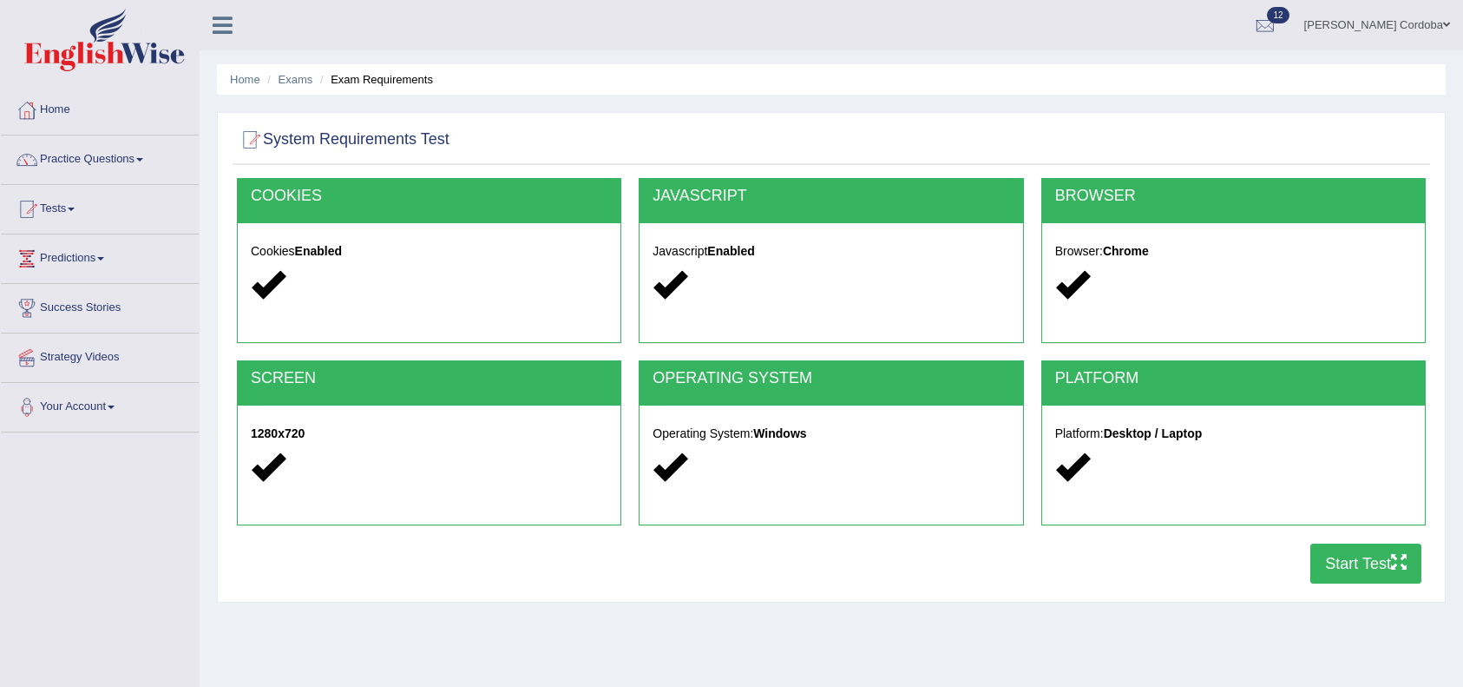
click at [1347, 543] on button "Start Test" at bounding box center [1366, 563] width 111 height 40
click at [59, 103] on link "Home" at bounding box center [100, 107] width 198 height 43
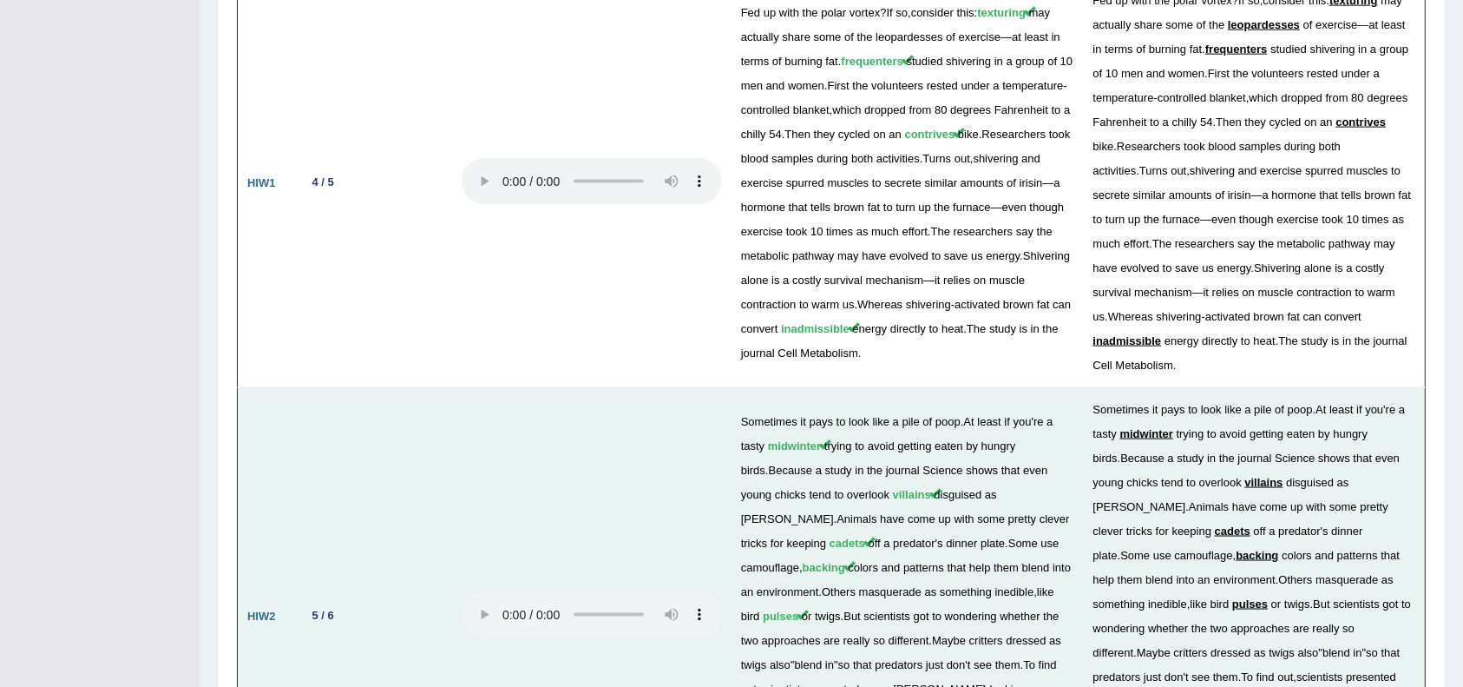
scroll to position [2908, 0]
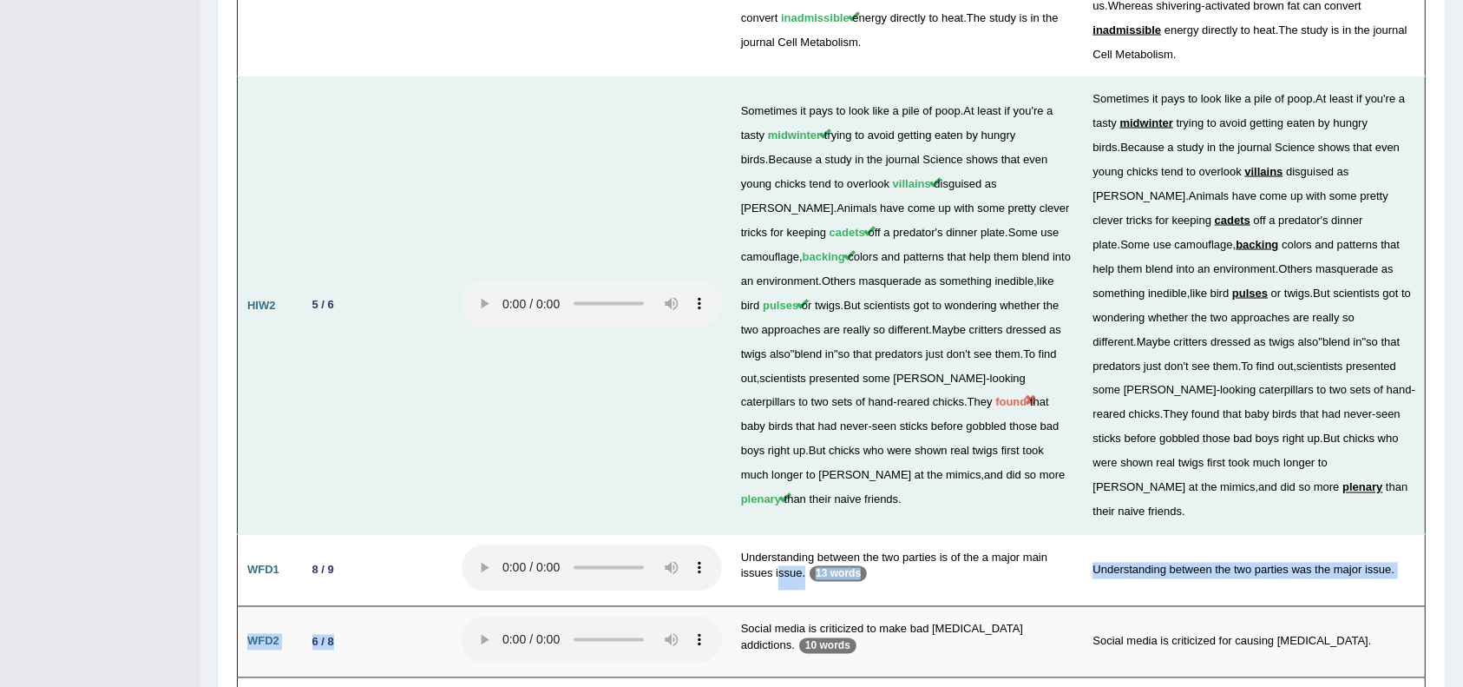
drag, startPoint x: 364, startPoint y: 489, endPoint x: 514, endPoint y: 341, distance: 210.5
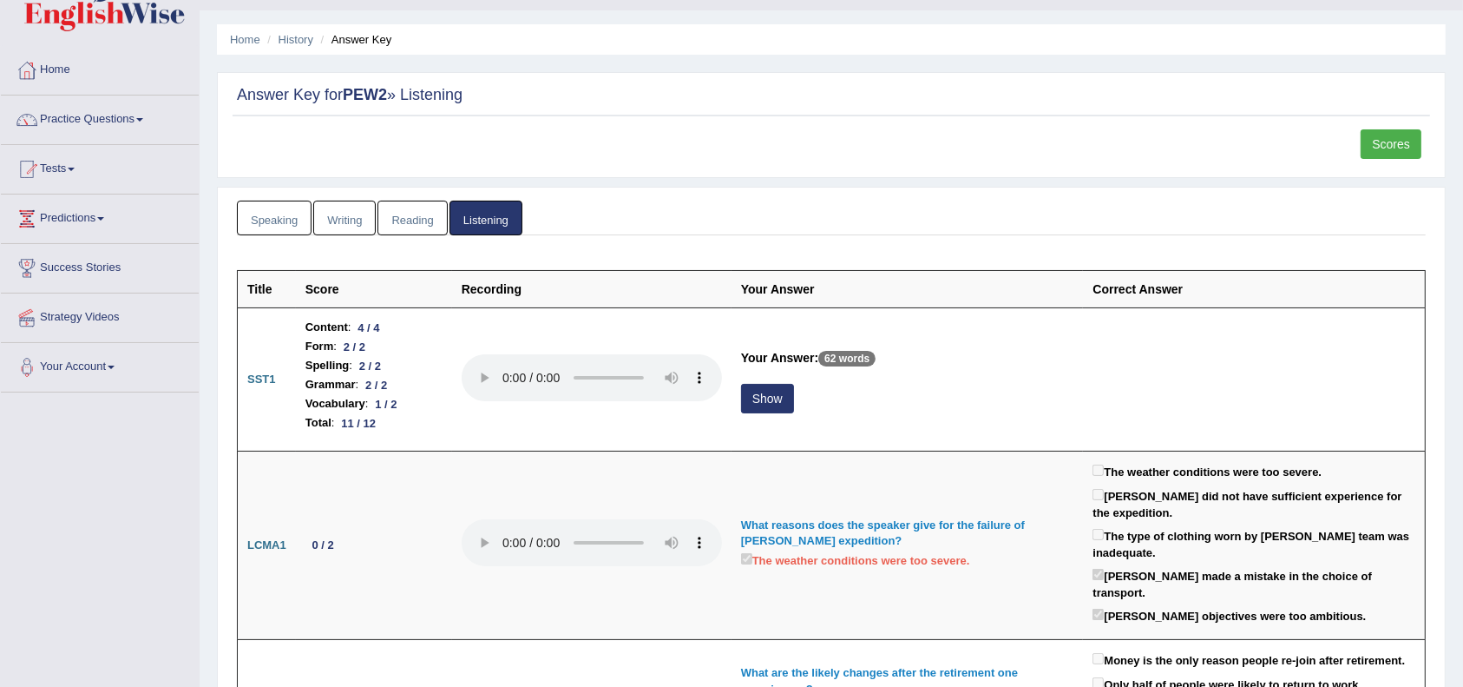
scroll to position [0, 0]
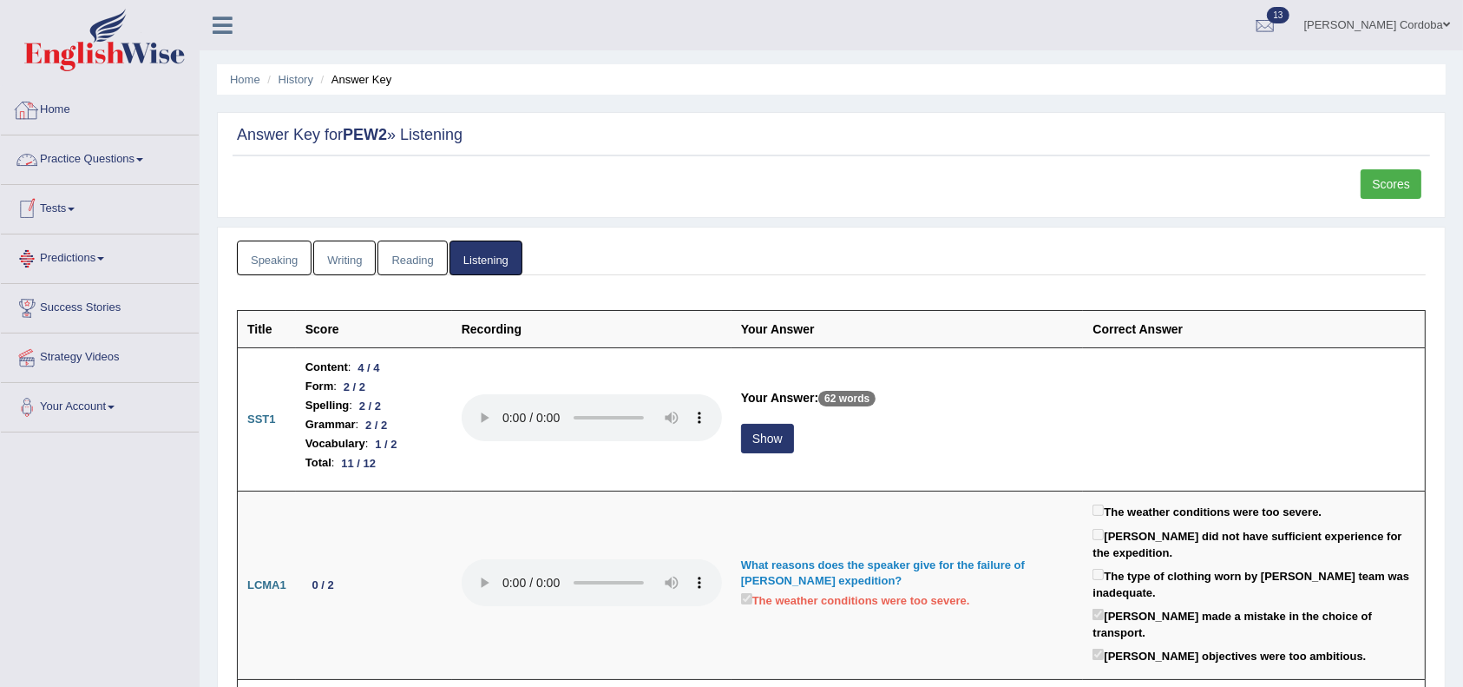
click at [65, 94] on link "Home" at bounding box center [100, 107] width 198 height 43
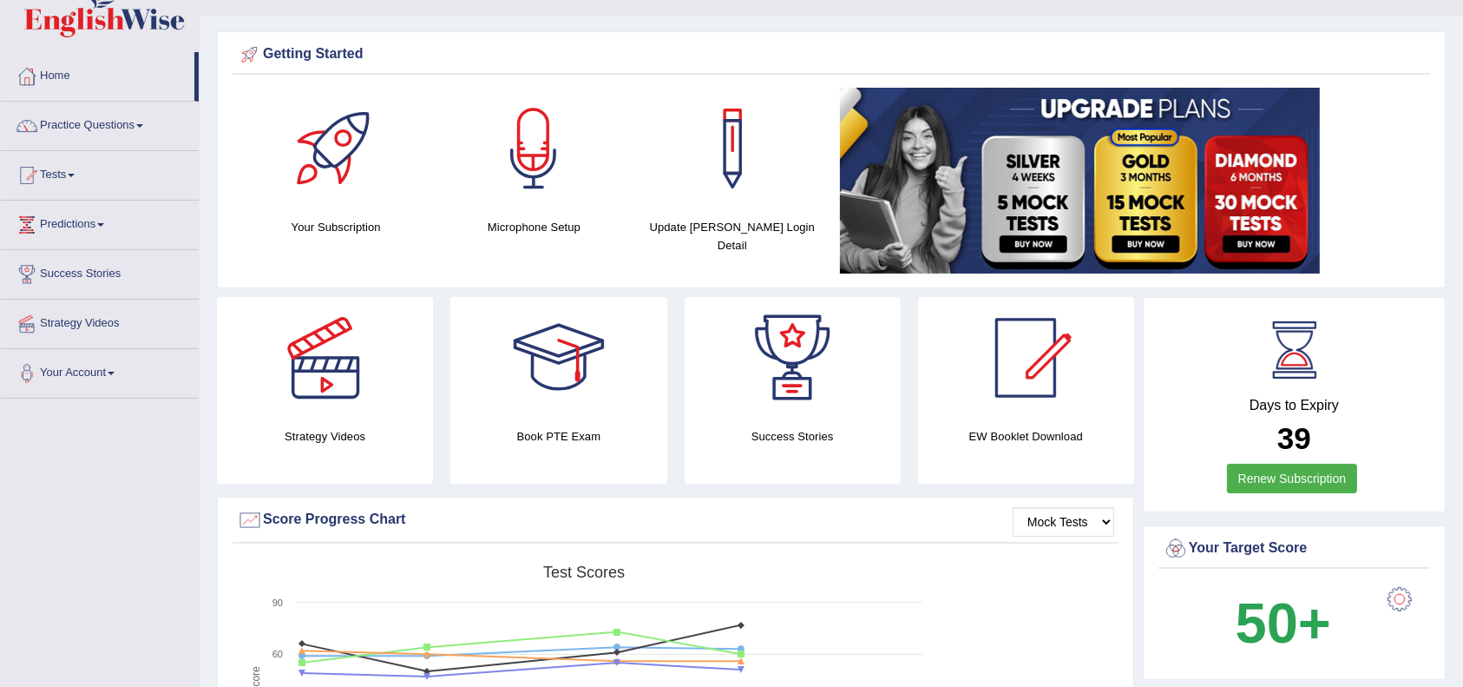
scroll to position [32, 0]
